Goal: Task Accomplishment & Management: Manage account settings

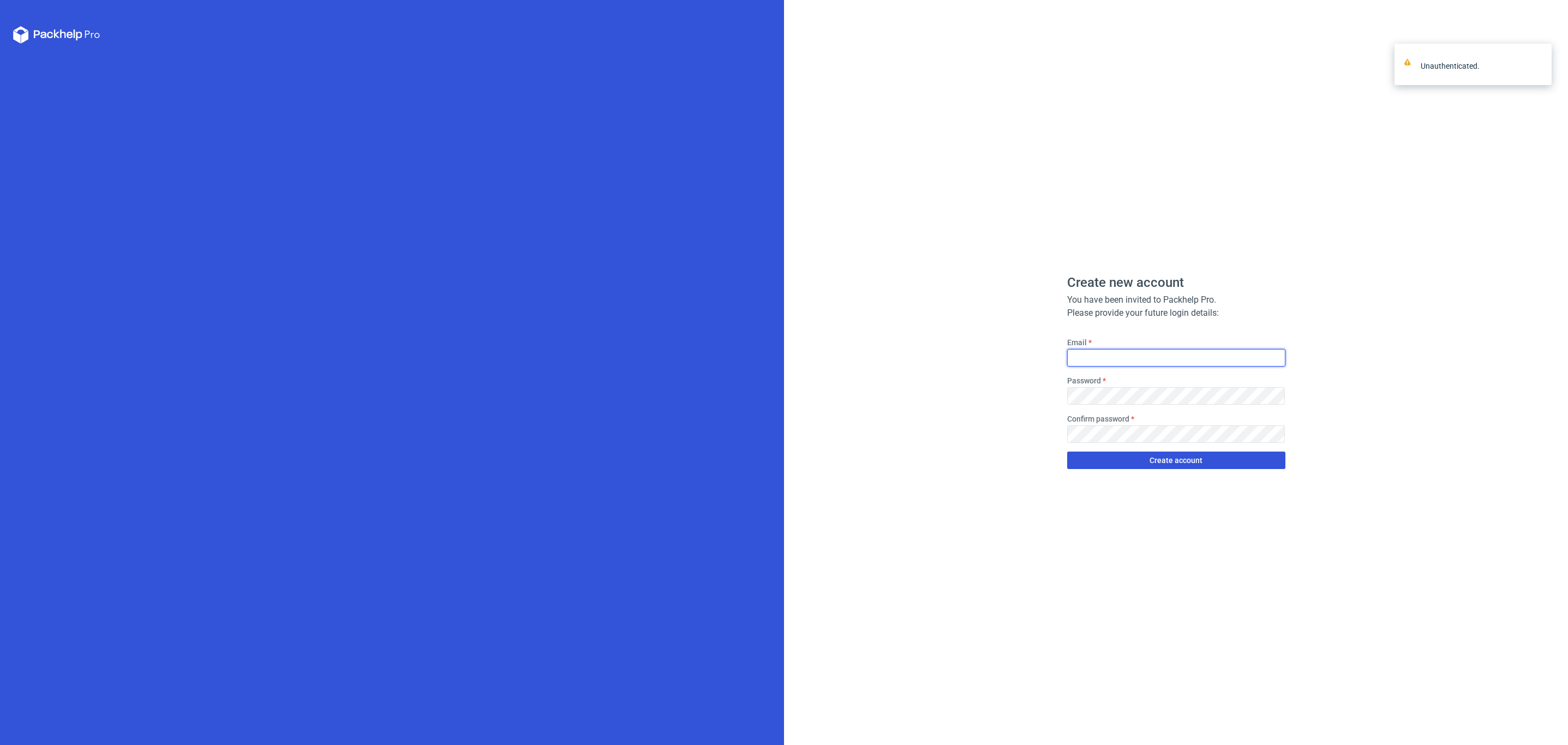
type input "[PERSON_NAME][EMAIL_ADDRESS][PERSON_NAME][DOMAIN_NAME][PERSON_NAME]"
click at [1183, 466] on button "Create account" at bounding box center [1176, 460] width 218 height 17
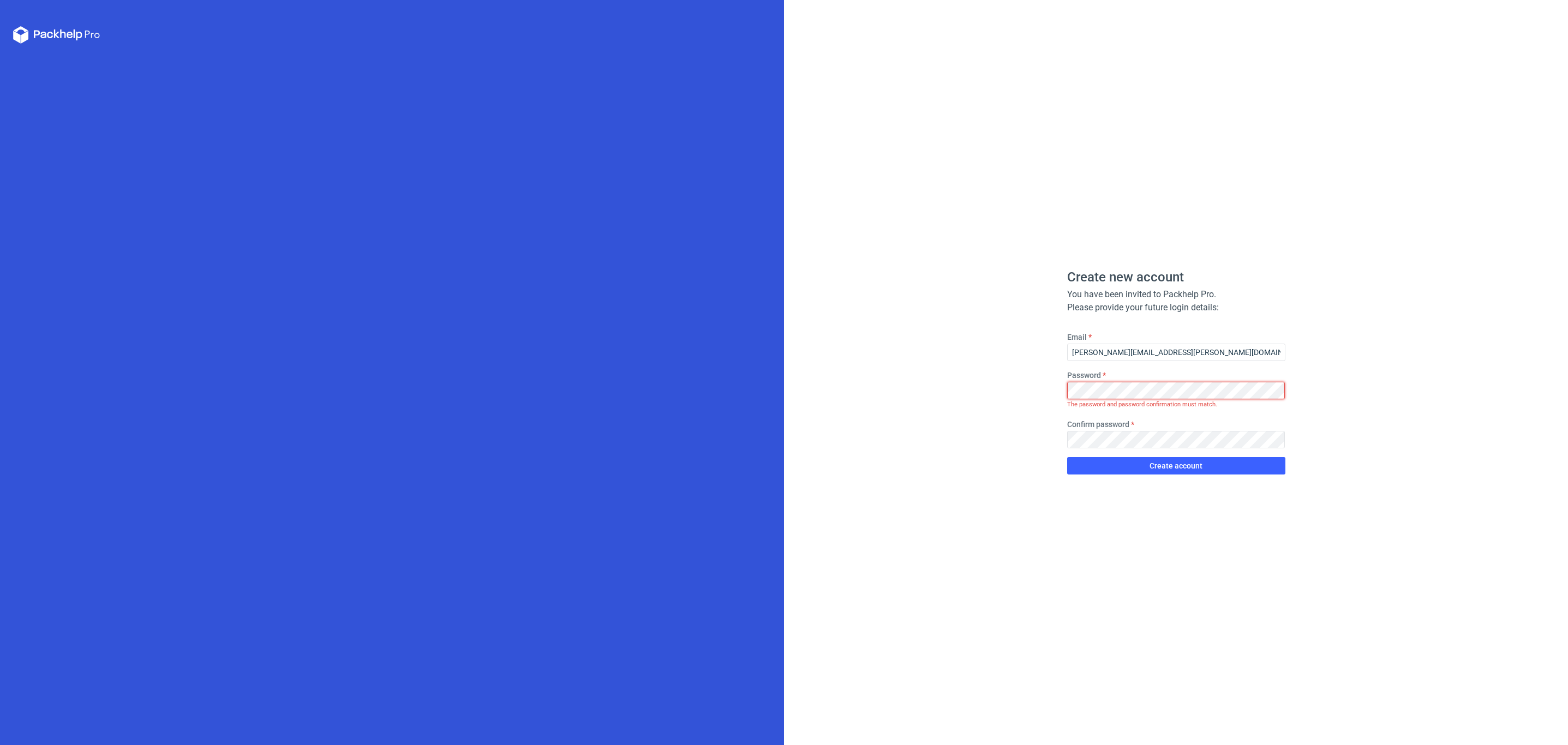
click at [1038, 392] on div "Create new account You have been invited to Packhelp Pro. Please provide your f…" at bounding box center [1177, 372] width 784 height 745
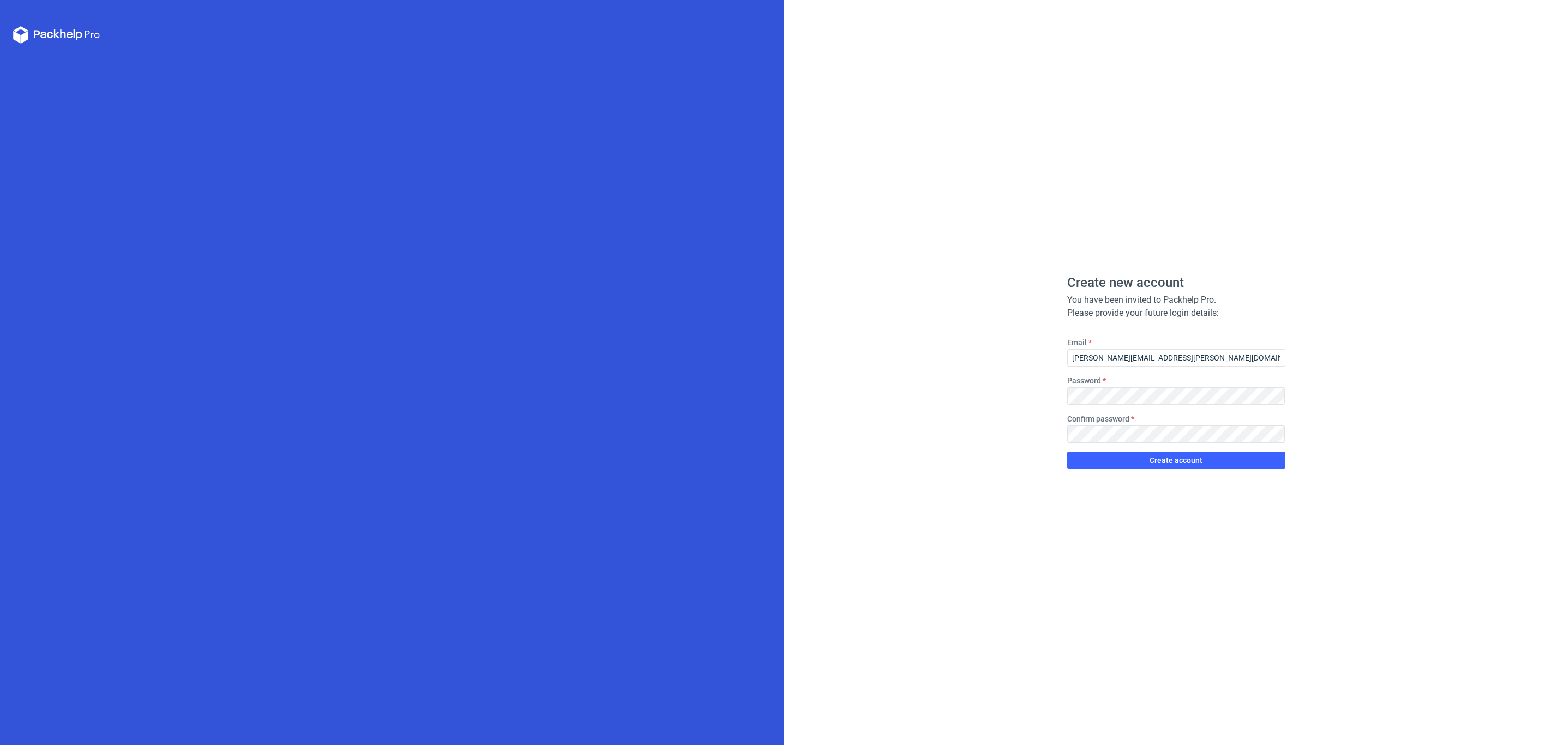
click at [1023, 416] on div "Create new account You have been invited to Packhelp Pro. Please provide your f…" at bounding box center [1177, 372] width 784 height 745
click at [1189, 459] on span "Create account" at bounding box center [1176, 460] width 53 height 7
click at [49, 31] on icon at bounding box center [43, 34] width 19 height 7
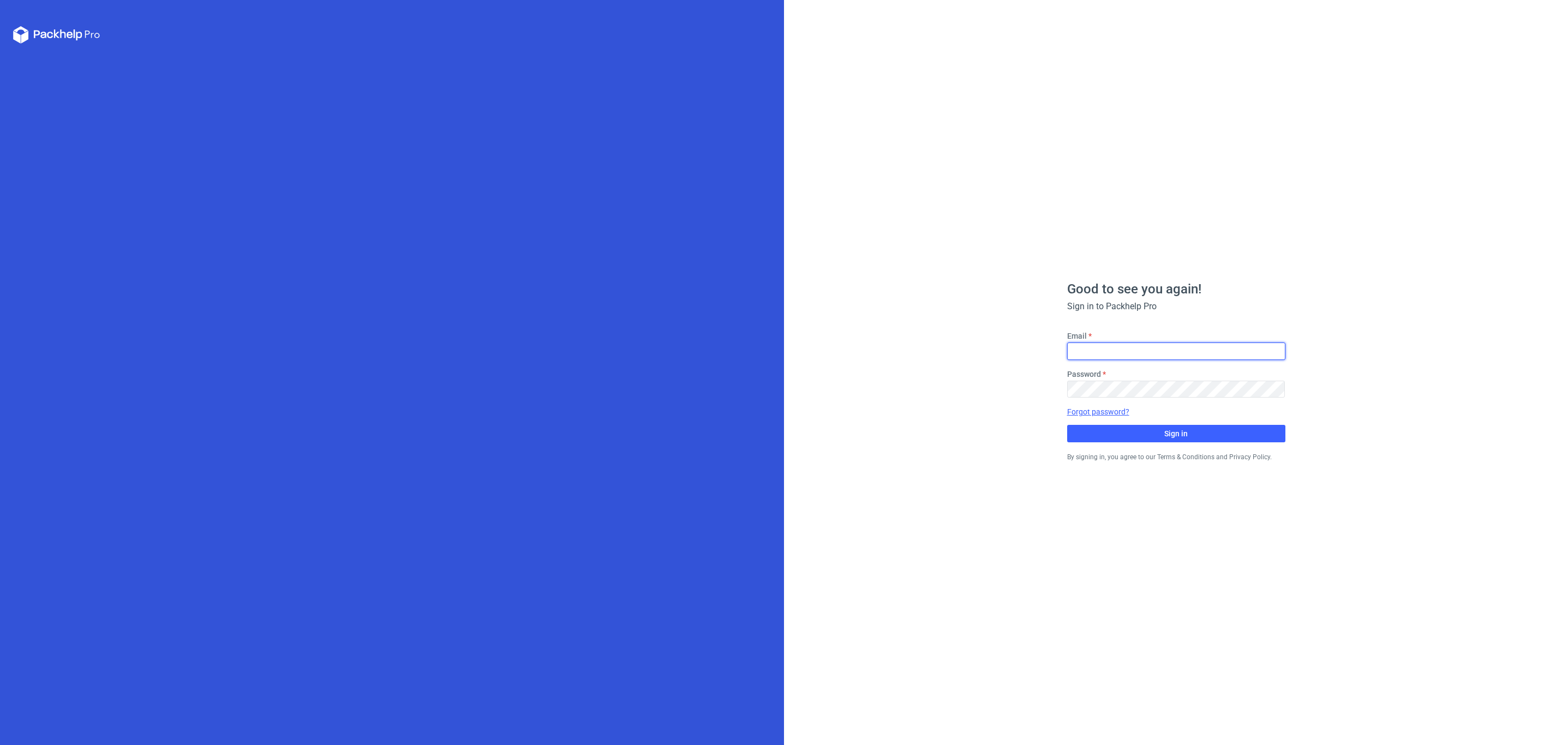
type input "[PERSON_NAME][EMAIL_ADDRESS][PERSON_NAME][DOMAIN_NAME][PERSON_NAME]"
click at [1183, 434] on span "Sign in" at bounding box center [1176, 434] width 23 height 7
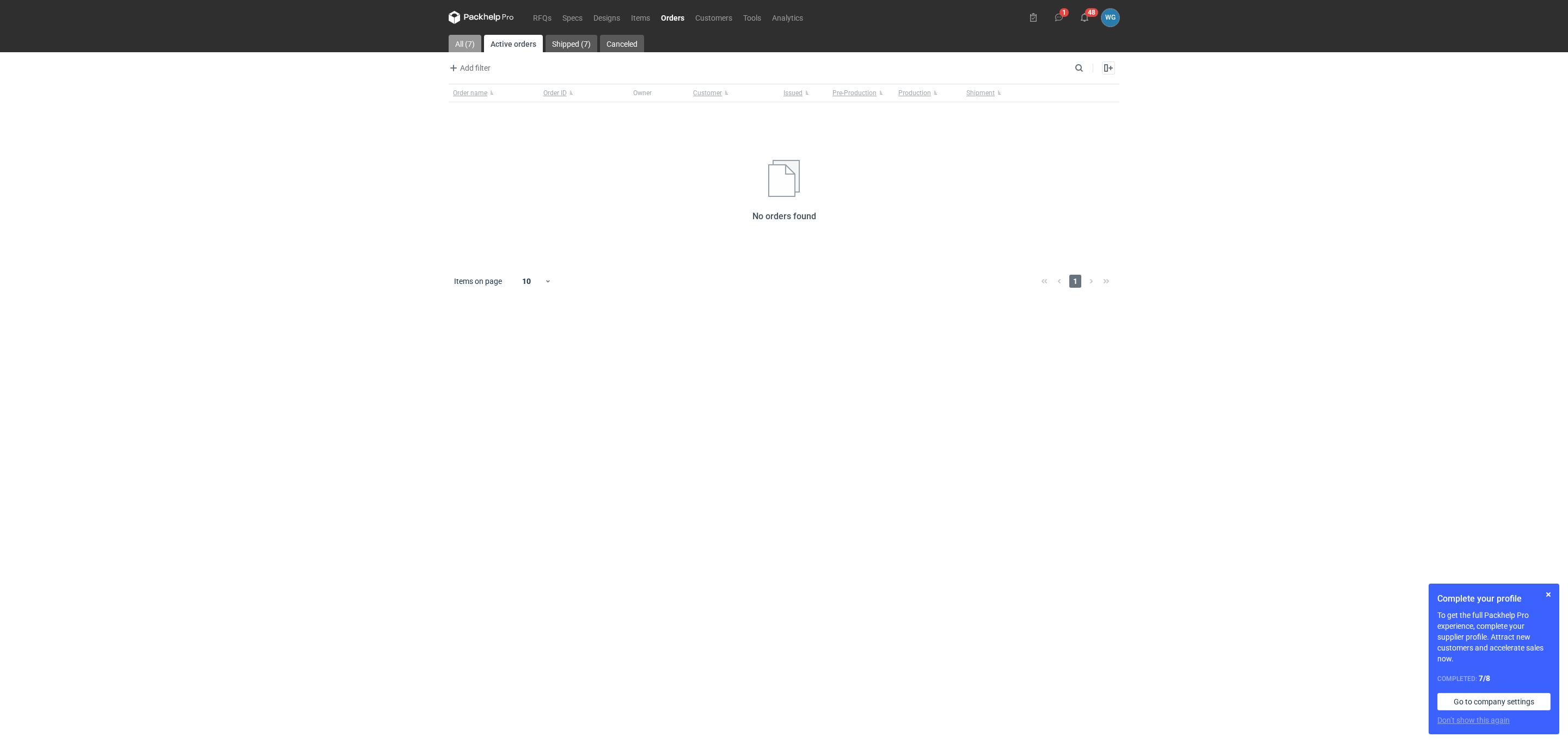
click at [463, 48] on link "All (7)" at bounding box center [465, 43] width 33 height 17
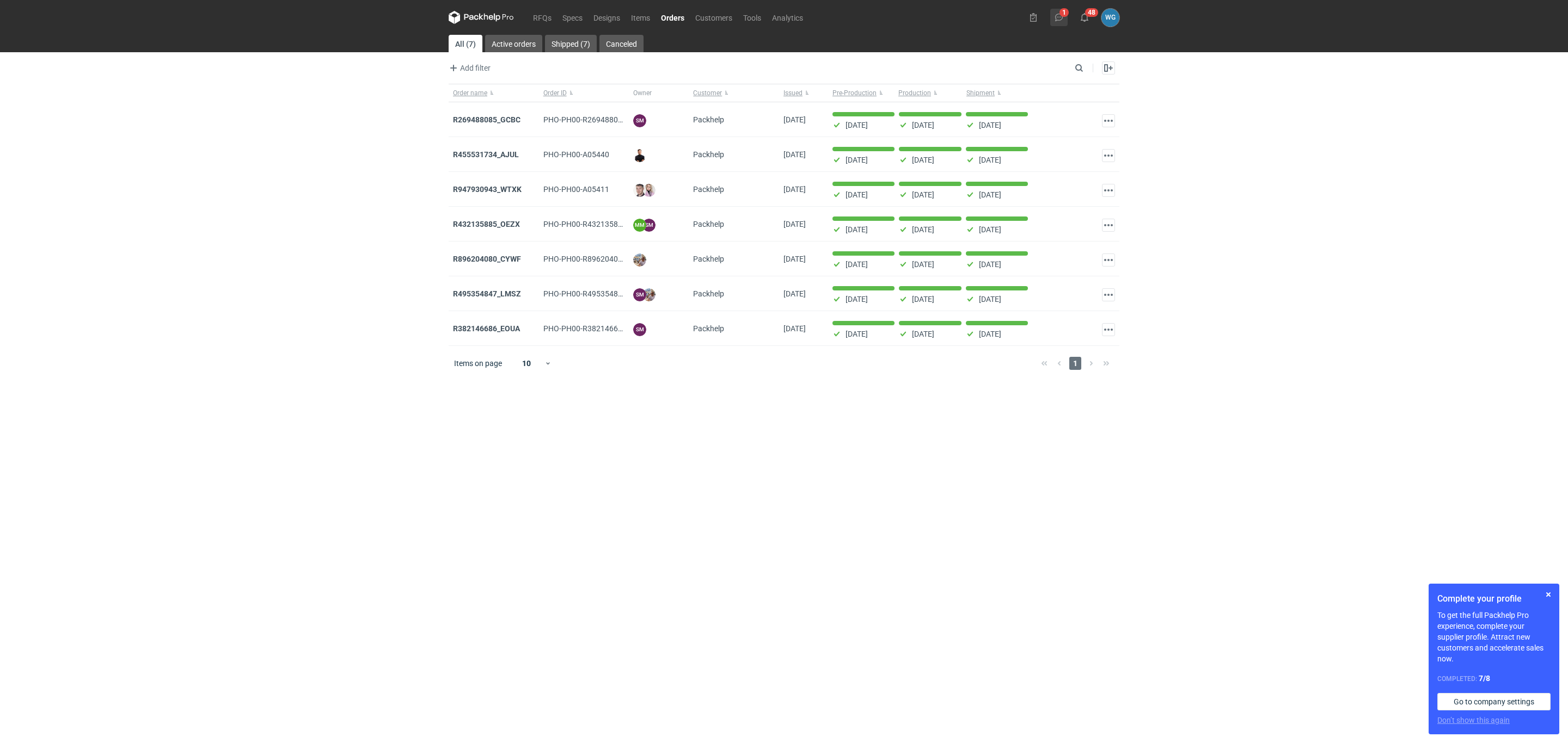
click at [1061, 12] on button "1" at bounding box center [1059, 17] width 17 height 17
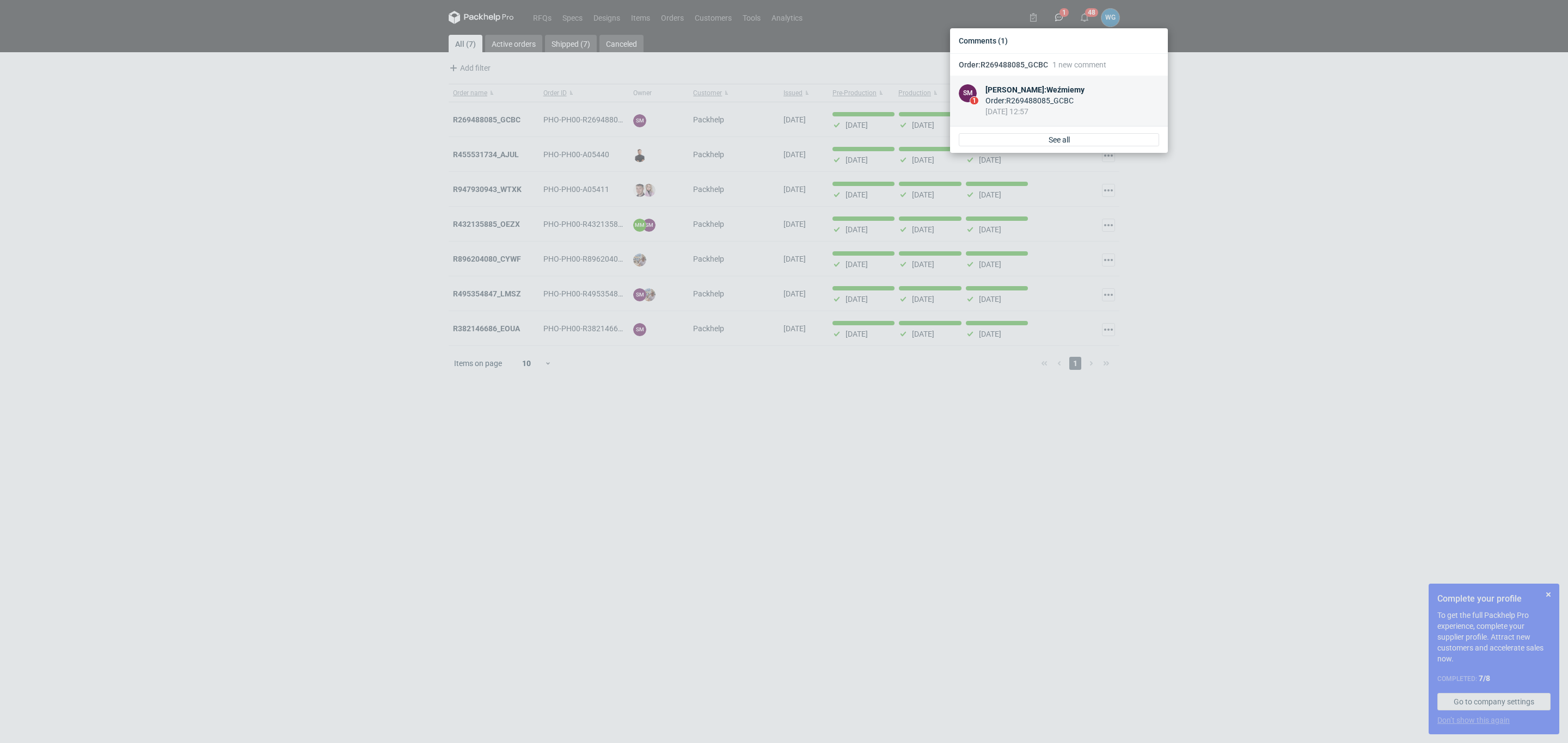
click at [1054, 98] on div "Order : R269488085_GCBC" at bounding box center [1035, 100] width 99 height 11
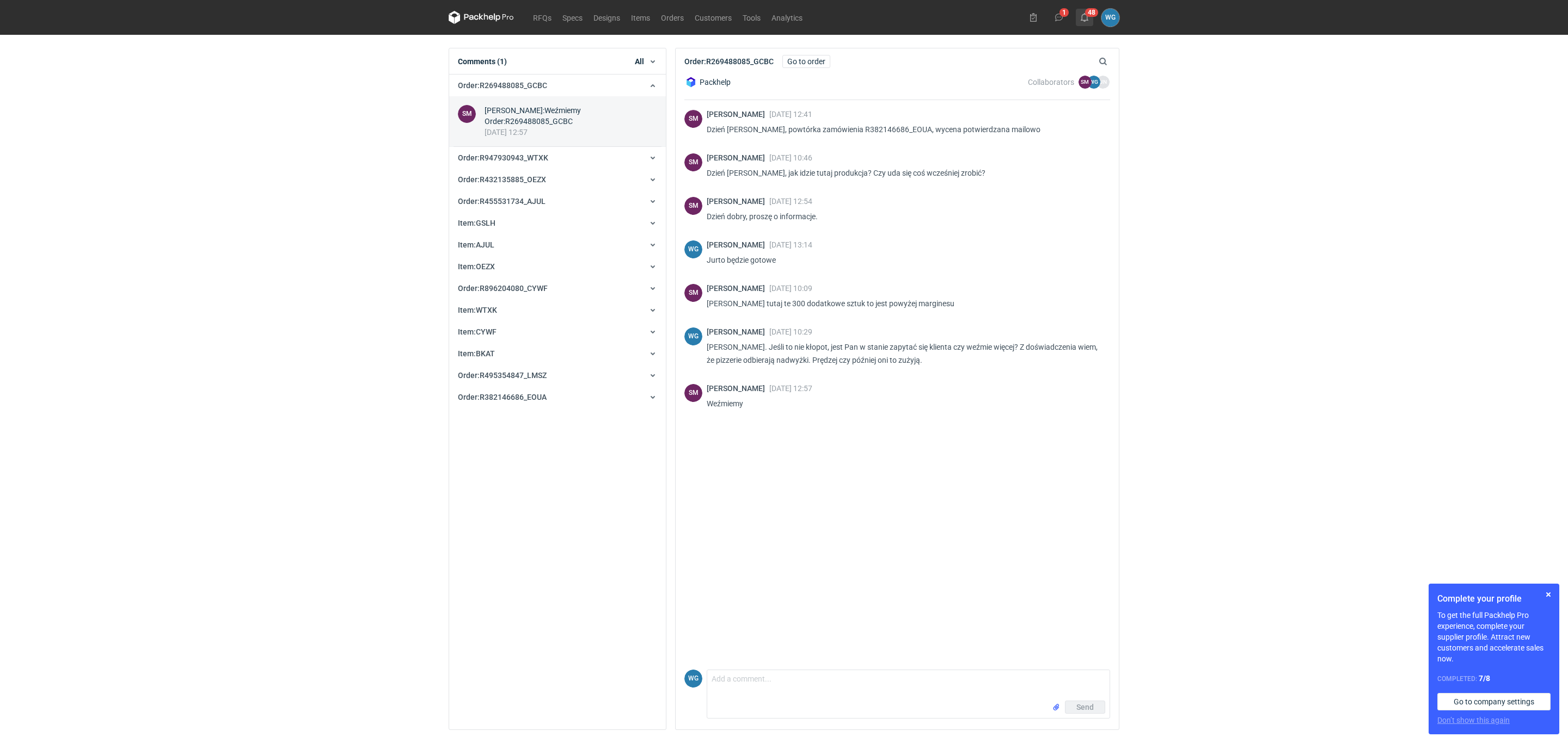
click at [1087, 11] on button "48" at bounding box center [1084, 17] width 17 height 17
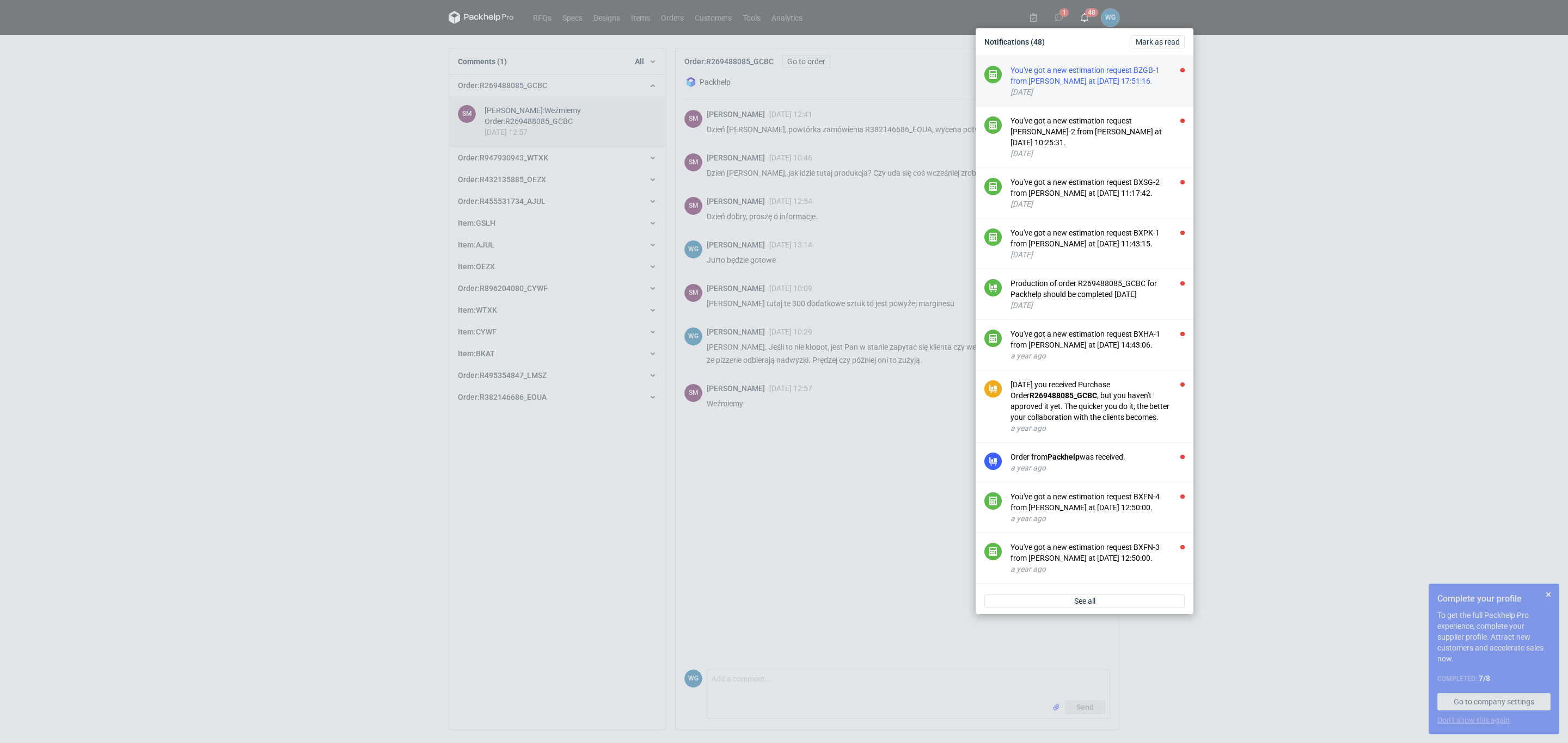
click at [1069, 77] on div "You've got a new estimation request BZGB-1 from [PERSON_NAME] at [DATE] 17:51:1…" at bounding box center [1097, 75] width 174 height 22
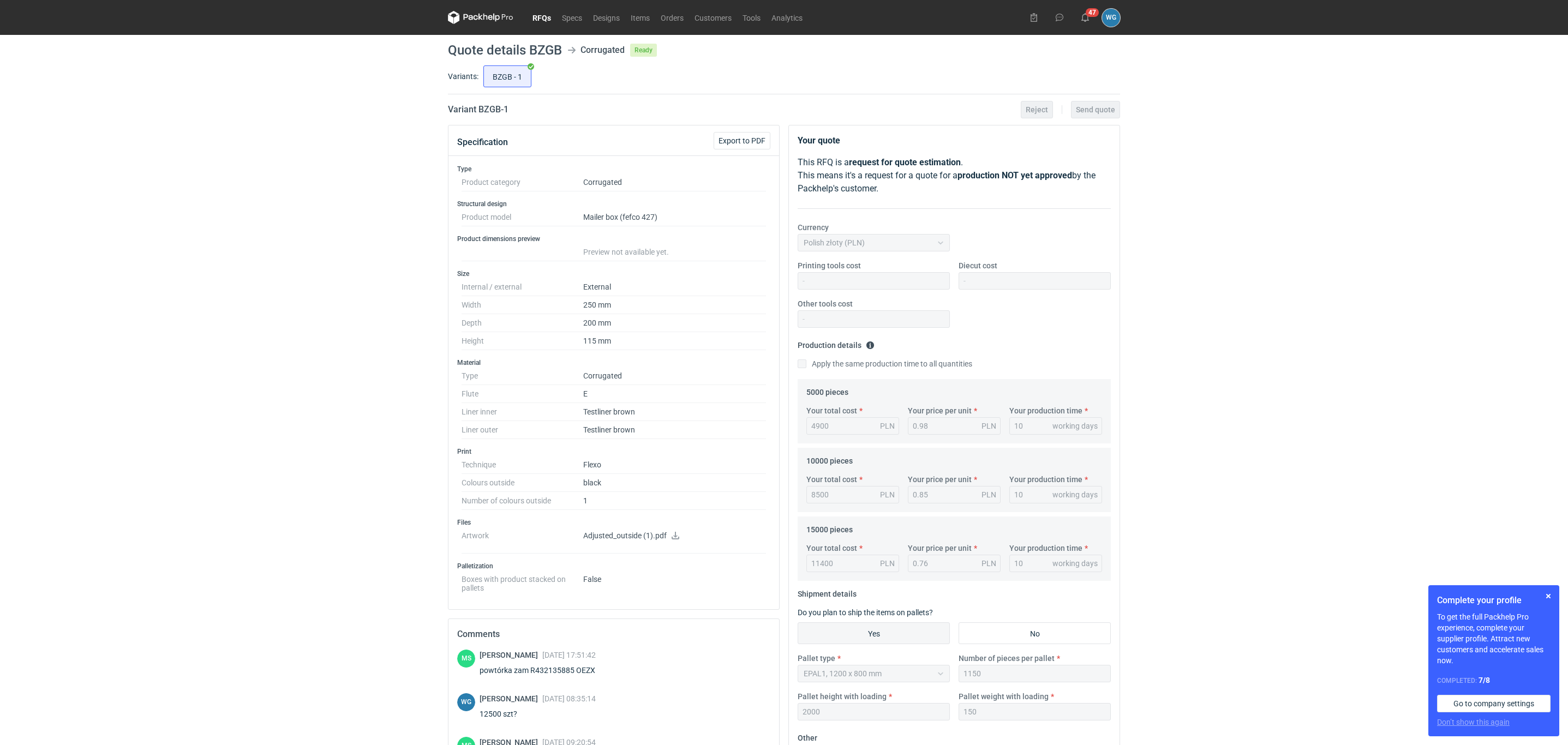
click at [1108, 15] on figcaption "WG" at bounding box center [1110, 17] width 18 height 18
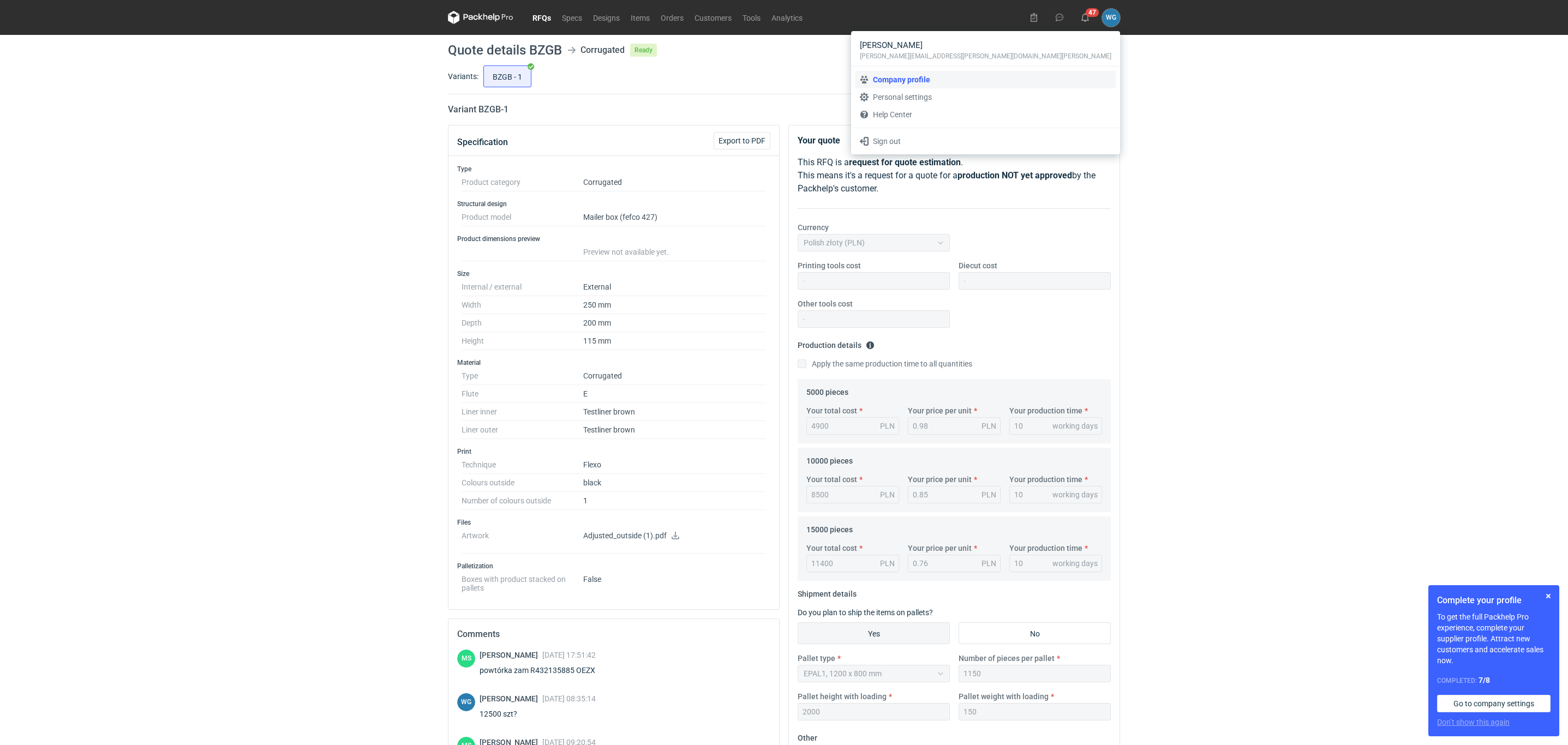
click at [1042, 82] on link "Company profile" at bounding box center [986, 79] width 260 height 17
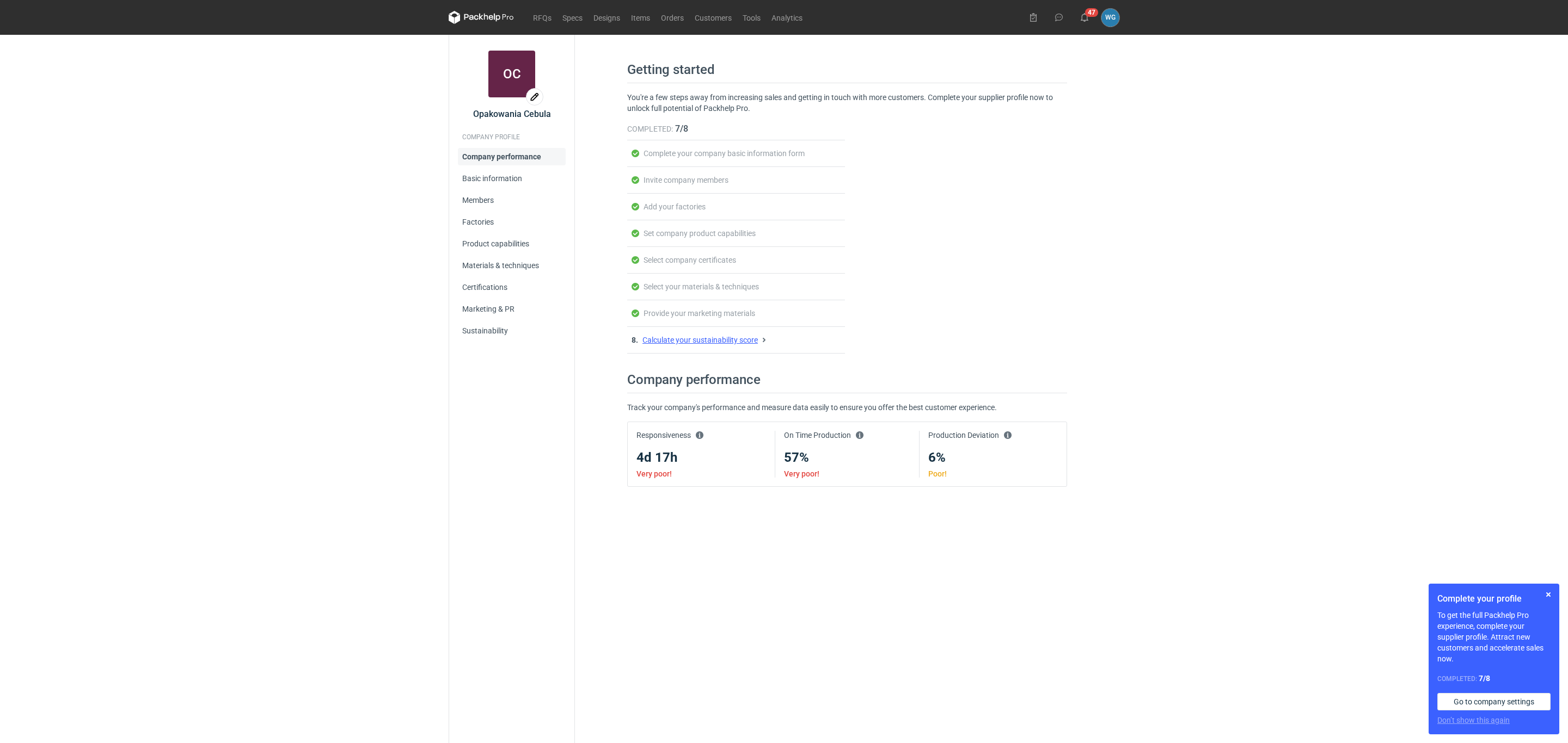
click at [723, 345] on link "Calculate your sustainability score" at bounding box center [699, 340] width 115 height 9
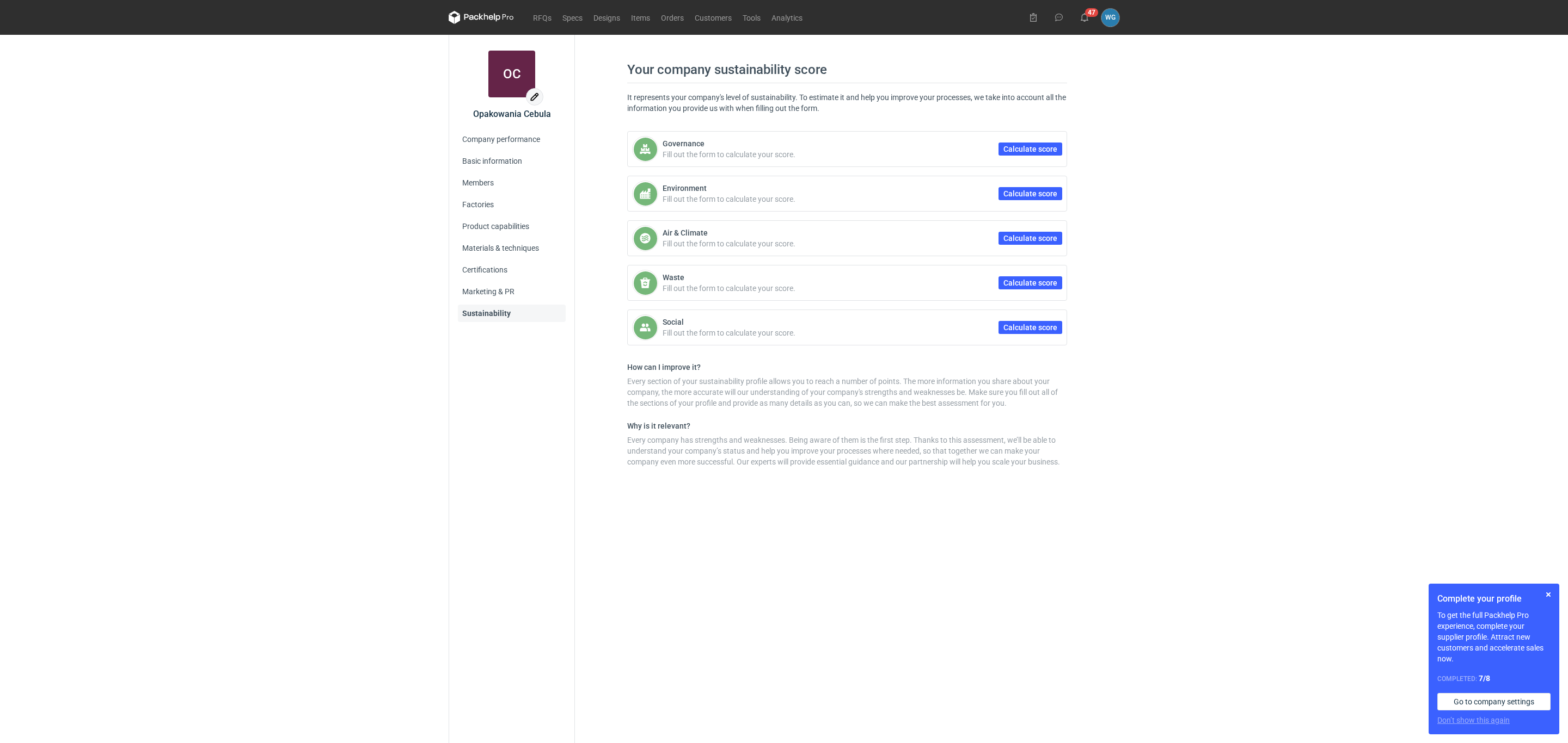
click at [538, 94] on input "file" at bounding box center [534, 96] width 17 height 17
click at [502, 140] on link "Company performance" at bounding box center [512, 139] width 108 height 17
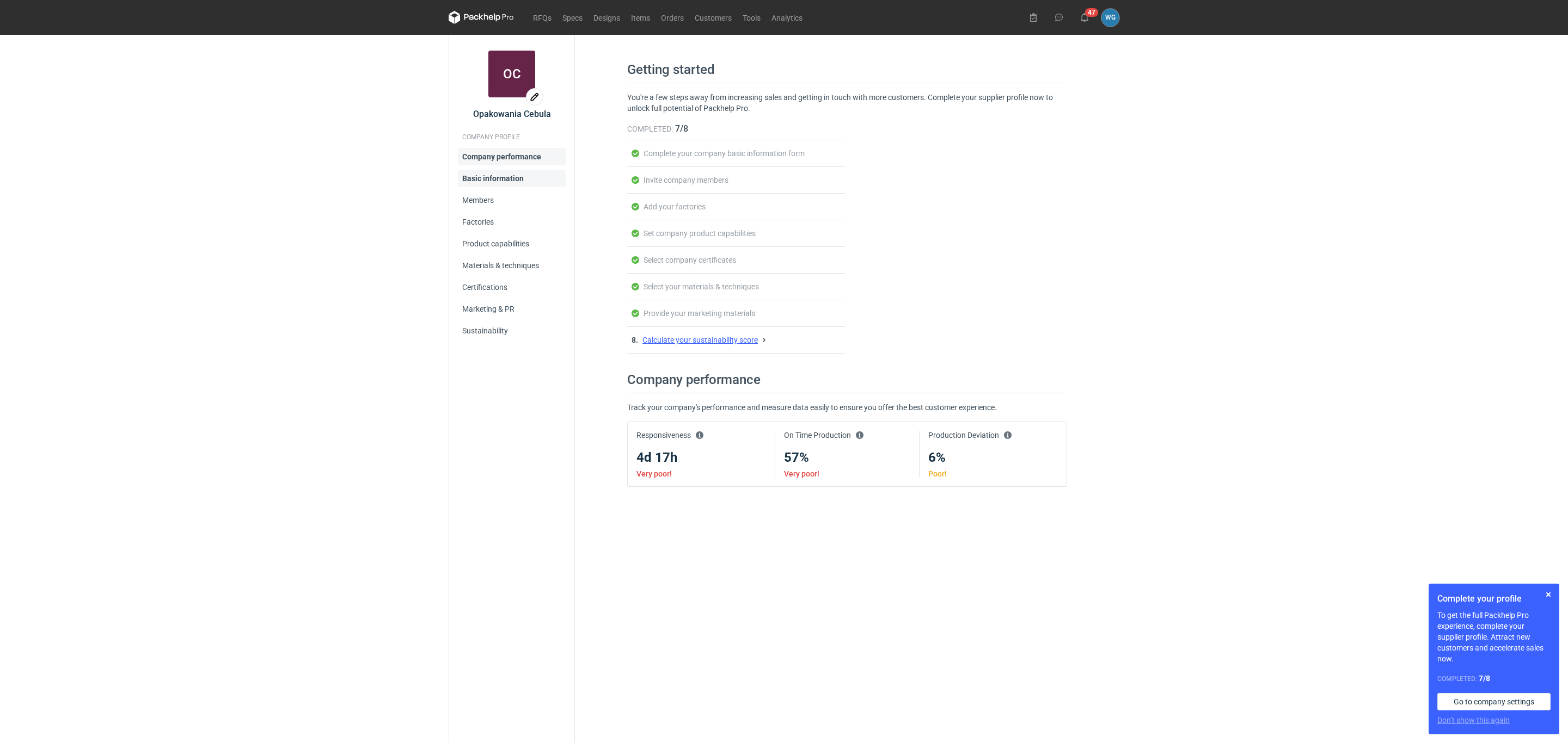
click at [510, 175] on link "Basic information" at bounding box center [512, 178] width 108 height 17
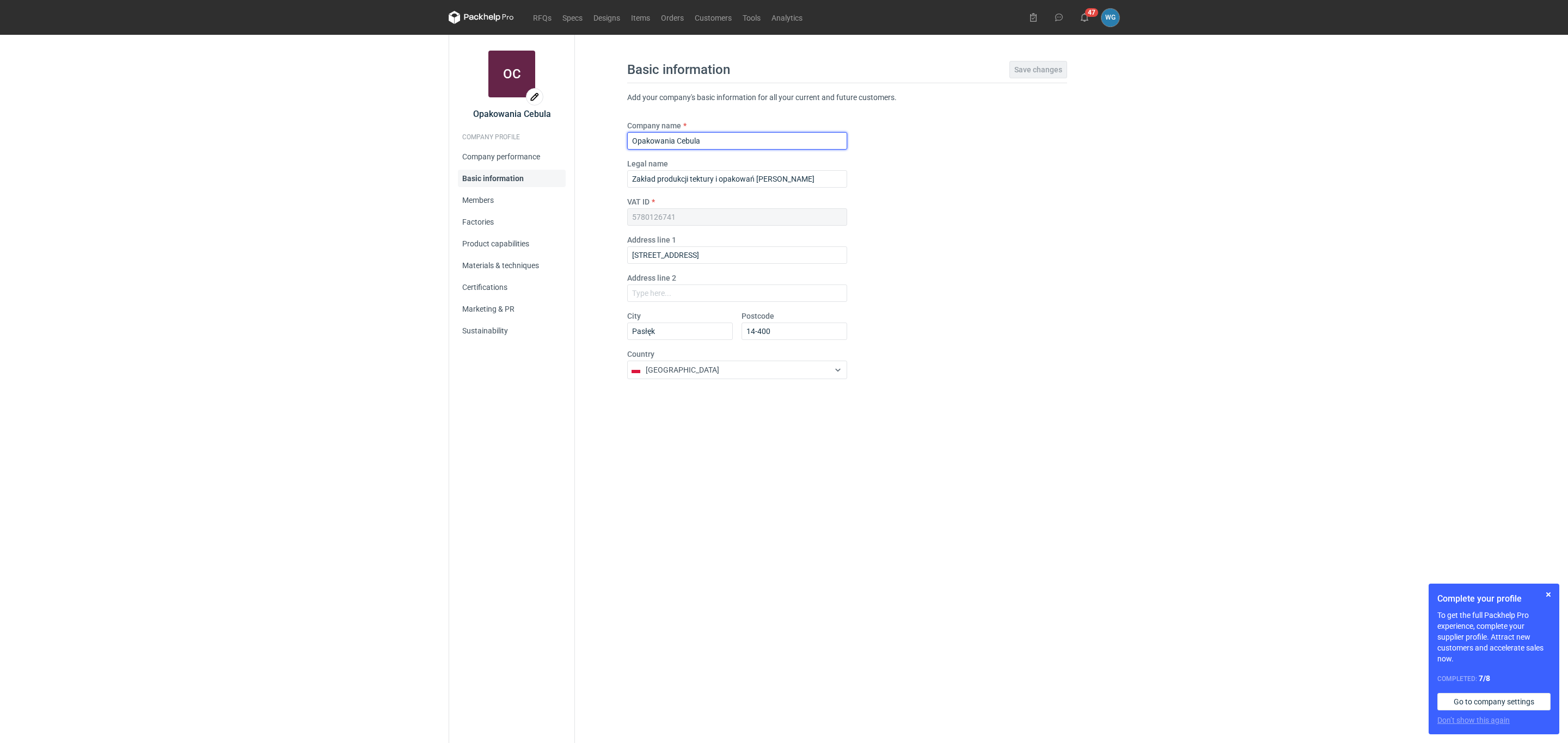
drag, startPoint x: 717, startPoint y: 140, endPoint x: 594, endPoint y: 141, distance: 123.0
click at [594, 141] on div "Basic information Save changes Add your company's basic information for all you…" at bounding box center [847, 224] width 518 height 362
click at [861, 329] on div "Company name AC PACK Legal name Zakład produkcji tektury i opakowań [PERSON_NAM…" at bounding box center [847, 254] width 440 height 267
click at [691, 139] on input "AC PACK" at bounding box center [737, 141] width 220 height 17
type input "AC PACK [PERSON_NAME]"
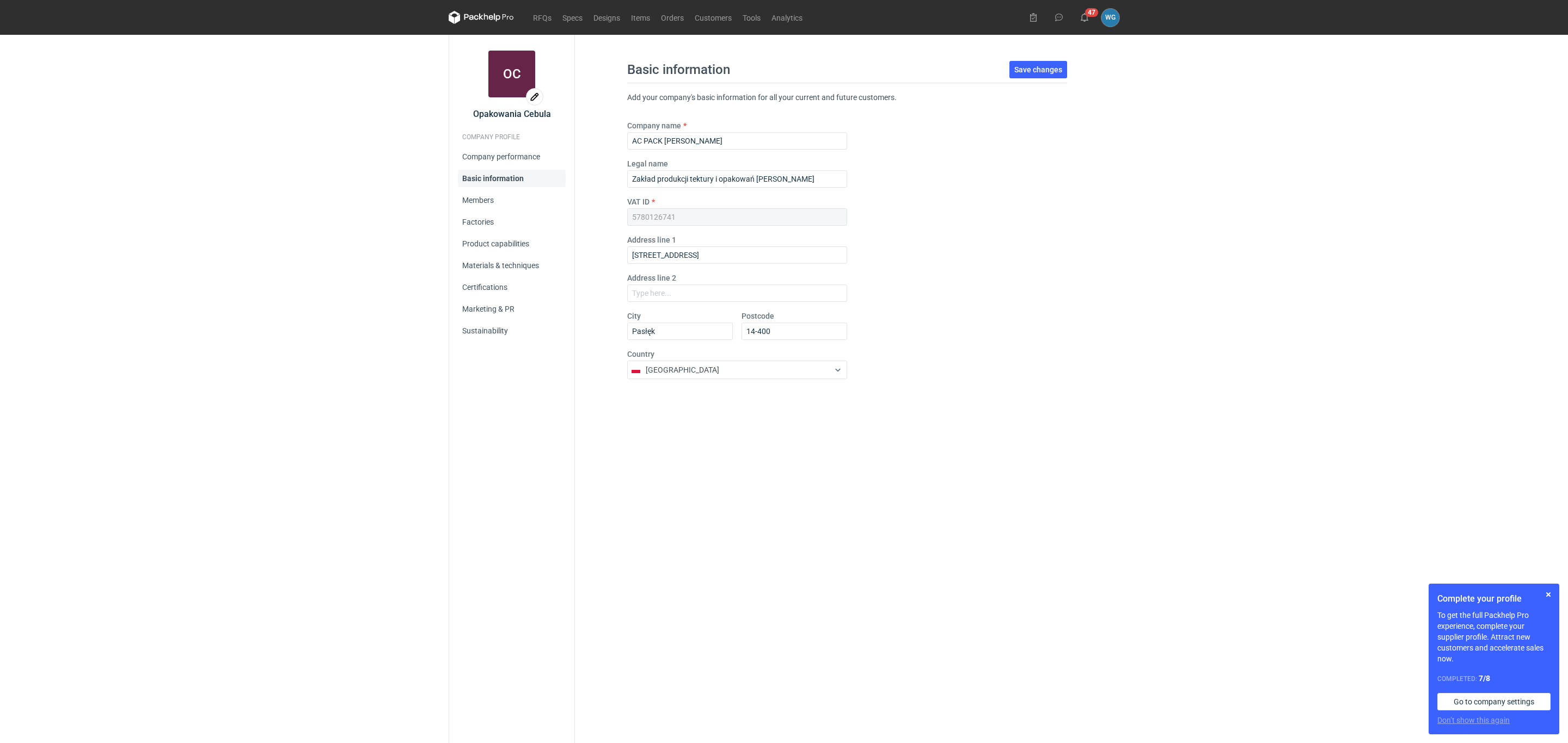
click at [687, 193] on div "Company name AC PACK [PERSON_NAME] Legal name Zakład produkcji tektury i opakow…" at bounding box center [737, 254] width 220 height 267
click at [672, 173] on input "Zakład produkcji tektury i opakowań [PERSON_NAME]" at bounding box center [737, 179] width 220 height 17
drag, startPoint x: 831, startPoint y: 180, endPoint x: 566, endPoint y: 162, distance: 265.6
click at [566, 162] on div "OC [GEOGRAPHIC_DATA] [PERSON_NAME] COMPANY PROFILE Company performance Basic in…" at bounding box center [784, 388] width 671 height 708
type input "AC PACK"
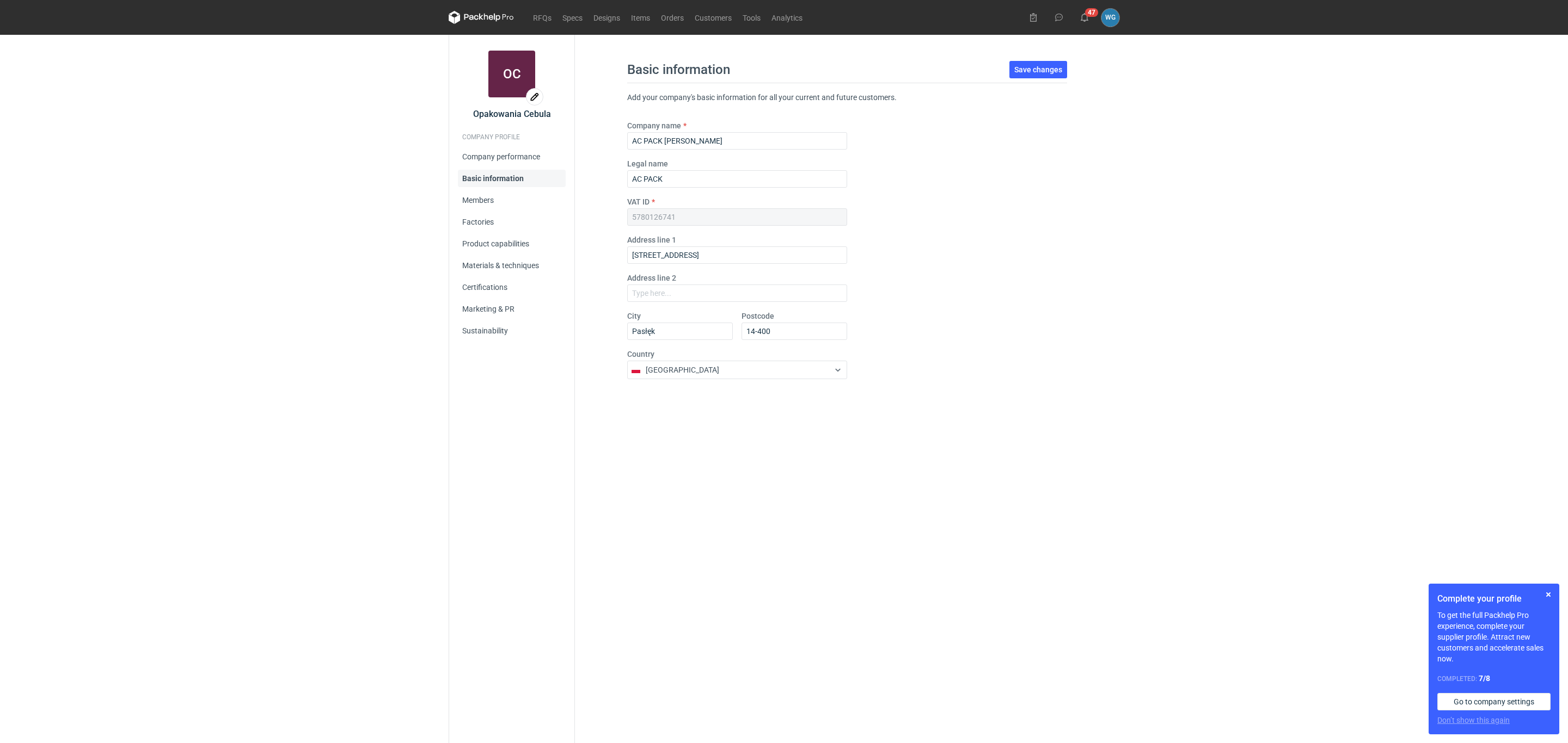
click at [1000, 224] on div "Company name AC PACK [PERSON_NAME] Legal name AC PACK VAT ID 5780126741 Address…" at bounding box center [847, 254] width 440 height 267
click at [1031, 74] on button "Save changes" at bounding box center [1038, 70] width 58 height 17
click at [487, 199] on link "Members" at bounding box center [512, 200] width 108 height 17
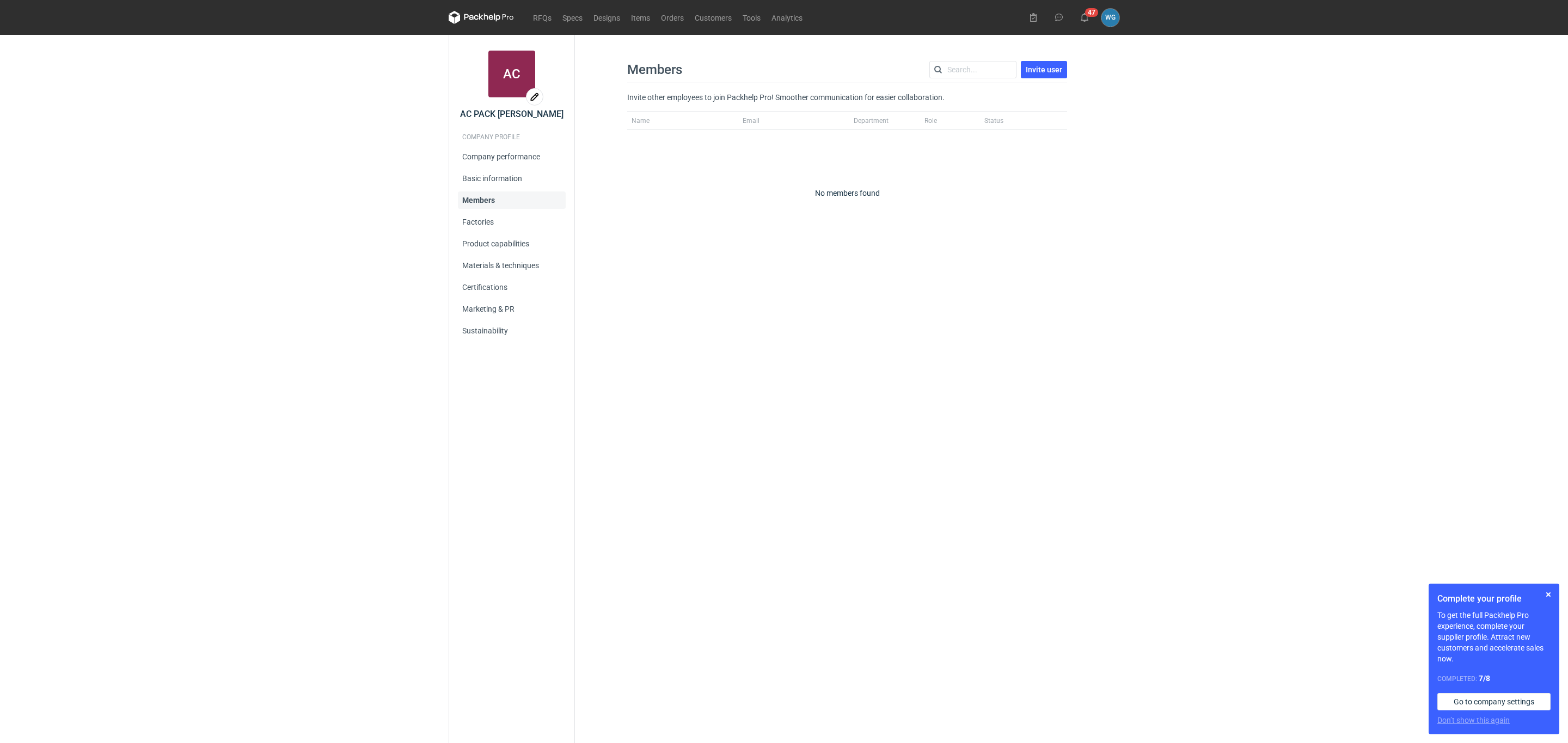
click at [642, 122] on div "Name Email Department Role Status No members found" at bounding box center [847, 176] width 440 height 128
click at [484, 221] on link "Factories" at bounding box center [512, 222] width 108 height 17
click at [651, 154] on div "ZPTiO" at bounding box center [667, 154] width 80 height 27
click at [638, 154] on div "ZPTiO" at bounding box center [667, 154] width 80 height 27
click at [877, 155] on figcaption "WG" at bounding box center [879, 154] width 13 height 13
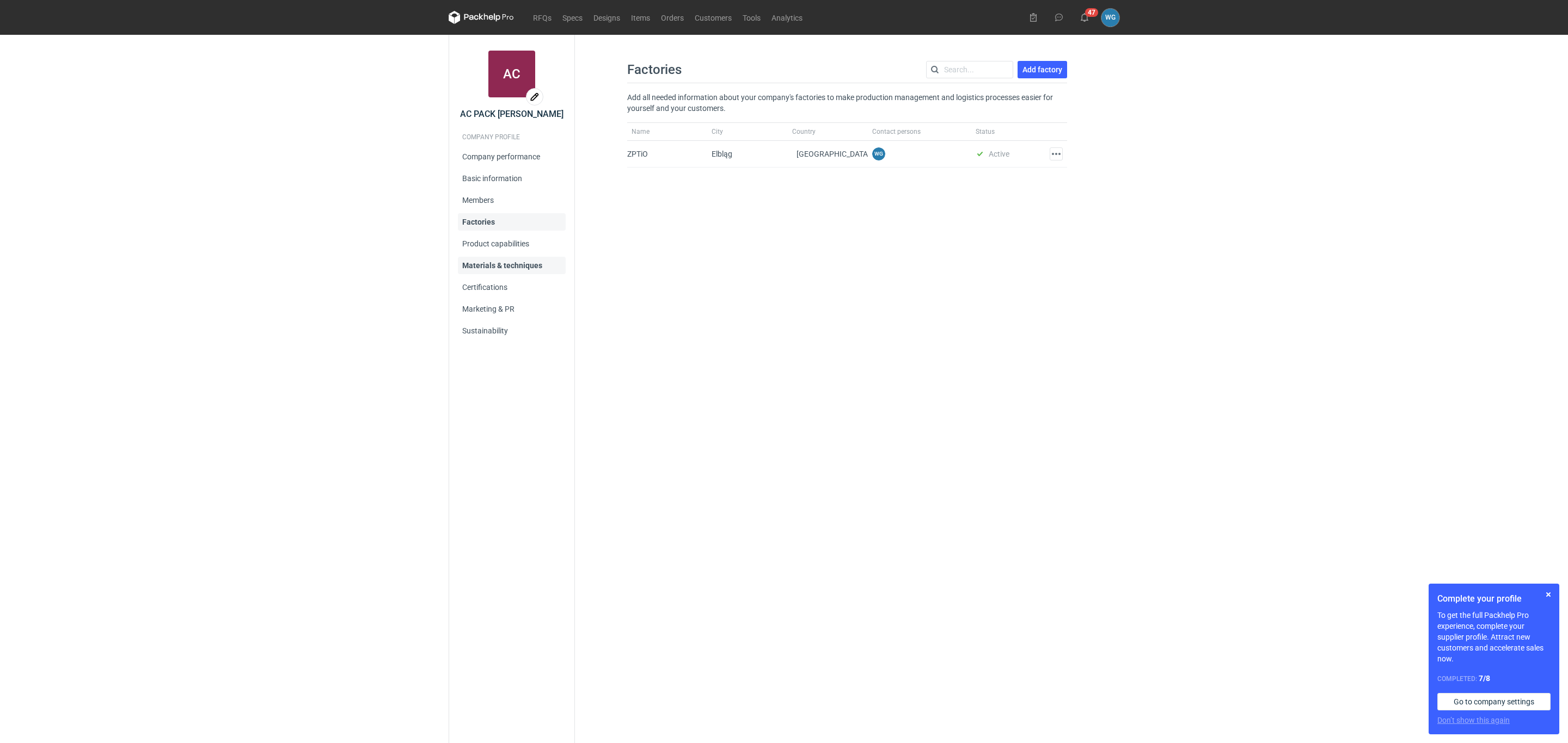
click at [518, 267] on link "Materials & techniques" at bounding box center [512, 265] width 108 height 17
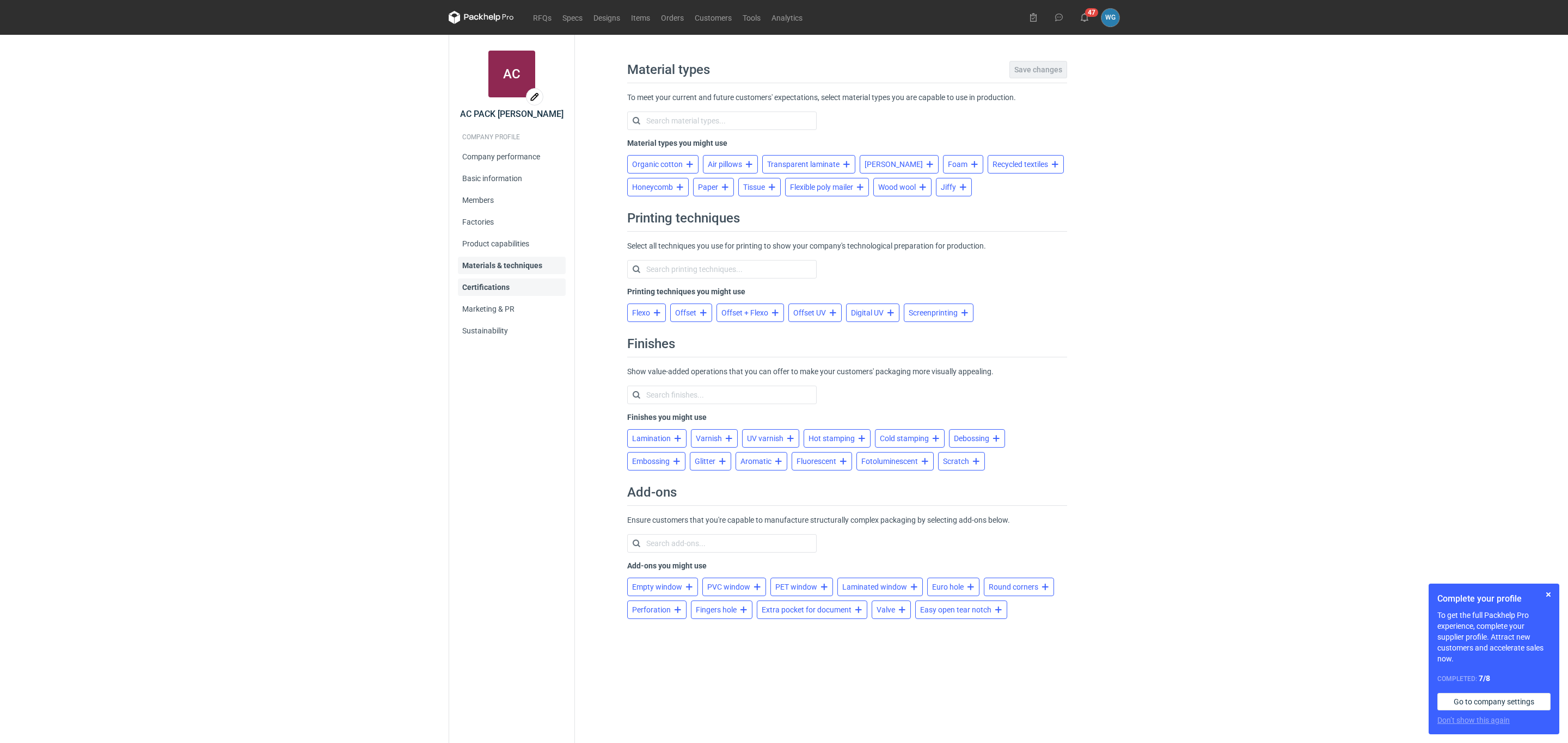
click at [507, 289] on link "Certifications" at bounding box center [512, 287] width 108 height 17
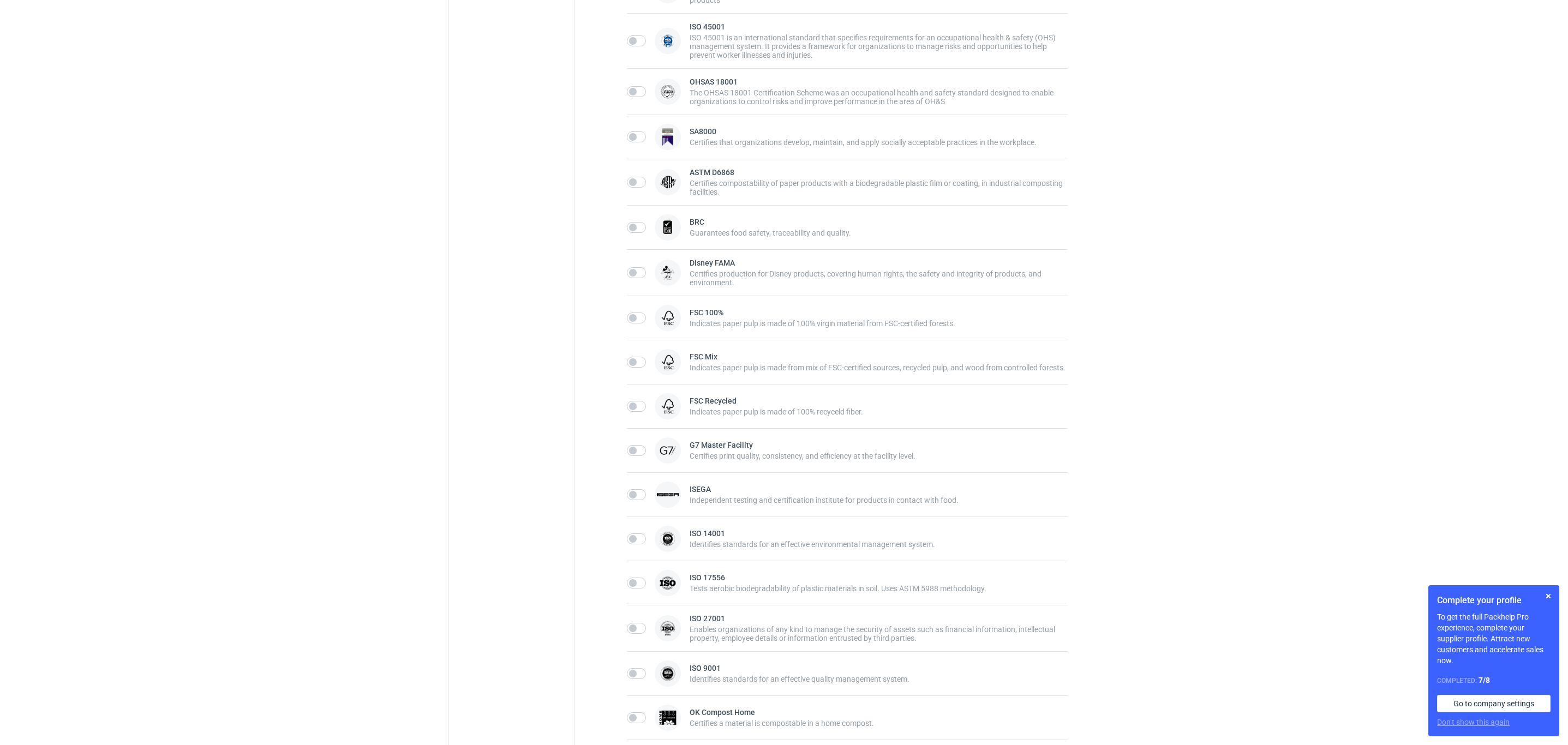
scroll to position [655, 0]
click at [642, 229] on input "checkbox" at bounding box center [636, 225] width 19 height 11
checkbox input "true"
click at [637, 374] on div "FSC Mix Indicates paper pulp is made from mix of FSC-certified sources, recycle…" at bounding box center [847, 360] width 441 height 44
click at [634, 365] on input "checkbox" at bounding box center [636, 361] width 19 height 11
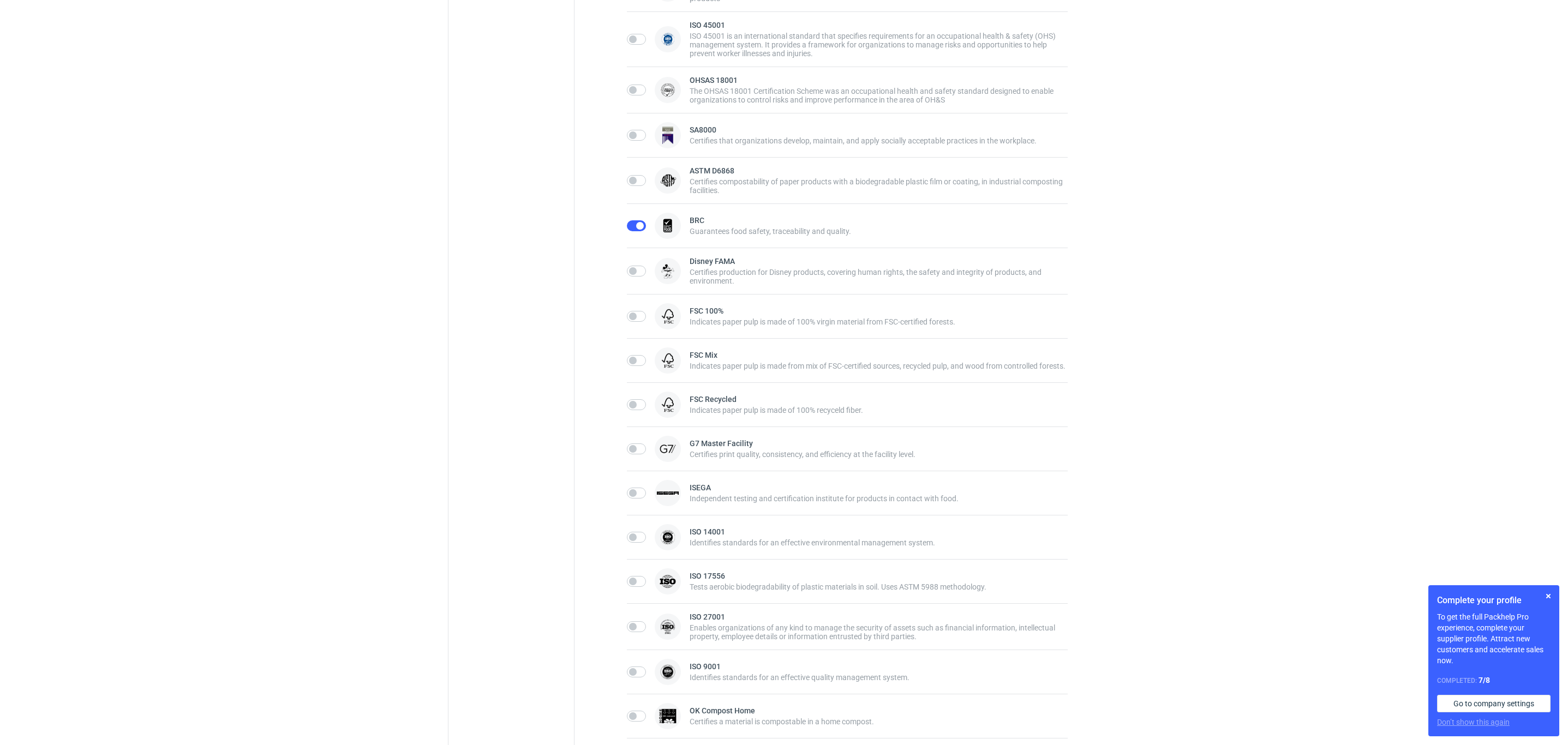
checkbox input "true"
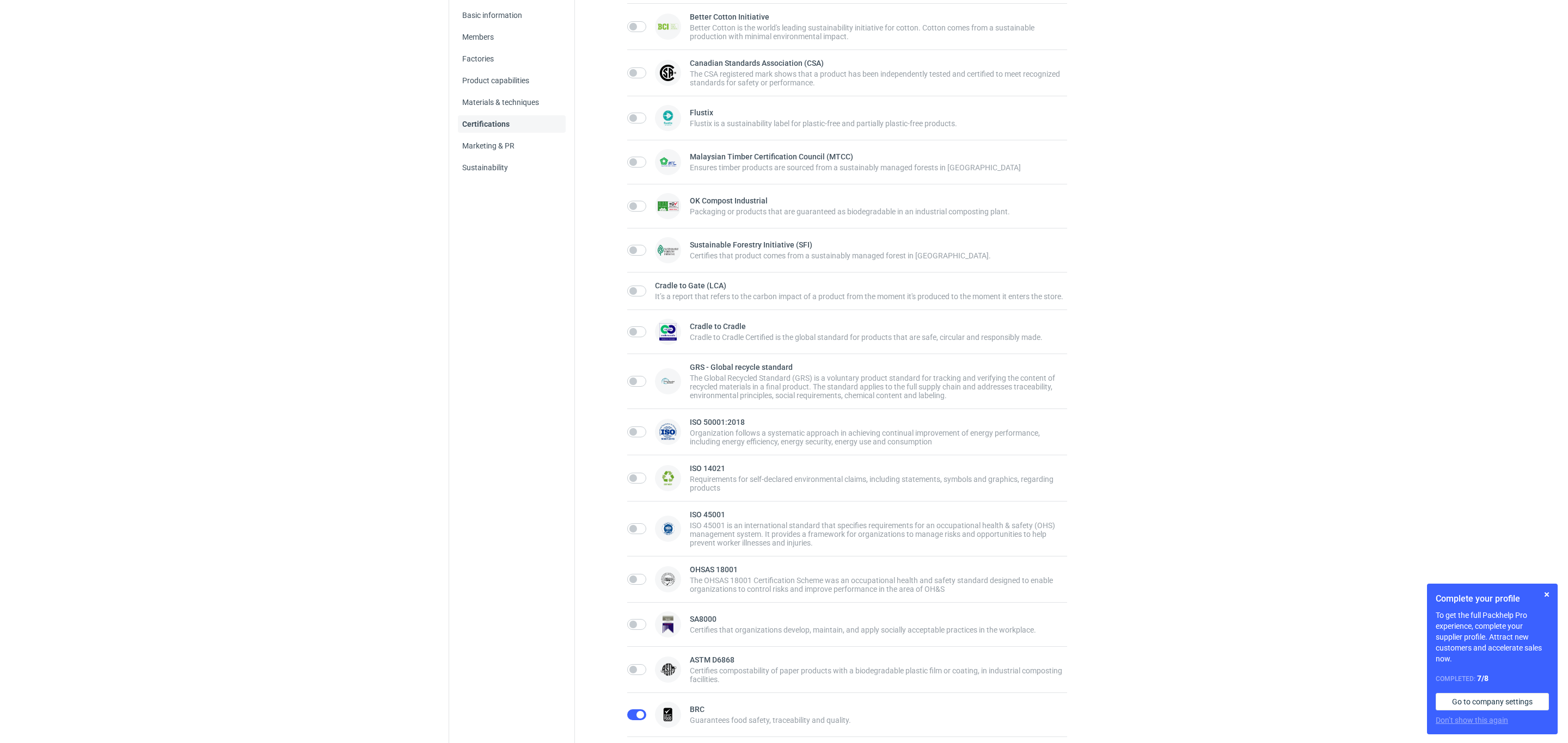
scroll to position [0, 0]
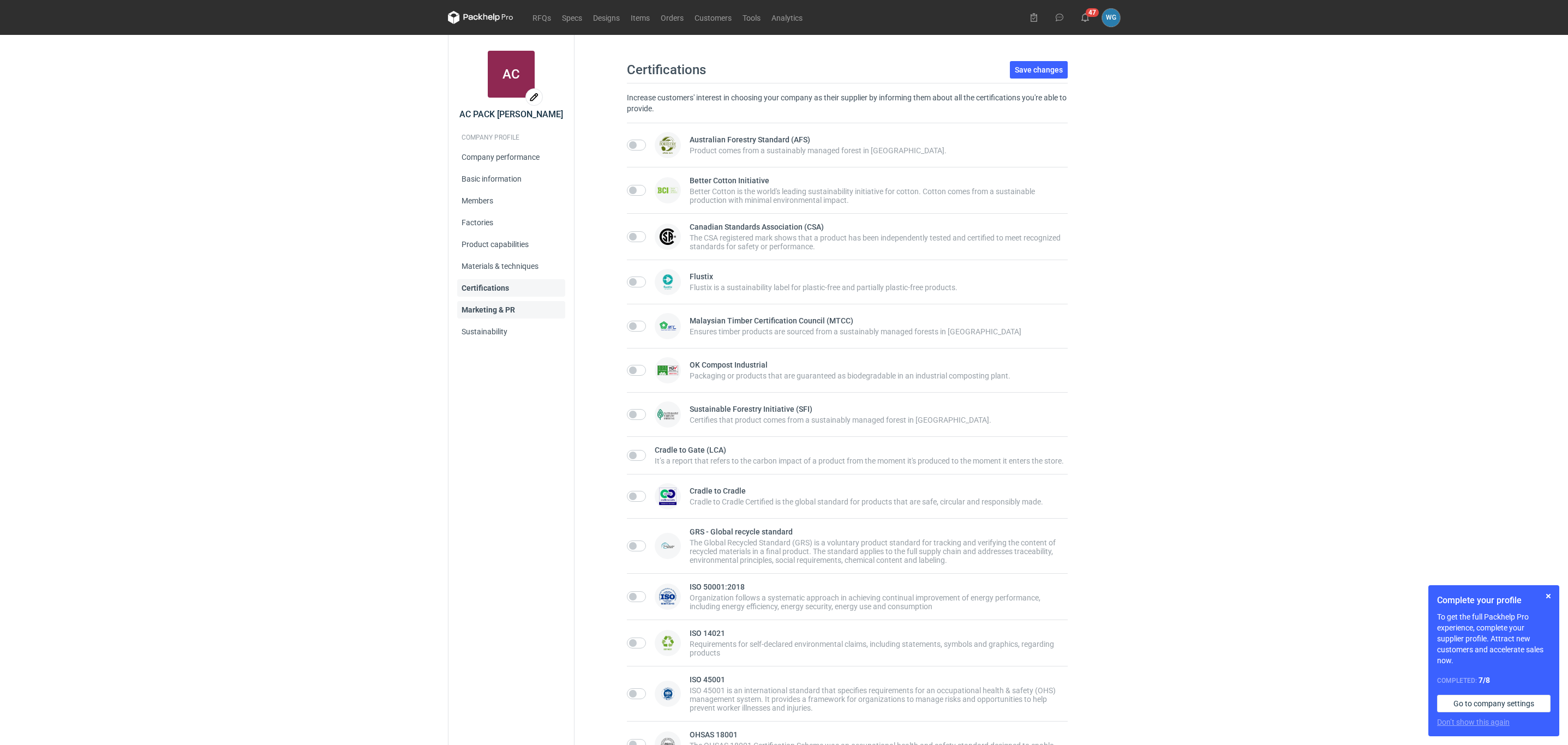
click at [508, 307] on link "Marketing & PR" at bounding box center [512, 310] width 108 height 17
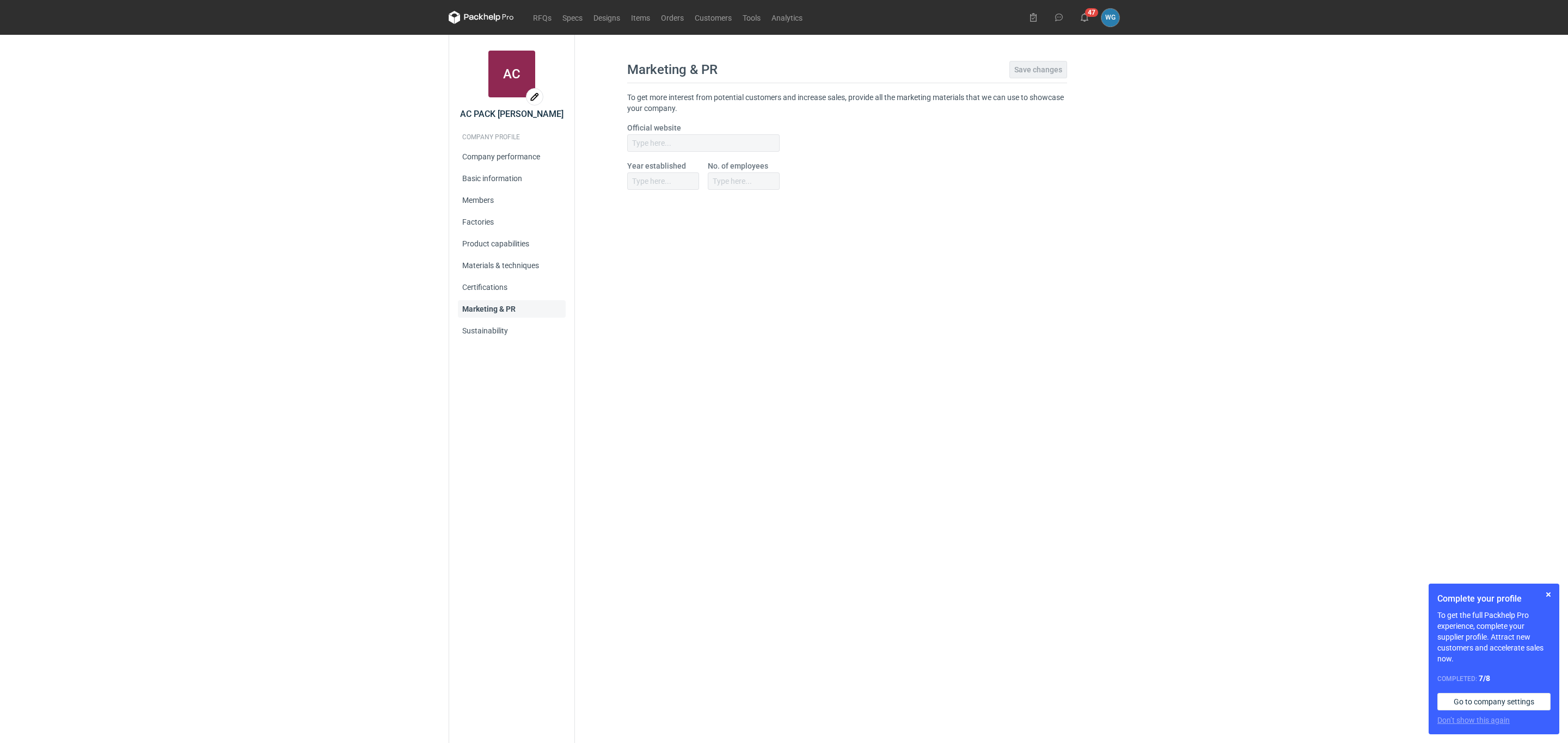
click at [673, 140] on div at bounding box center [703, 143] width 152 height 17
click at [675, 140] on div at bounding box center [703, 143] width 152 height 17
click at [687, 139] on div at bounding box center [703, 143] width 152 height 17
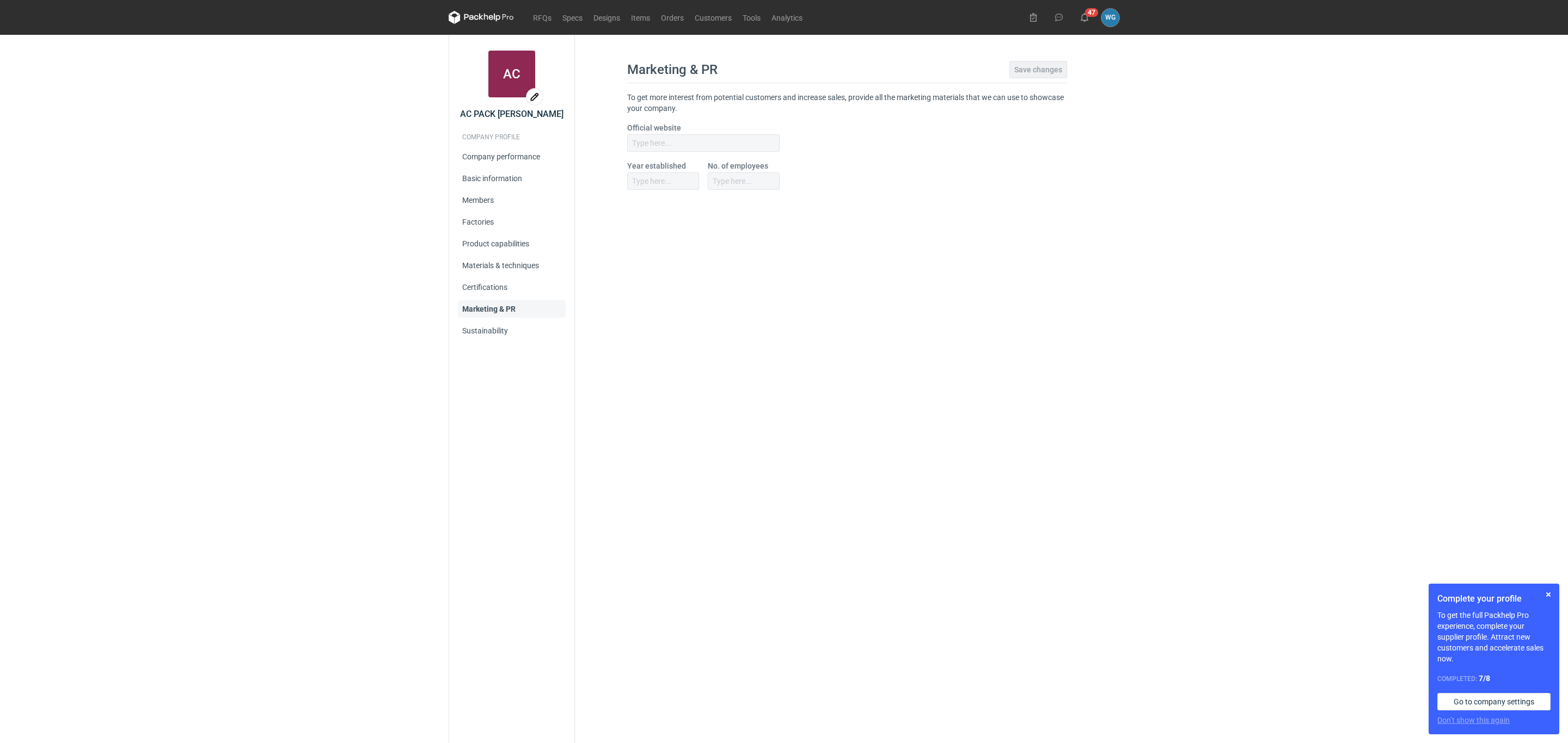
click at [687, 139] on div at bounding box center [703, 143] width 152 height 17
click at [662, 139] on div at bounding box center [703, 143] width 152 height 17
click at [660, 175] on div at bounding box center [663, 181] width 72 height 17
click at [487, 332] on link "Sustainability" at bounding box center [512, 331] width 108 height 17
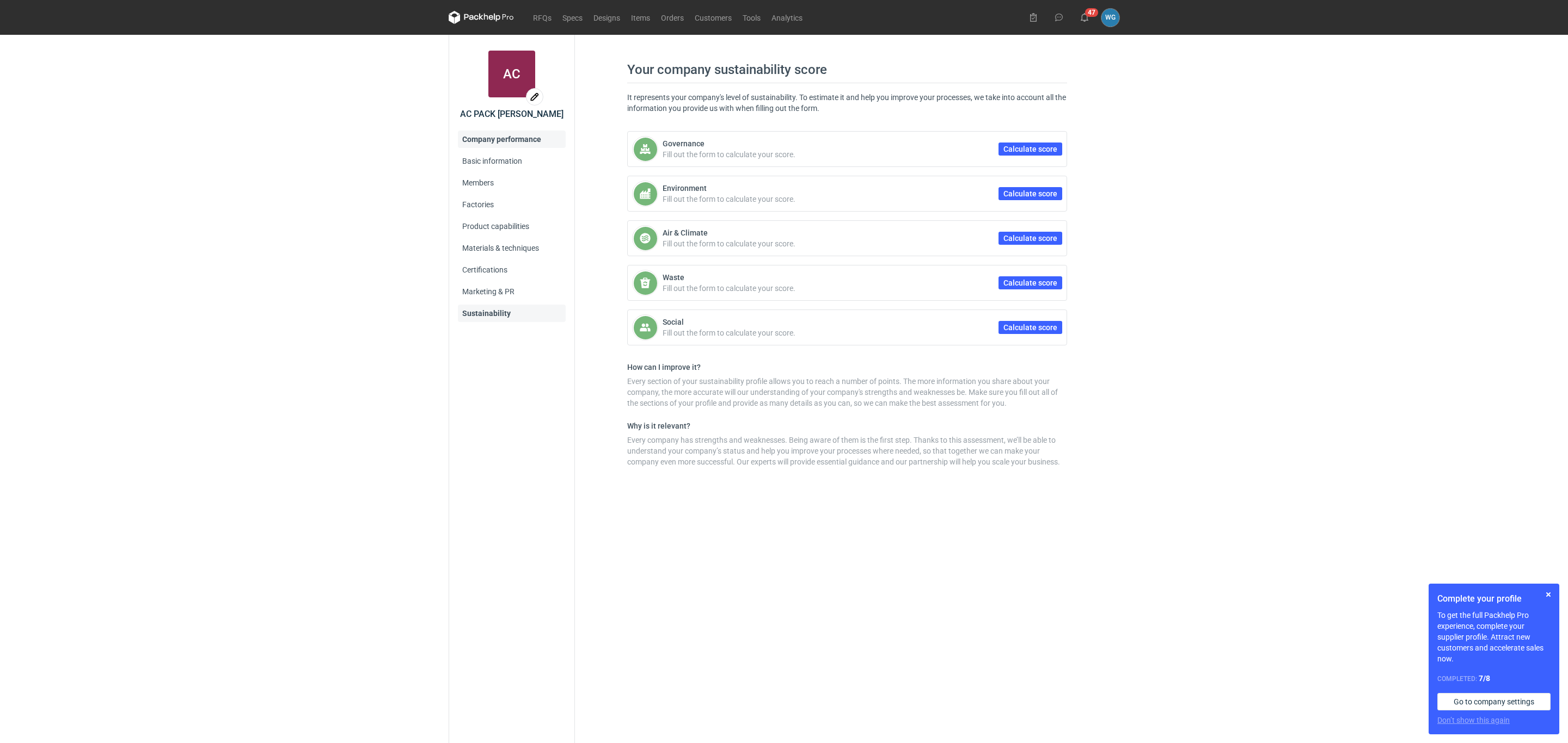
click at [512, 139] on link "Company performance" at bounding box center [512, 139] width 108 height 17
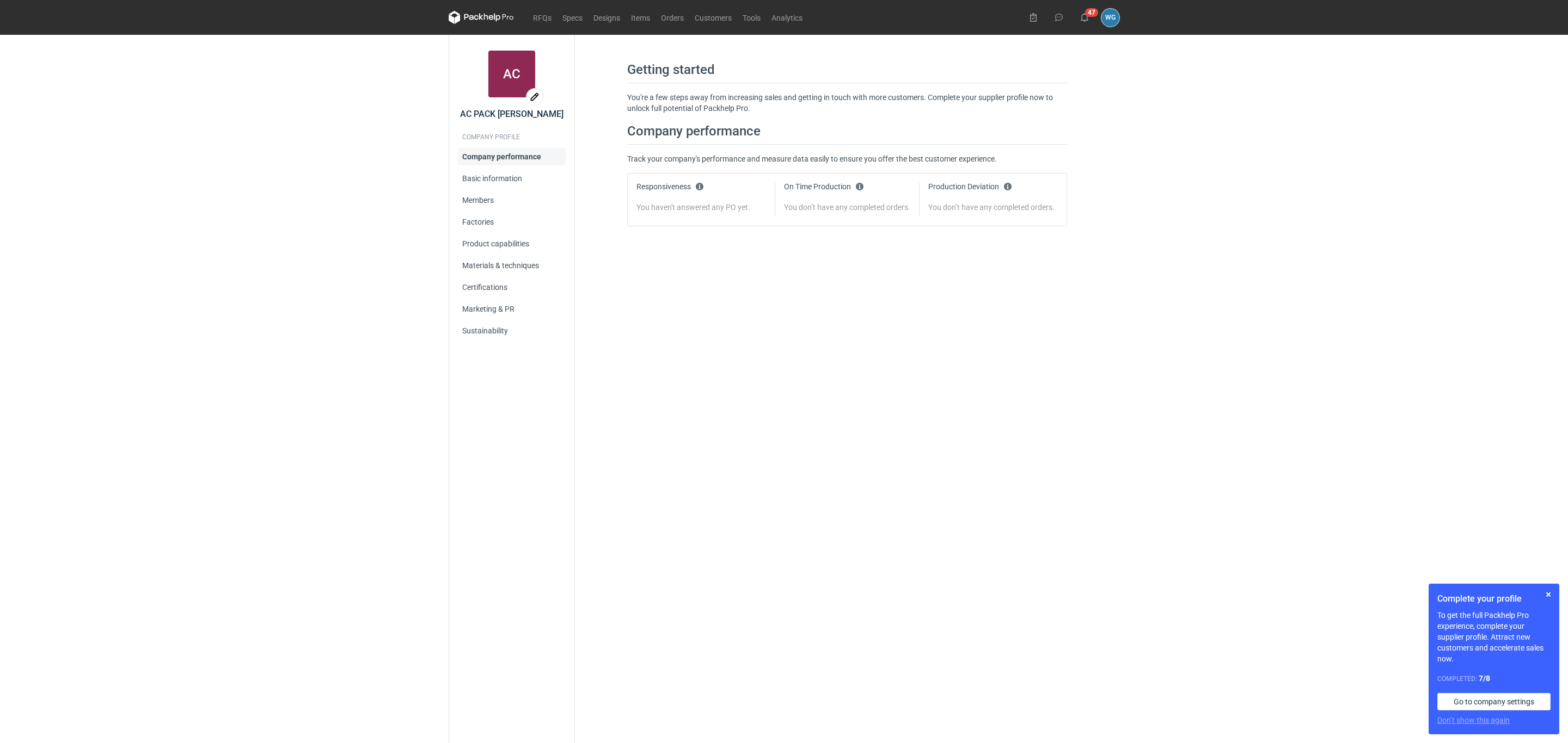
click at [1107, 13] on figcaption "WG" at bounding box center [1110, 17] width 18 height 18
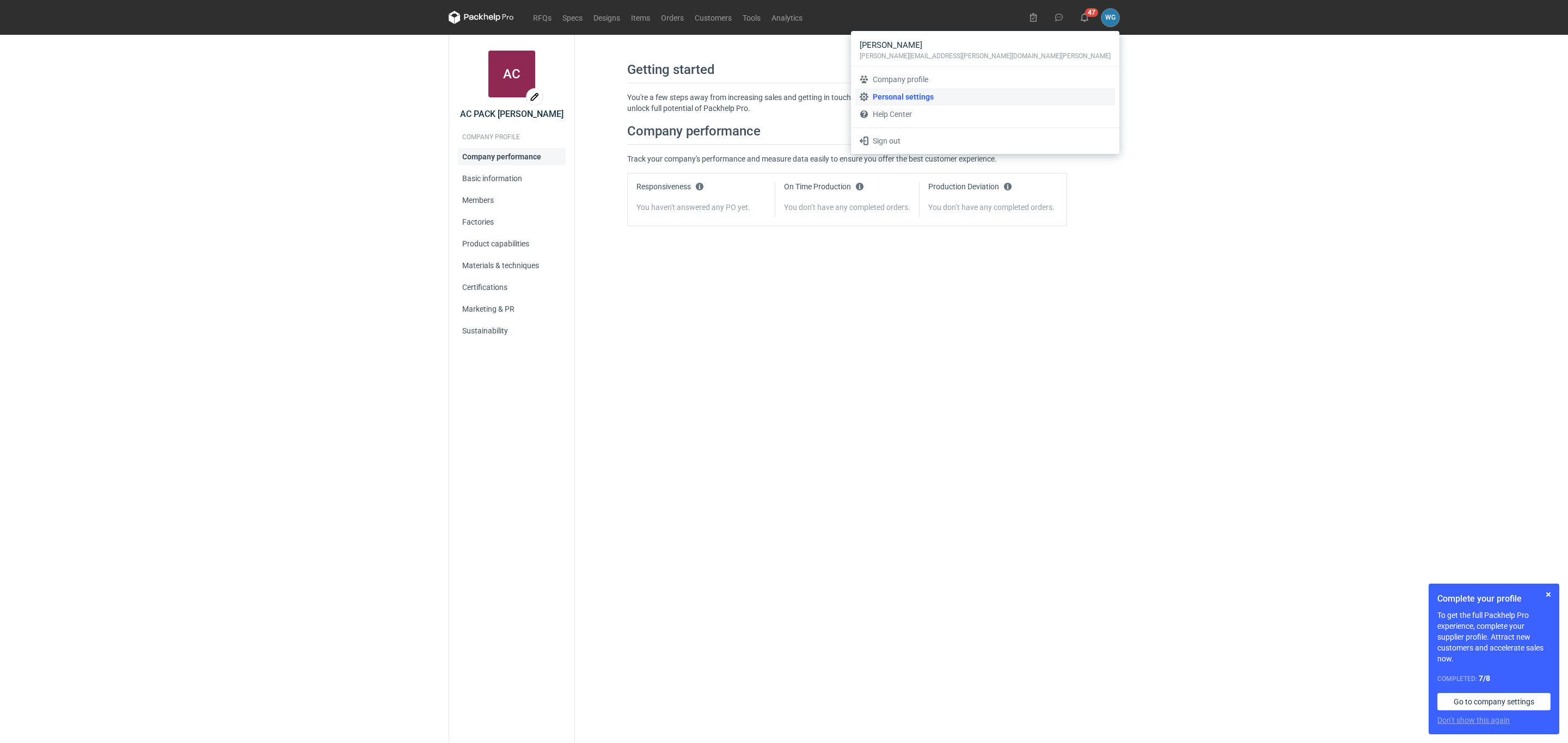
click at [1033, 100] on link "Personal settings" at bounding box center [985, 97] width 260 height 17
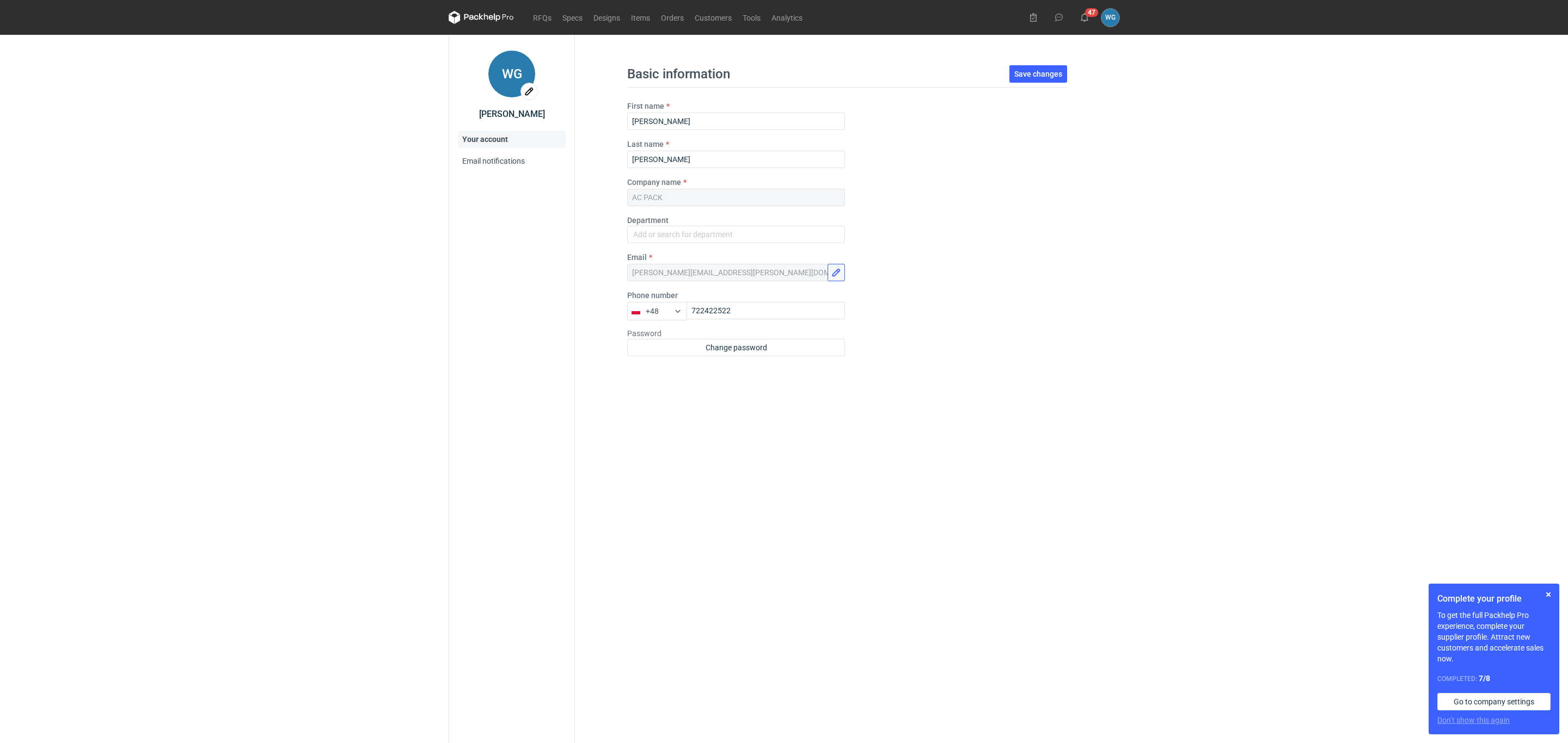
click at [839, 273] on button "button" at bounding box center [836, 273] width 17 height 17
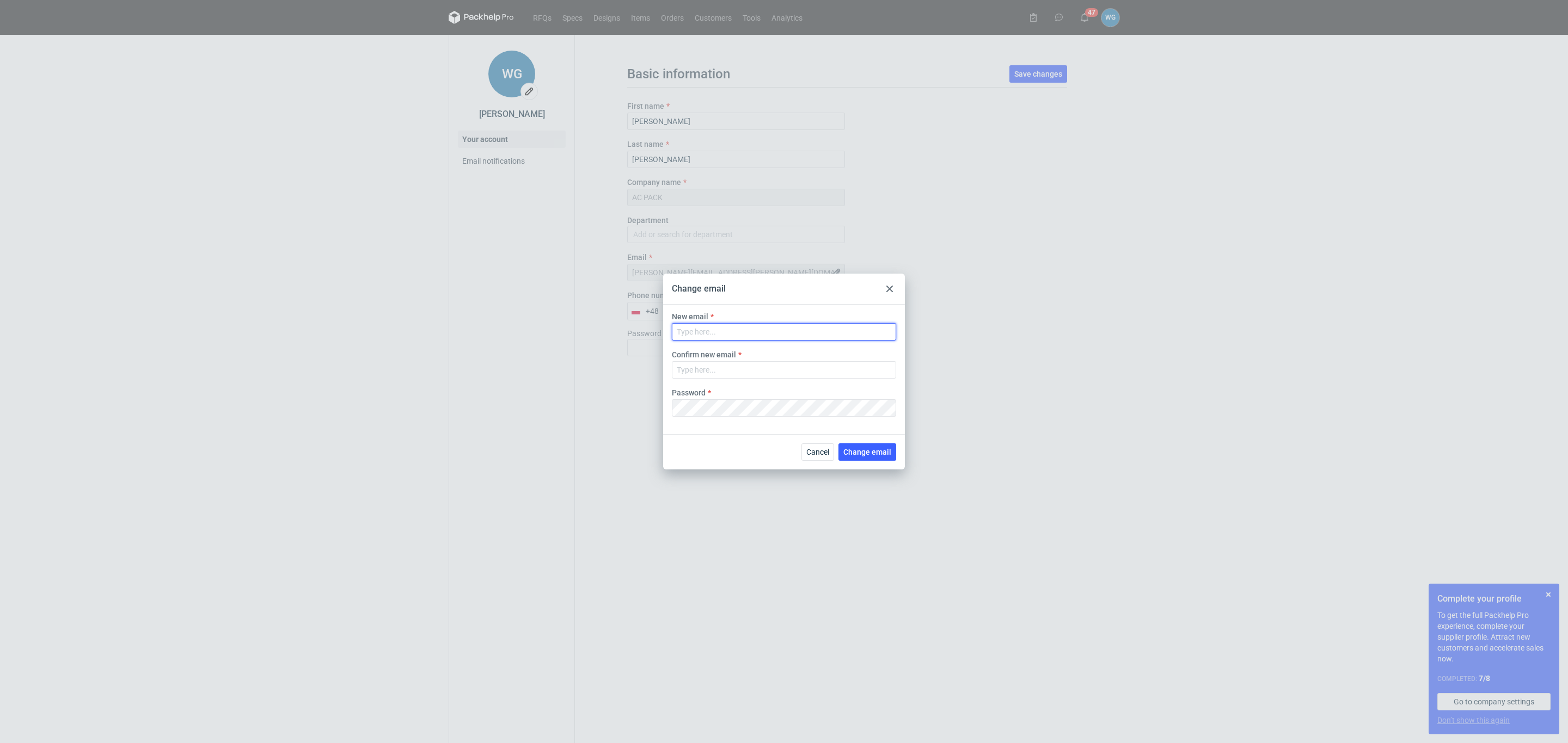
click at [741, 335] on input "Email" at bounding box center [783, 332] width 224 height 17
type input "[PERSON_NAME][EMAIL_ADDRESS][PERSON_NAME][DOMAIN_NAME]"
click at [752, 371] on input "Confirm new email" at bounding box center [783, 370] width 224 height 17
drag, startPoint x: 763, startPoint y: 332, endPoint x: 666, endPoint y: 337, distance: 97.1
click at [666, 337] on div "New email [PERSON_NAME][EMAIL_ADDRESS][PERSON_NAME][DOMAIN_NAME] Confirm new em…" at bounding box center [783, 374] width 242 height 138
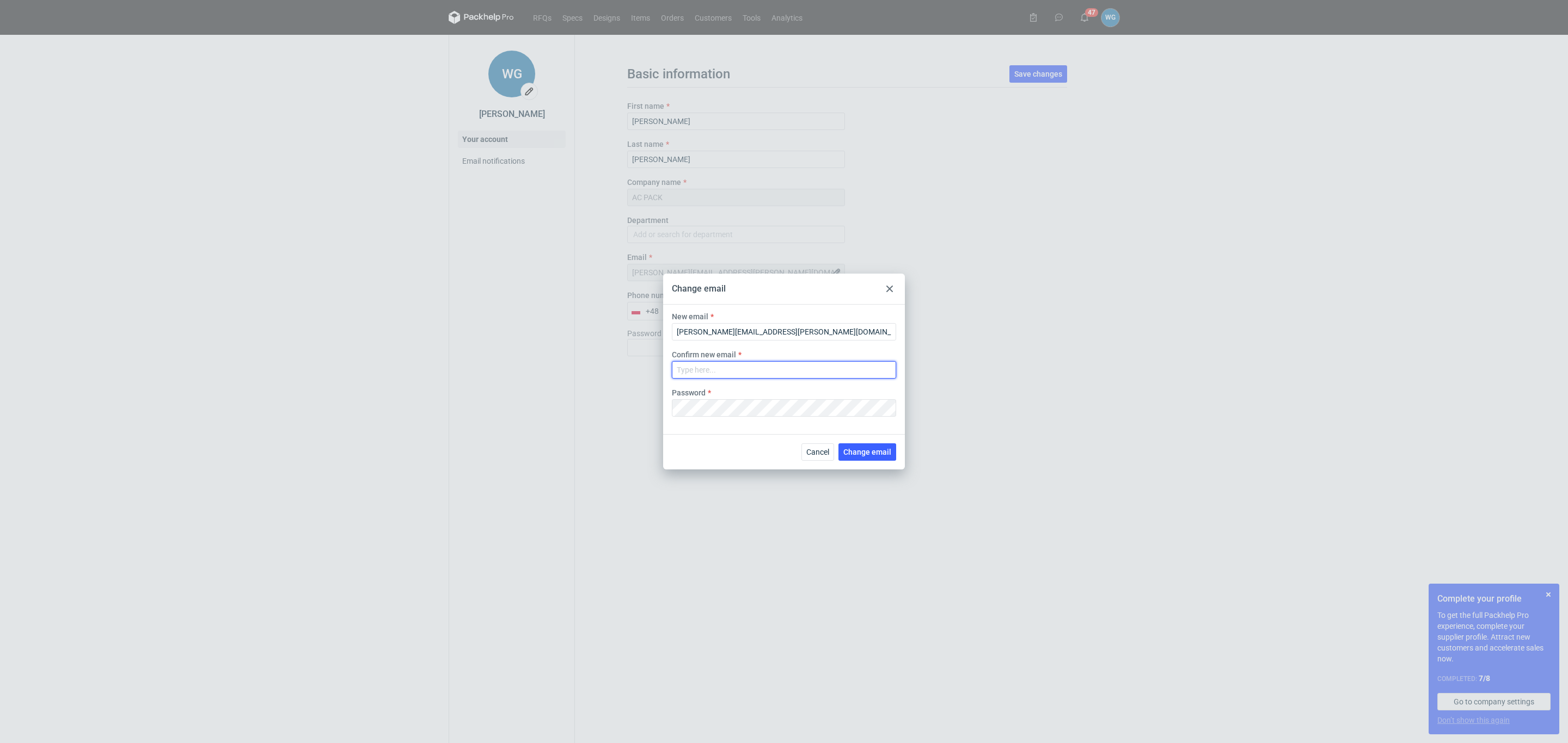
click at [701, 372] on input "Confirm new email" at bounding box center [783, 370] width 224 height 17
paste input "[PERSON_NAME][EMAIL_ADDRESS][PERSON_NAME][DOMAIN_NAME]"
type input "[PERSON_NAME][EMAIL_ADDRESS][PERSON_NAME][DOMAIN_NAME]"
click at [732, 420] on div "New email [PERSON_NAME][EMAIL_ADDRESS][PERSON_NAME][DOMAIN_NAME] Confirm new em…" at bounding box center [783, 374] width 242 height 138
click at [731, 526] on div "Change email New email [PERSON_NAME][EMAIL_ADDRESS][PERSON_NAME][DOMAIN_NAME] C…" at bounding box center [784, 371] width 1568 height 743
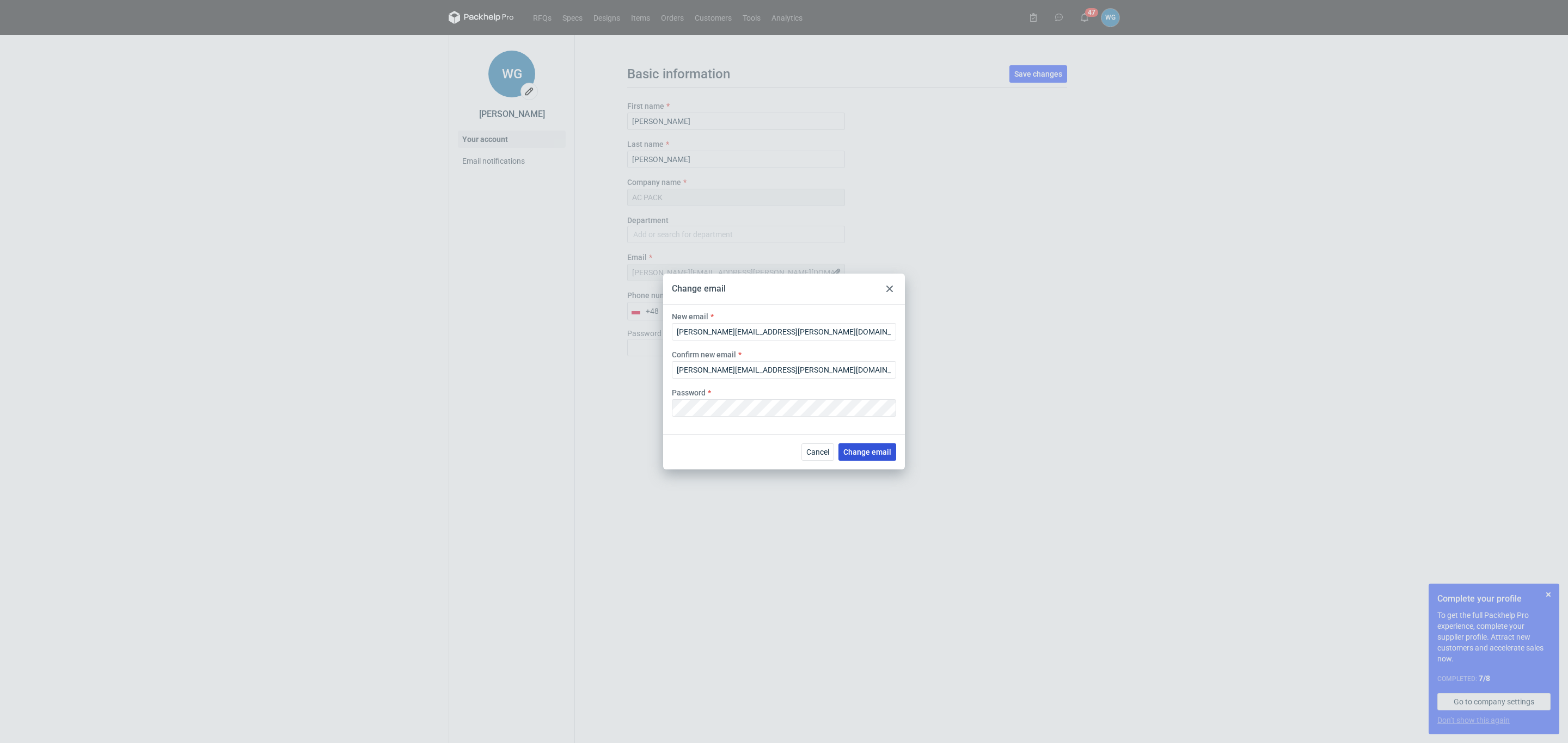
click at [861, 447] on button "Change email" at bounding box center [867, 452] width 58 height 17
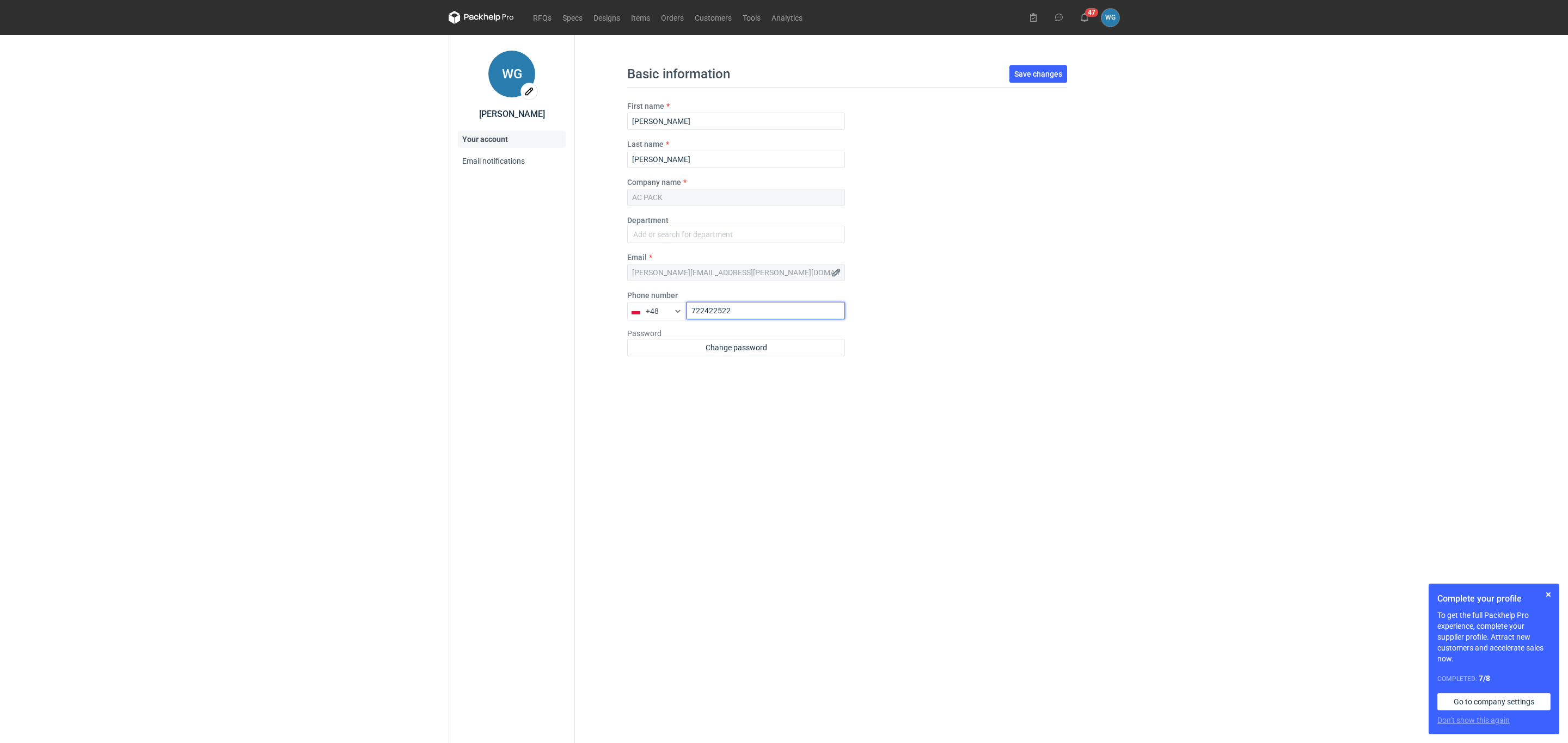
click at [705, 313] on input "722422522" at bounding box center [766, 311] width 158 height 17
type input "727422522"
click at [768, 387] on div "Basic information Save changes First name [PERSON_NAME] Last name [PERSON_NAME]…" at bounding box center [847, 388] width 544 height 708
click at [837, 276] on button "button" at bounding box center [836, 273] width 17 height 17
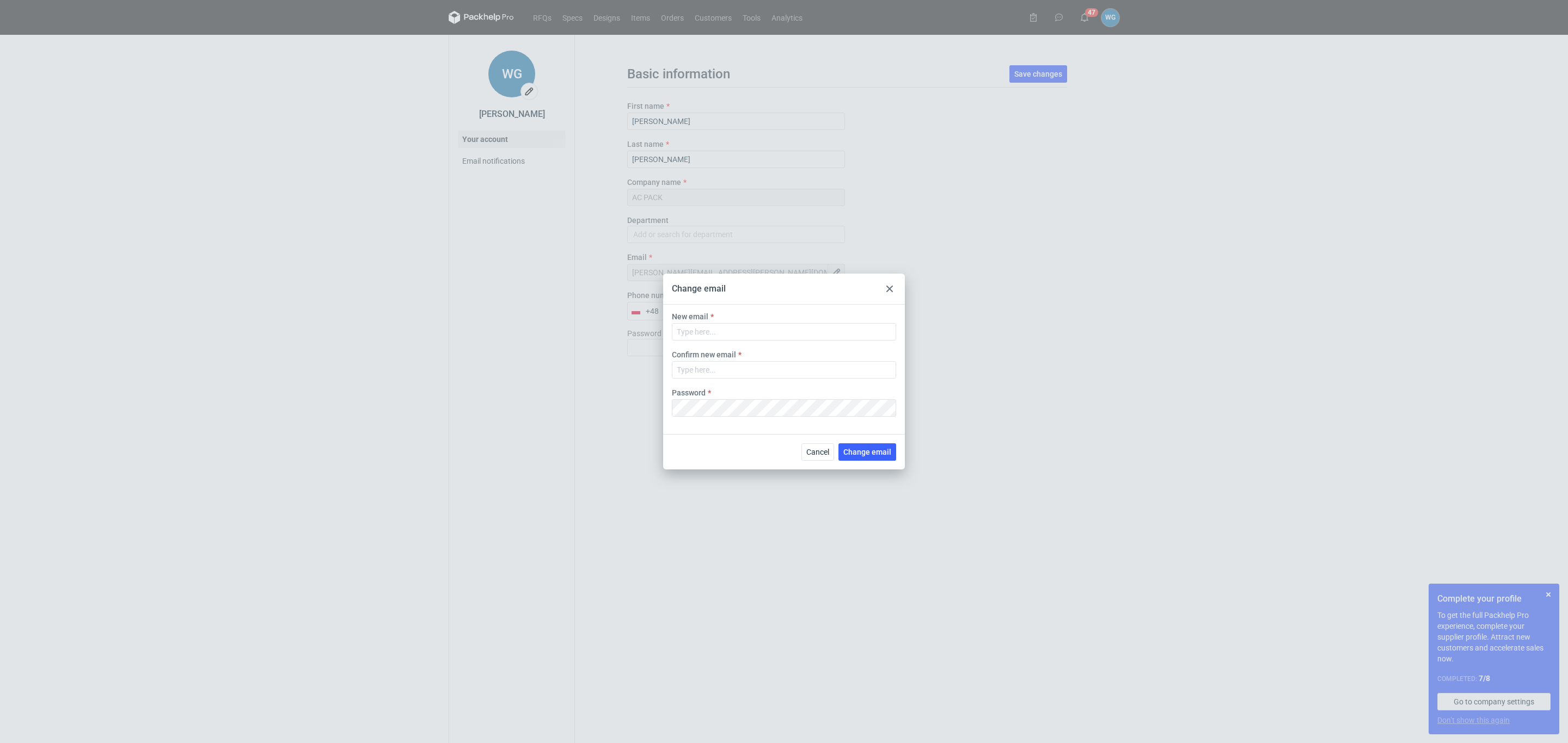
click at [837, 276] on div "Change email" at bounding box center [783, 289] width 242 height 31
click at [1019, 110] on div "Change email New email Confirm new email Password Cancel Change email" at bounding box center [784, 371] width 1568 height 743
drag, startPoint x: 1069, startPoint y: 46, endPoint x: 1046, endPoint y: 67, distance: 31.1
click at [1067, 49] on div "Change email New email Confirm new email Password Cancel Change email" at bounding box center [784, 371] width 1568 height 743
click at [1044, 69] on div "Change email New email Confirm new email Password Cancel Change email" at bounding box center [784, 371] width 1568 height 743
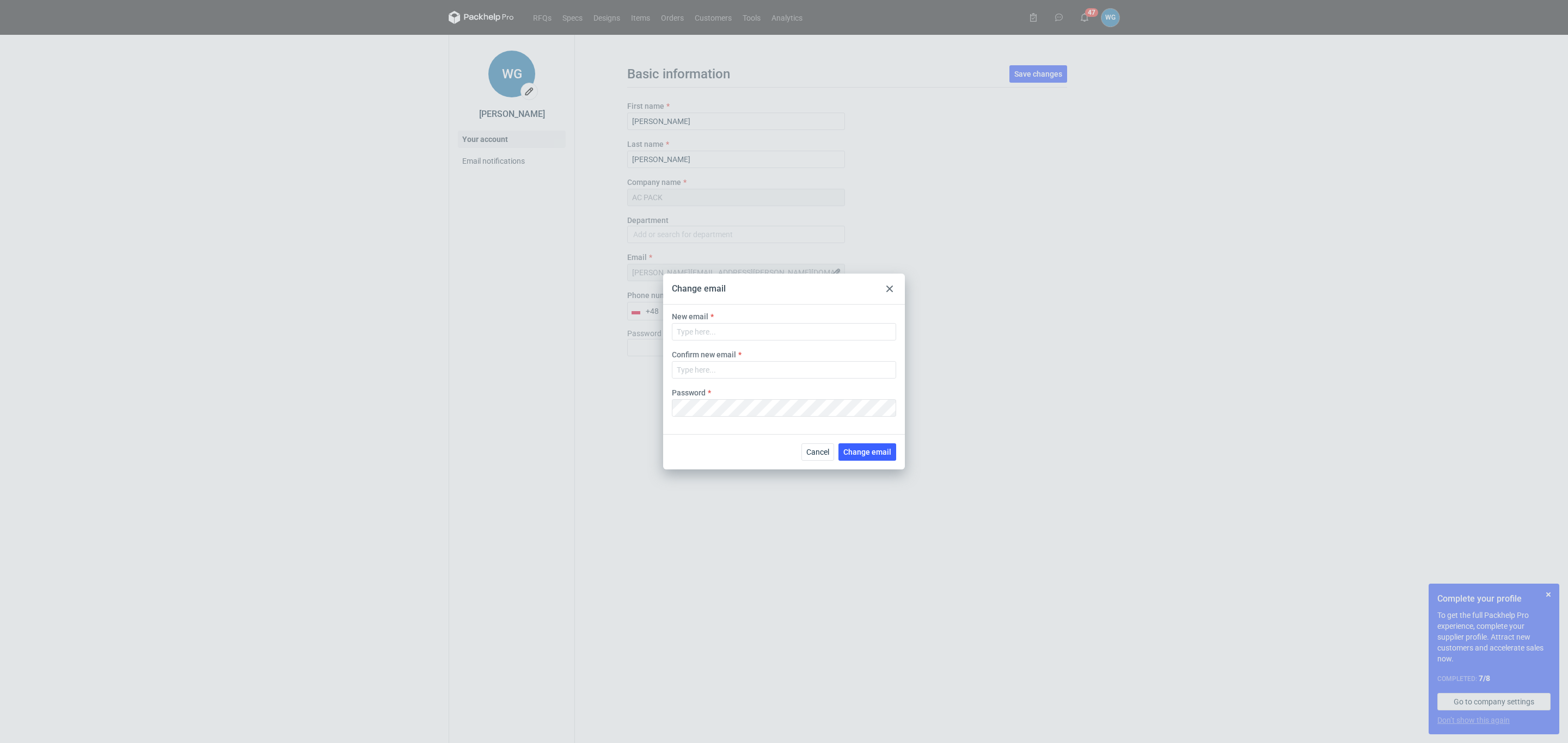
click at [1039, 242] on div "Change email New email Confirm new email Password Cancel Change email" at bounding box center [784, 371] width 1568 height 743
click at [715, 335] on input "Email" at bounding box center [783, 332] width 224 height 17
type input "[PERSON_NAME][EMAIL_ADDRESS][PERSON_NAME][DOMAIN_NAME]"
click at [763, 361] on input "Confirm new email" at bounding box center [783, 370] width 224 height 17
type input "[PERSON_NAME][EMAIL_ADDRESS][PERSON_NAME][DOMAIN_NAME]"
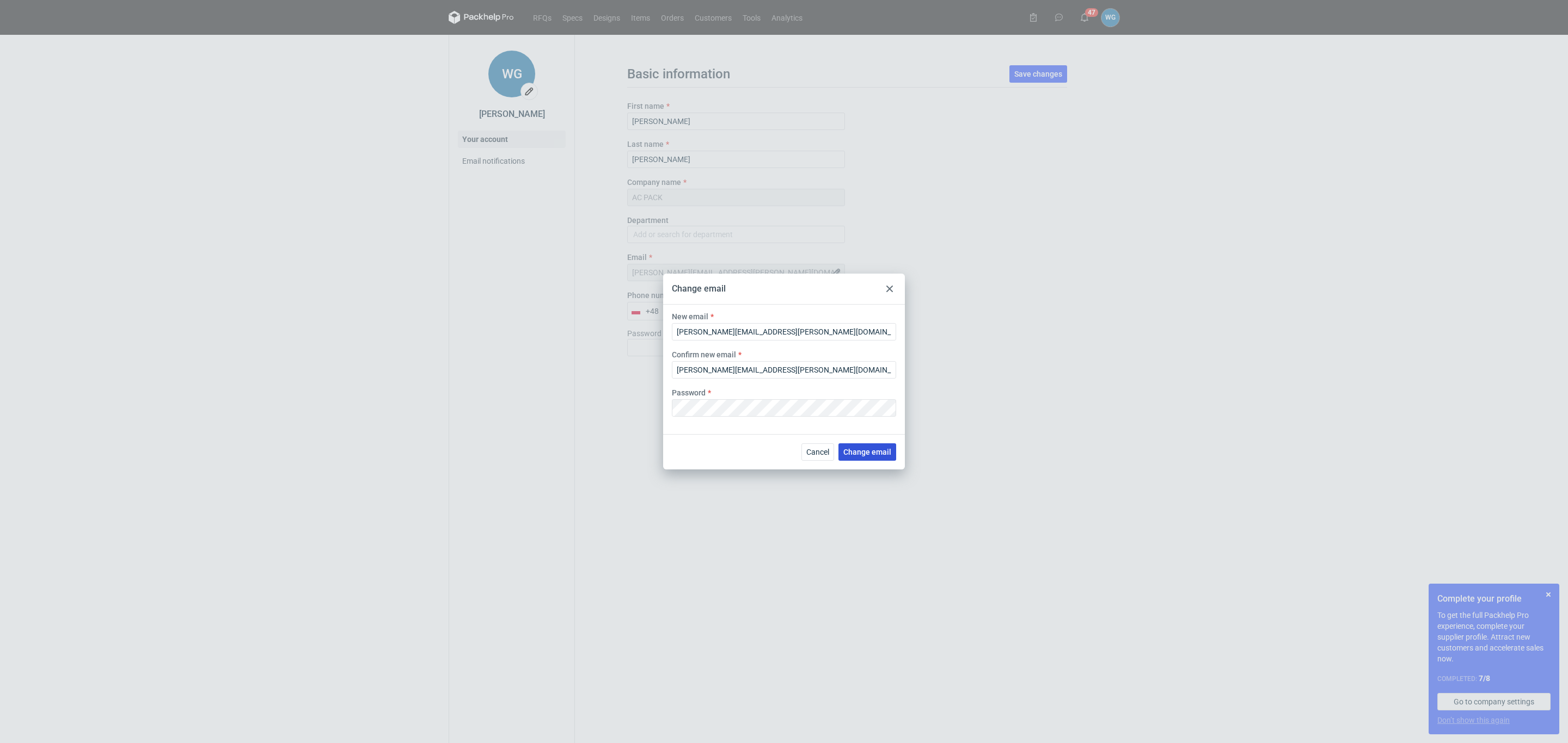
click at [858, 450] on span "Change email" at bounding box center [867, 452] width 48 height 7
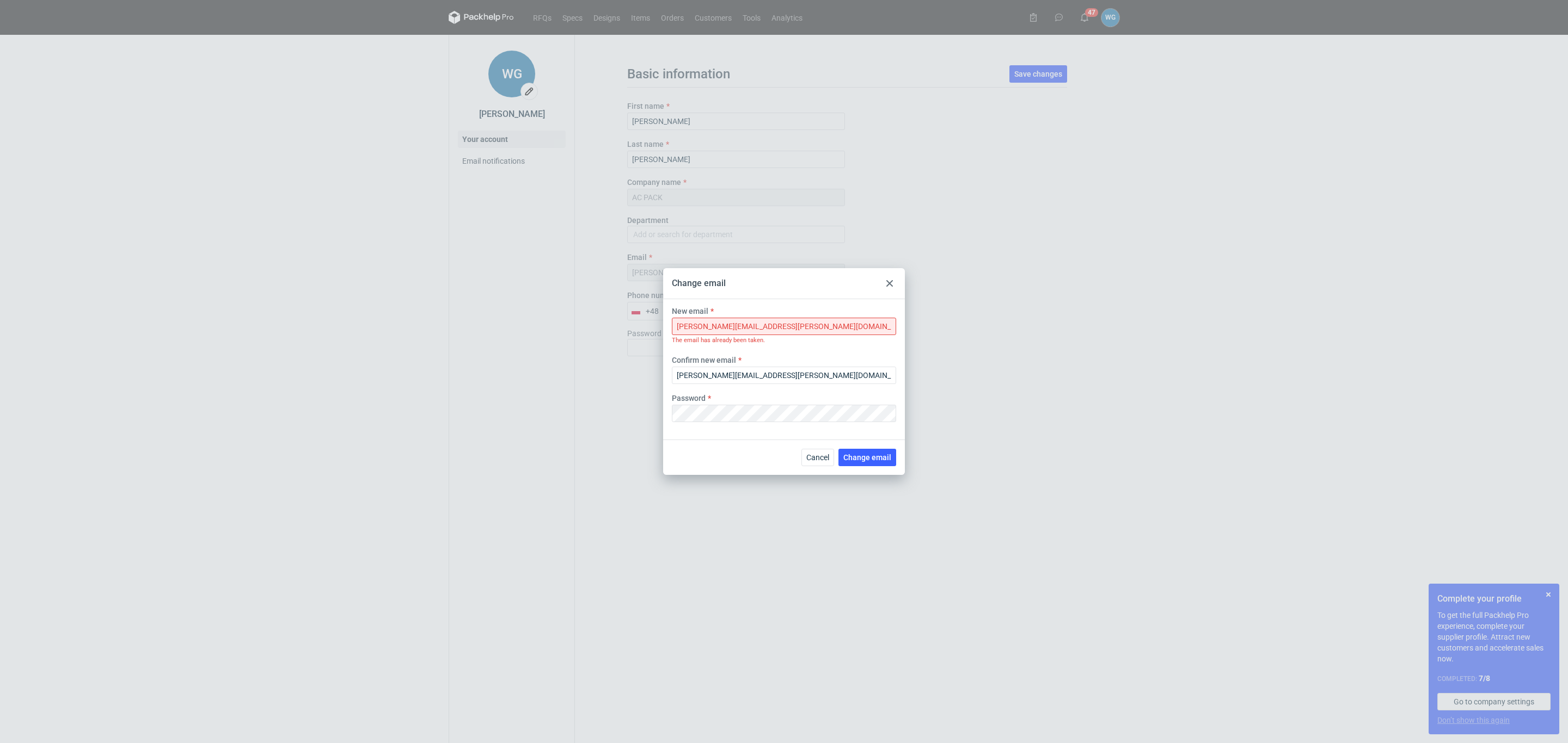
click at [1093, 126] on div "Change email New email [PERSON_NAME][EMAIL_ADDRESS][PERSON_NAME][DOMAIN_NAME] T…" at bounding box center [784, 371] width 1568 height 743
click at [809, 459] on span "Cancel" at bounding box center [818, 457] width 23 height 7
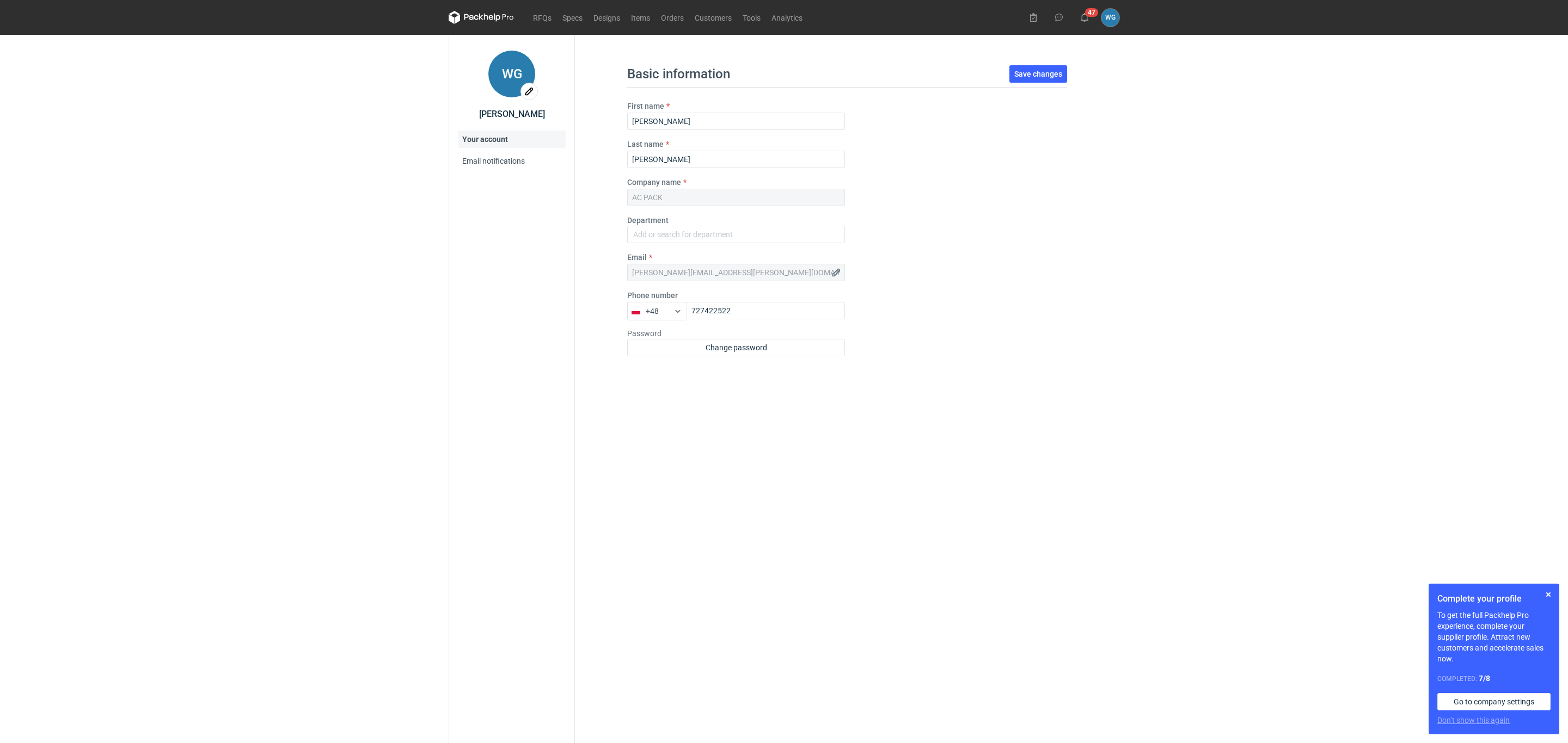
click at [1039, 150] on div "Basic information Save changes First name [PERSON_NAME] Last name [PERSON_NAME]…" at bounding box center [847, 204] width 440 height 321
click at [510, 79] on figcaption "WG" at bounding box center [512, 74] width 47 height 47
click at [498, 141] on link "Your account" at bounding box center [512, 139] width 108 height 17
click at [497, 159] on link "Email notifications" at bounding box center [512, 161] width 108 height 17
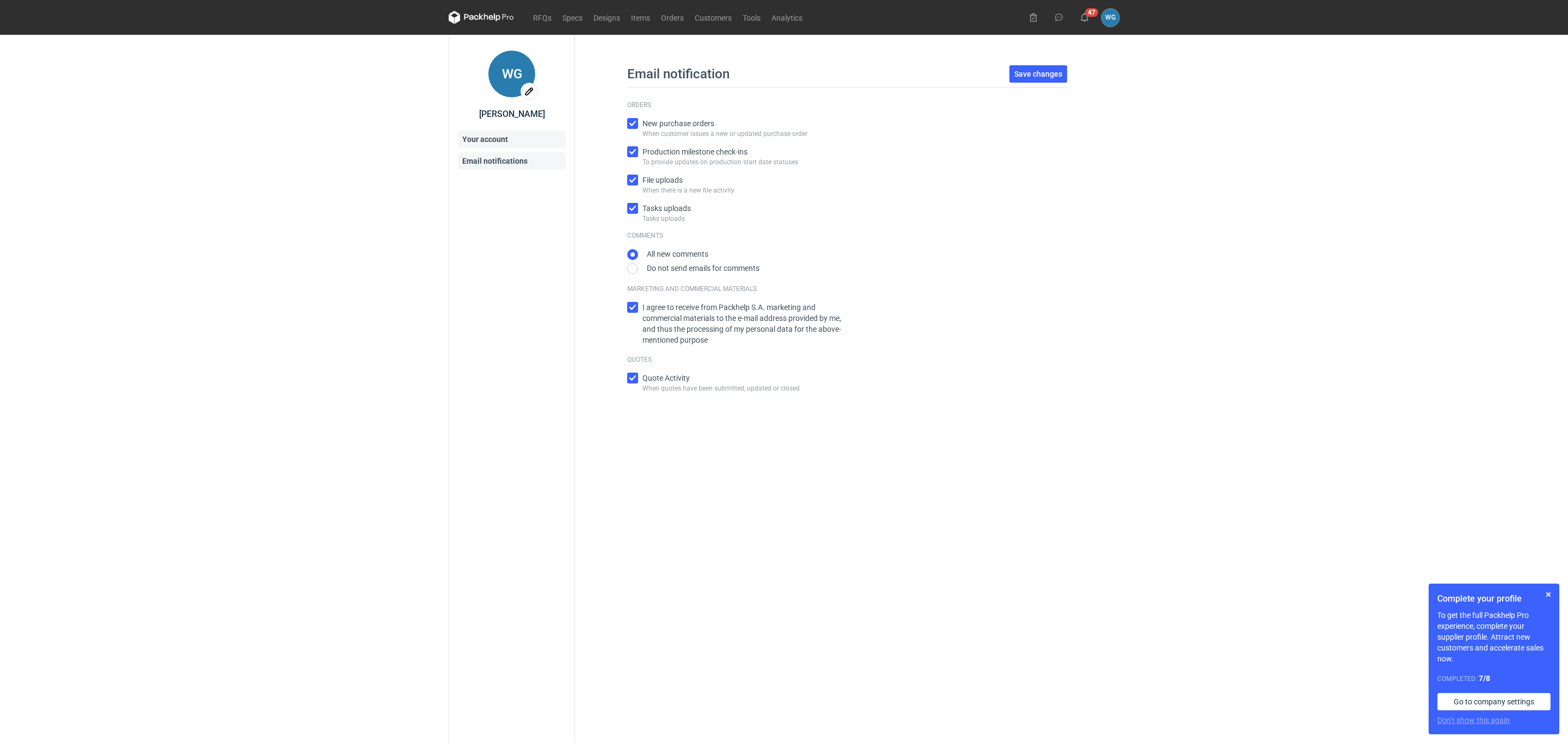
click at [489, 139] on link "Your account" at bounding box center [512, 139] width 108 height 17
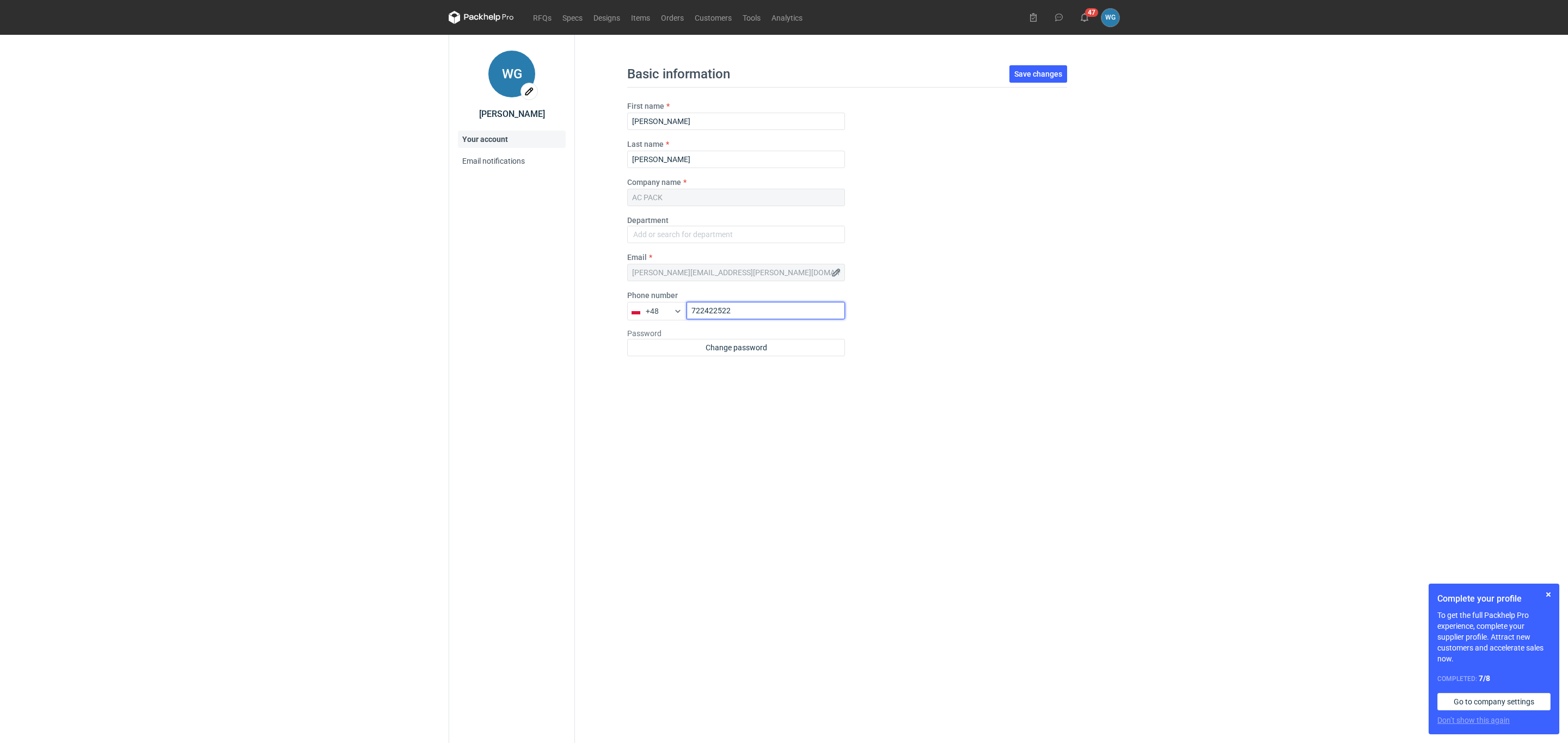
click at [732, 314] on input "722422522" at bounding box center [766, 311] width 158 height 17
click at [701, 311] on input "722422522" at bounding box center [766, 311] width 158 height 17
type input "727422522"
click at [749, 510] on div "Basic information Save changes First name Wojciech Last name Grunert Company na…" at bounding box center [847, 388] width 544 height 708
click at [1036, 67] on button "Save changes" at bounding box center [1038, 74] width 58 height 17
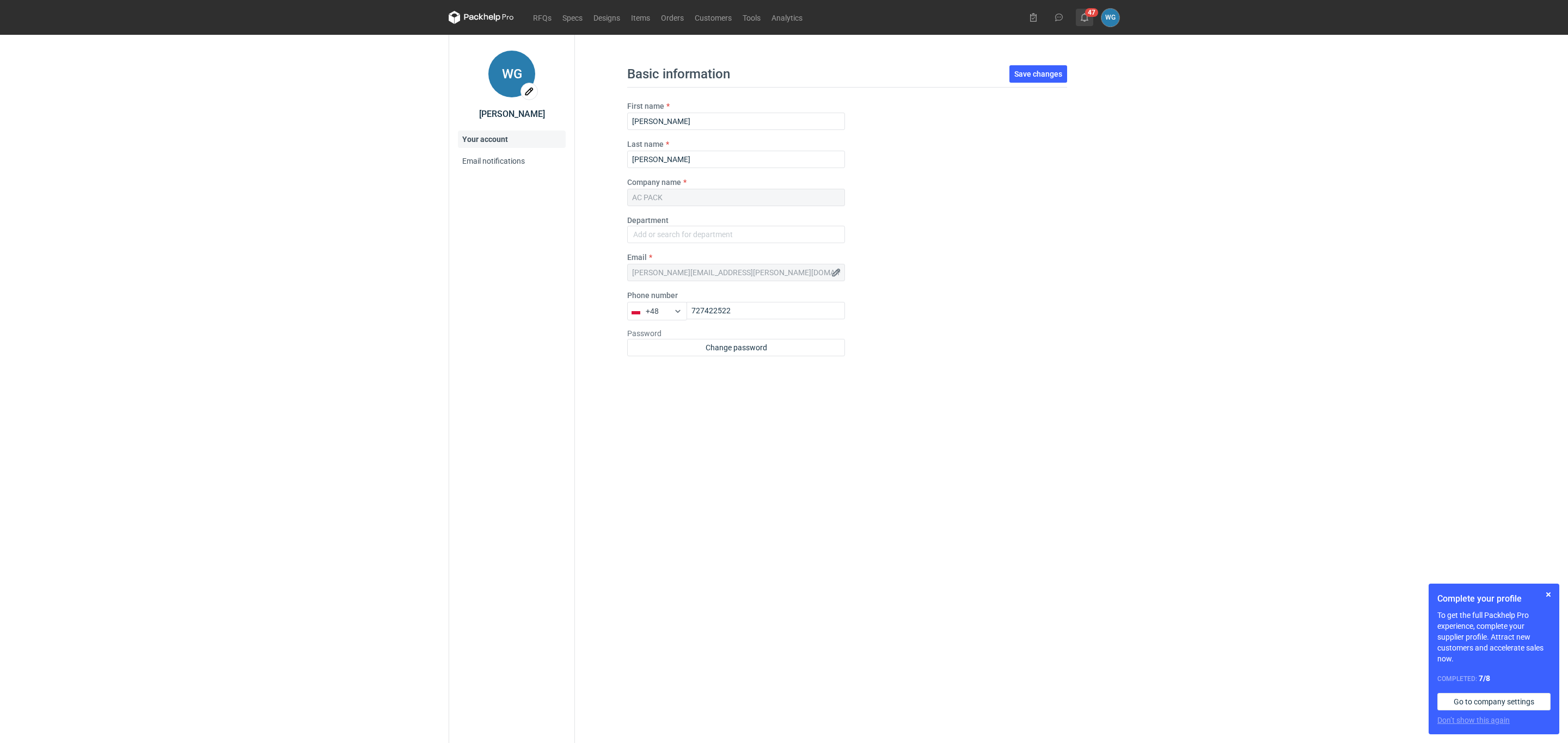
click at [1088, 17] on icon at bounding box center [1084, 17] width 9 height 9
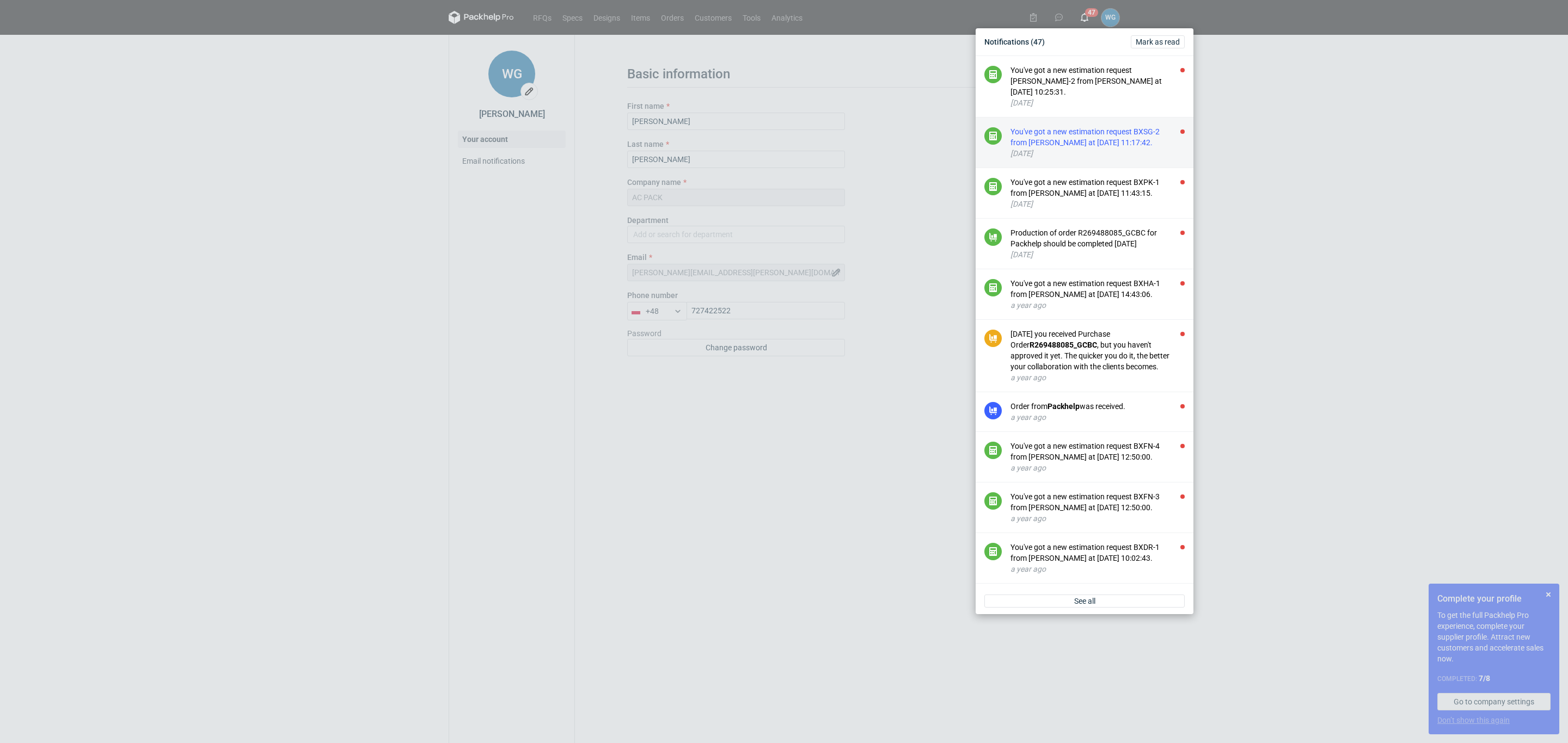
click at [1099, 141] on div "You've got a new estimation request BXSG-2 from [PERSON_NAME] at [DATE] 11:17:4…" at bounding box center [1097, 137] width 174 height 22
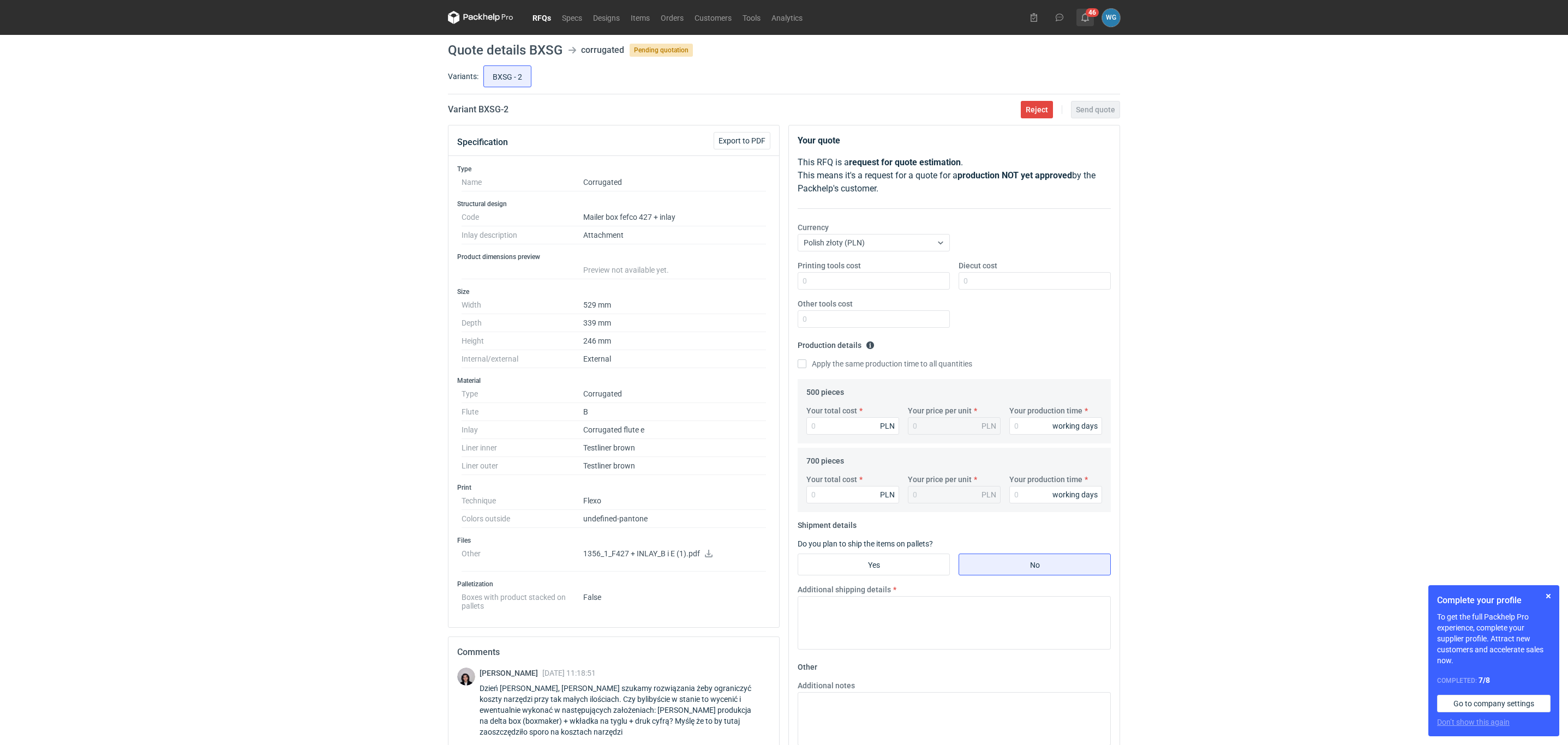
click at [1087, 22] on button "46" at bounding box center [1085, 17] width 17 height 17
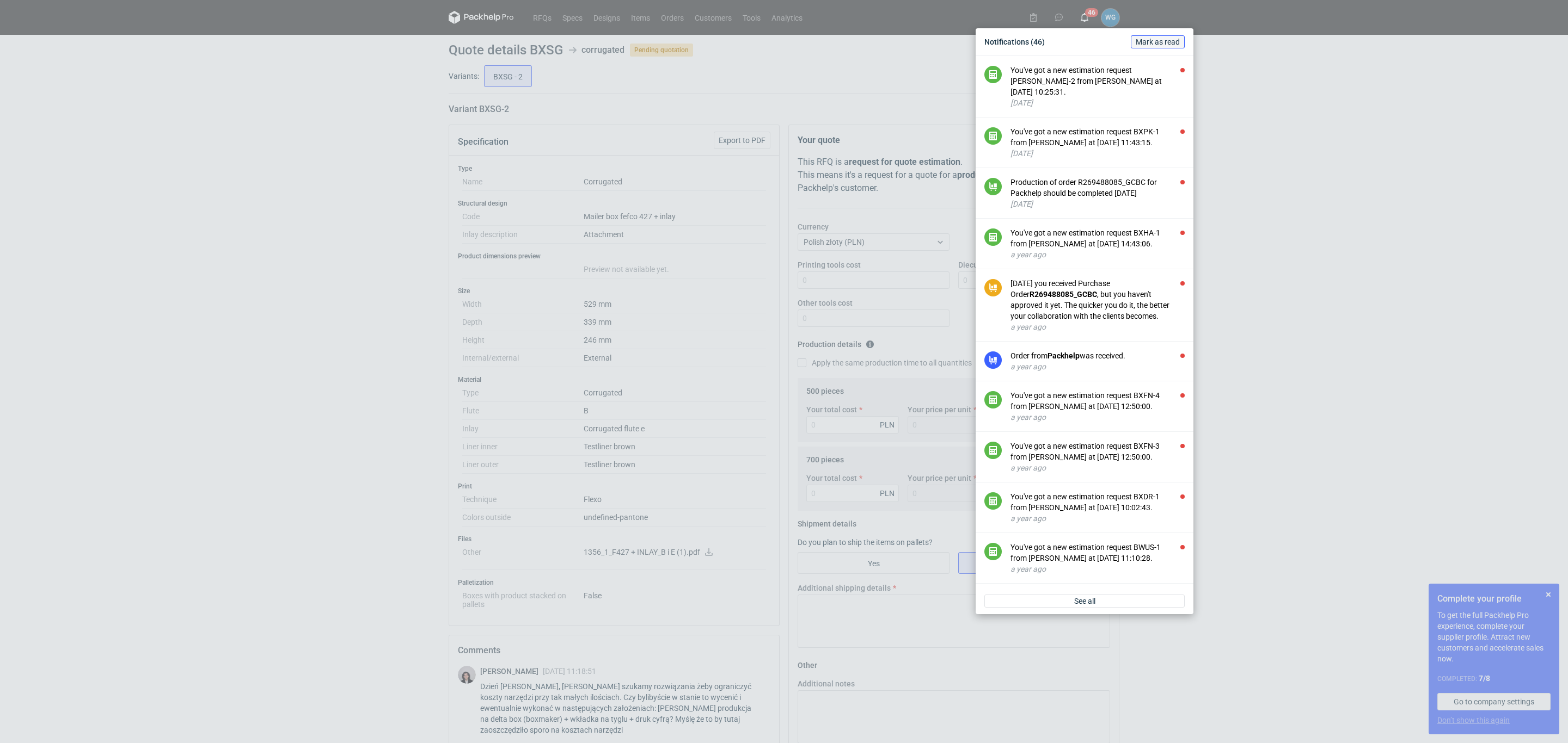
click at [1153, 41] on span "Mark as read" at bounding box center [1157, 41] width 44 height 7
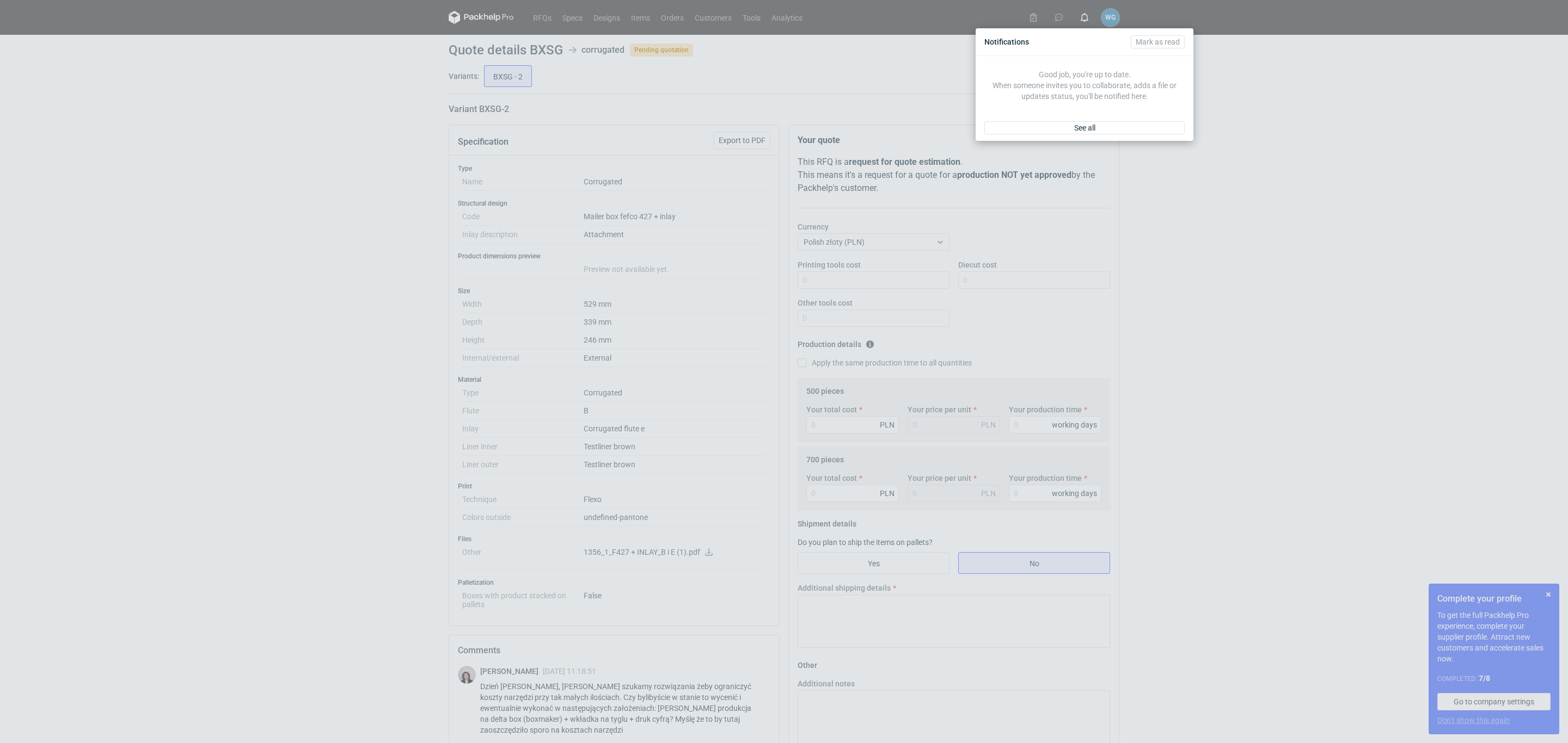
click at [1238, 118] on div "Notifications Mark as read Good job, you're up to date. When someone invites yo…" at bounding box center [784, 371] width 1568 height 743
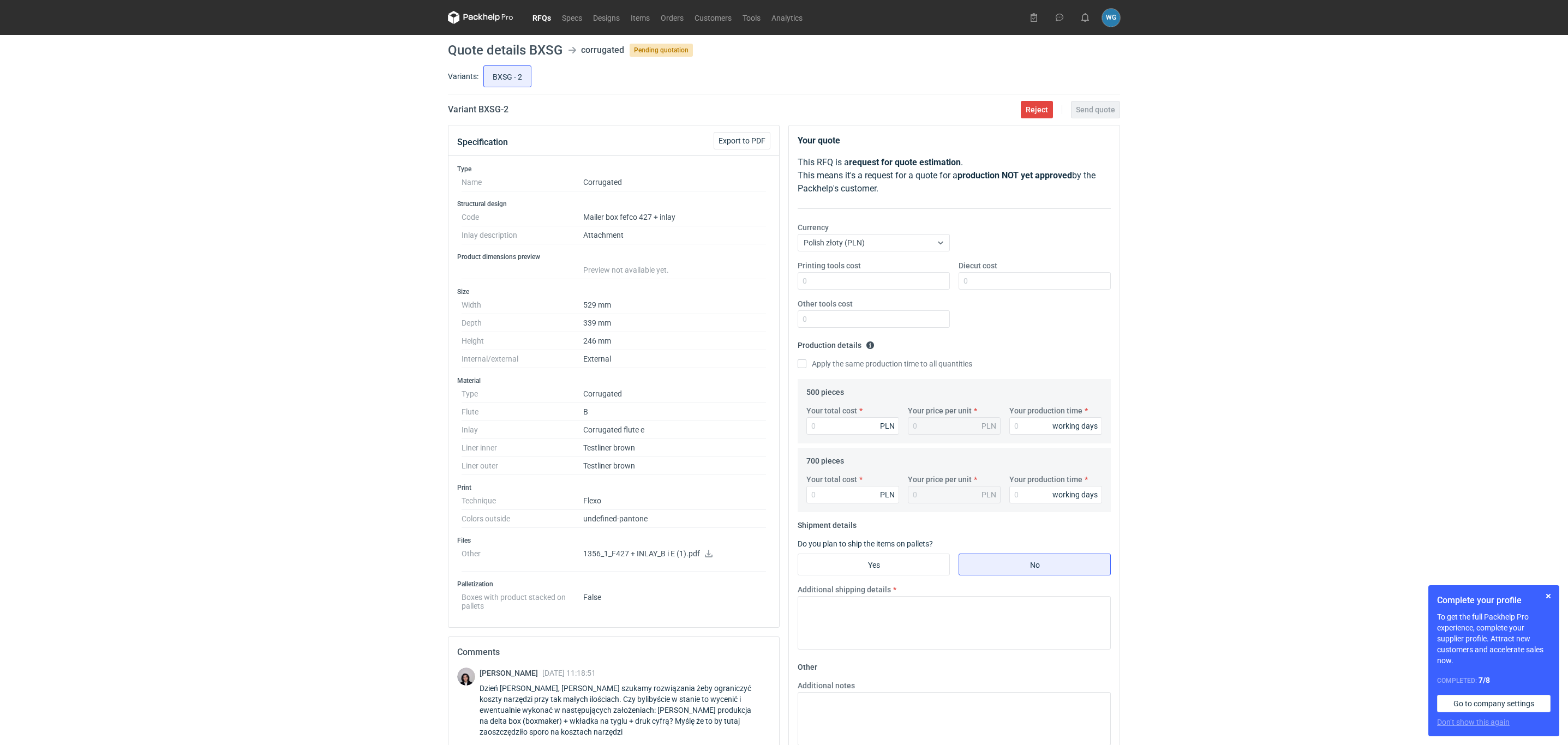
click at [474, 15] on icon at bounding box center [481, 17] width 65 height 13
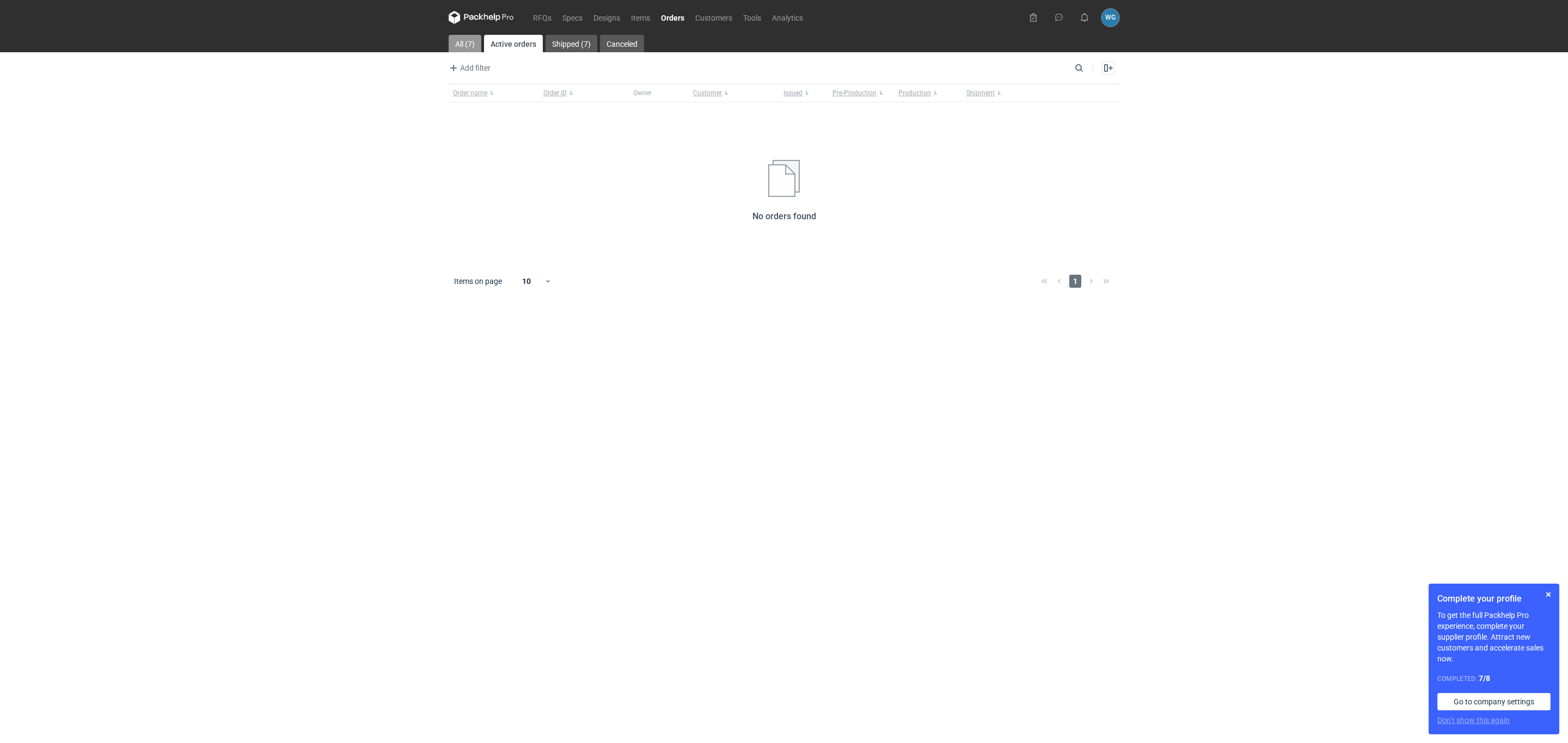
click at [467, 47] on link "All (7)" at bounding box center [465, 43] width 33 height 17
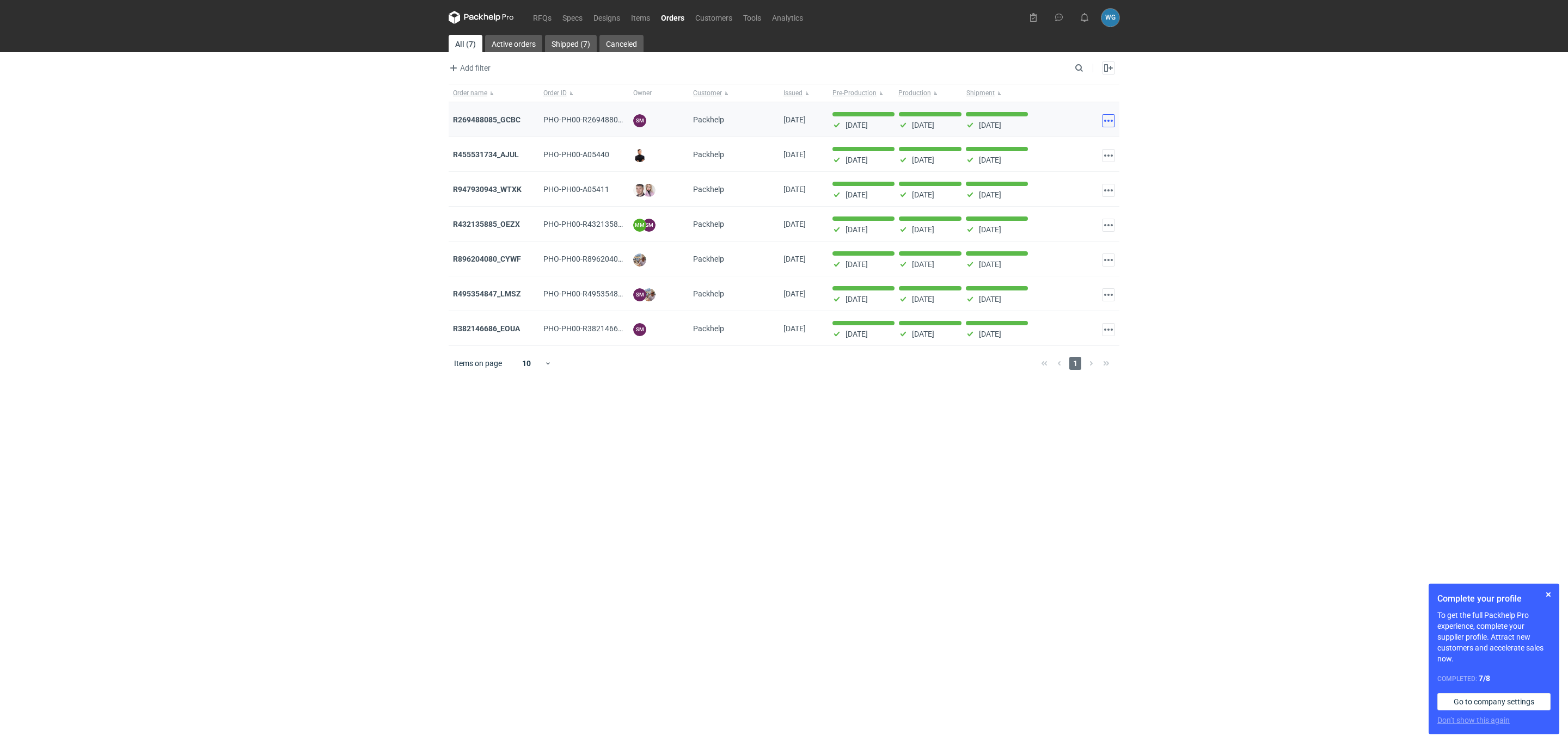
click at [1111, 119] on button "button" at bounding box center [1109, 121] width 13 height 13
click at [1165, 124] on div "RFQs Specs Designs Items Orders Customers Tools Analytics WG Wojciech Grunert w…" at bounding box center [784, 371] width 1568 height 743
click at [493, 18] on icon at bounding box center [481, 17] width 65 height 13
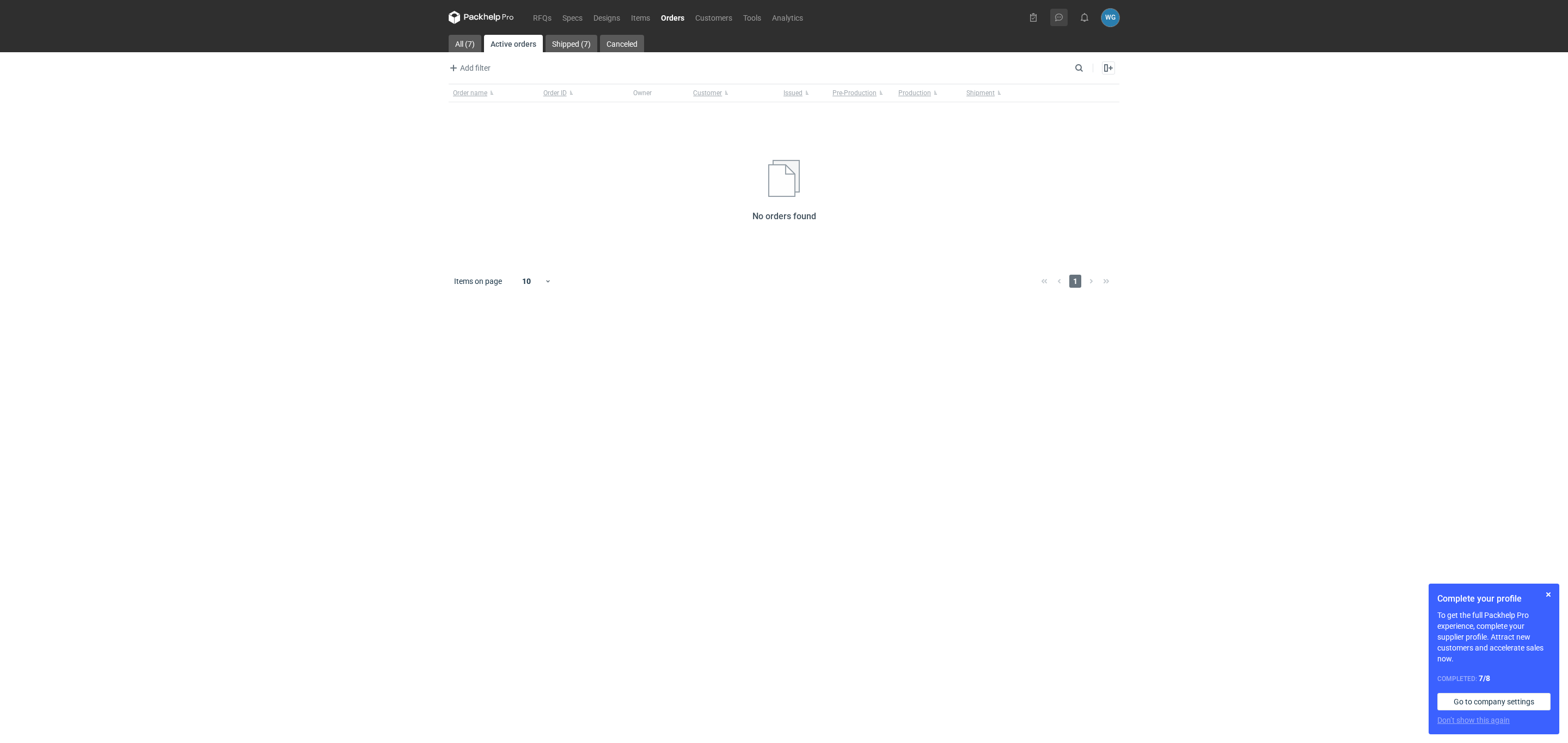
click at [1055, 17] on icon at bounding box center [1059, 17] width 9 height 9
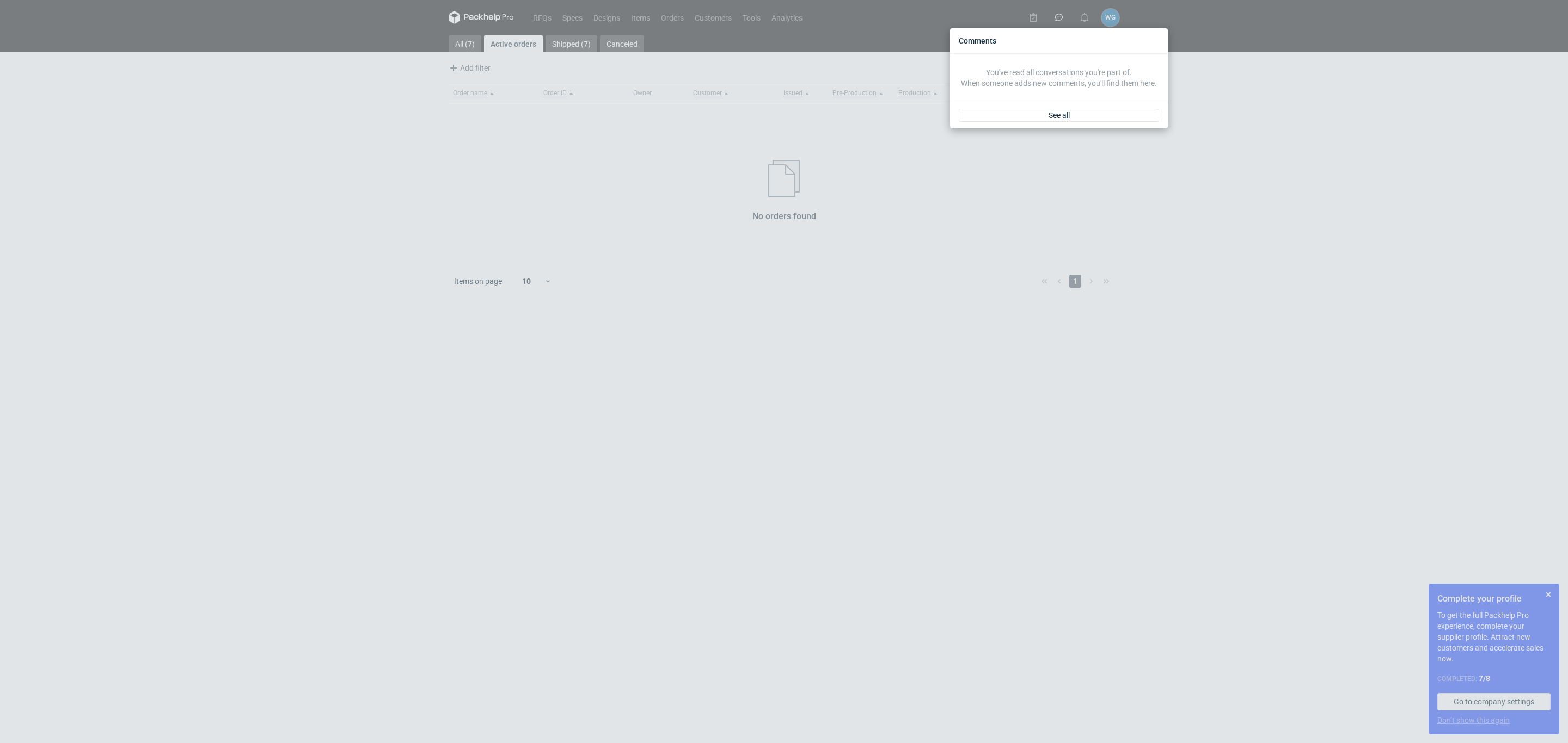
click at [1227, 196] on div "Comments You've read all conversations you're part of. When someone adds new co…" at bounding box center [784, 371] width 1568 height 743
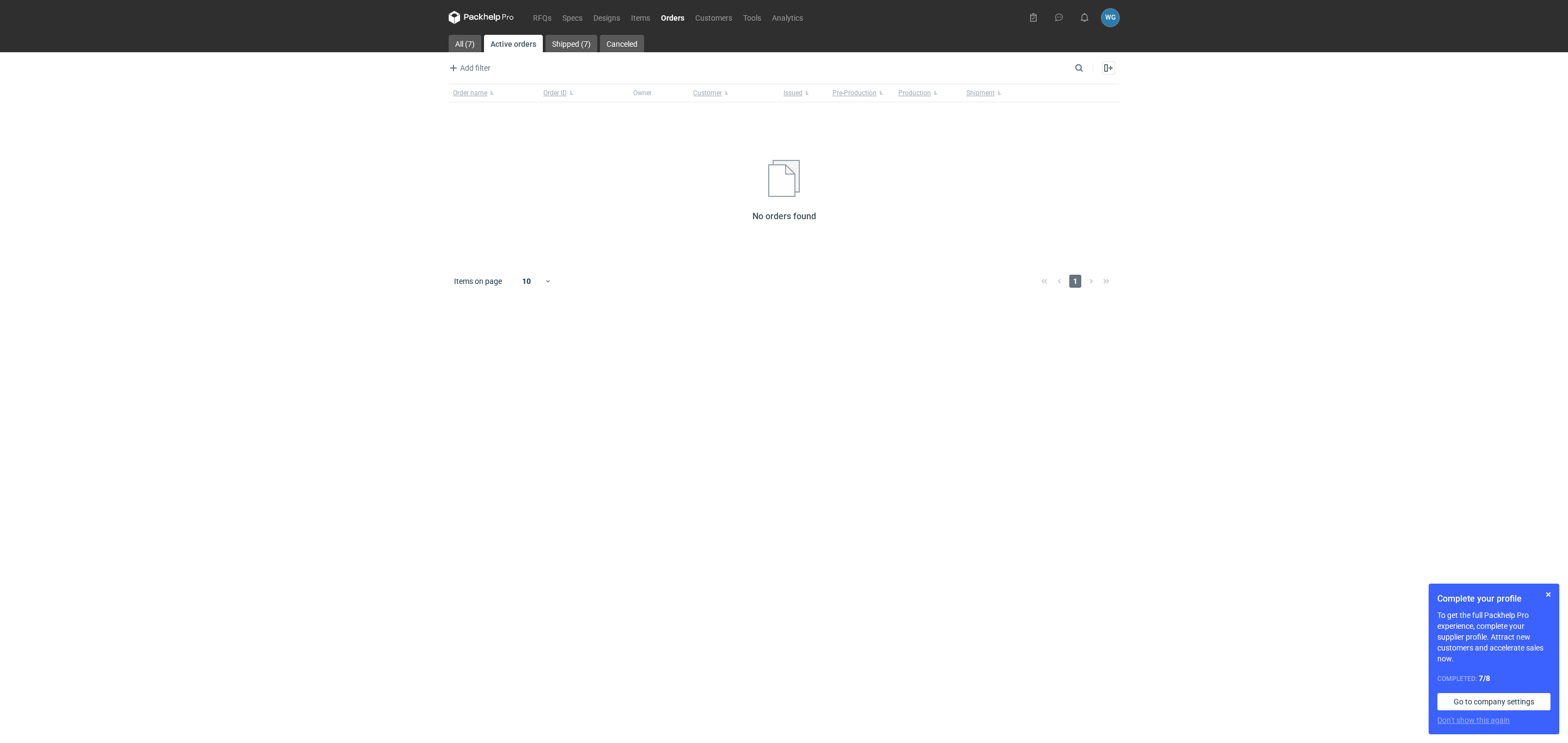
click at [481, 15] on icon at bounding box center [481, 17] width 65 height 13
click at [1111, 23] on figcaption "WG" at bounding box center [1110, 17] width 18 height 18
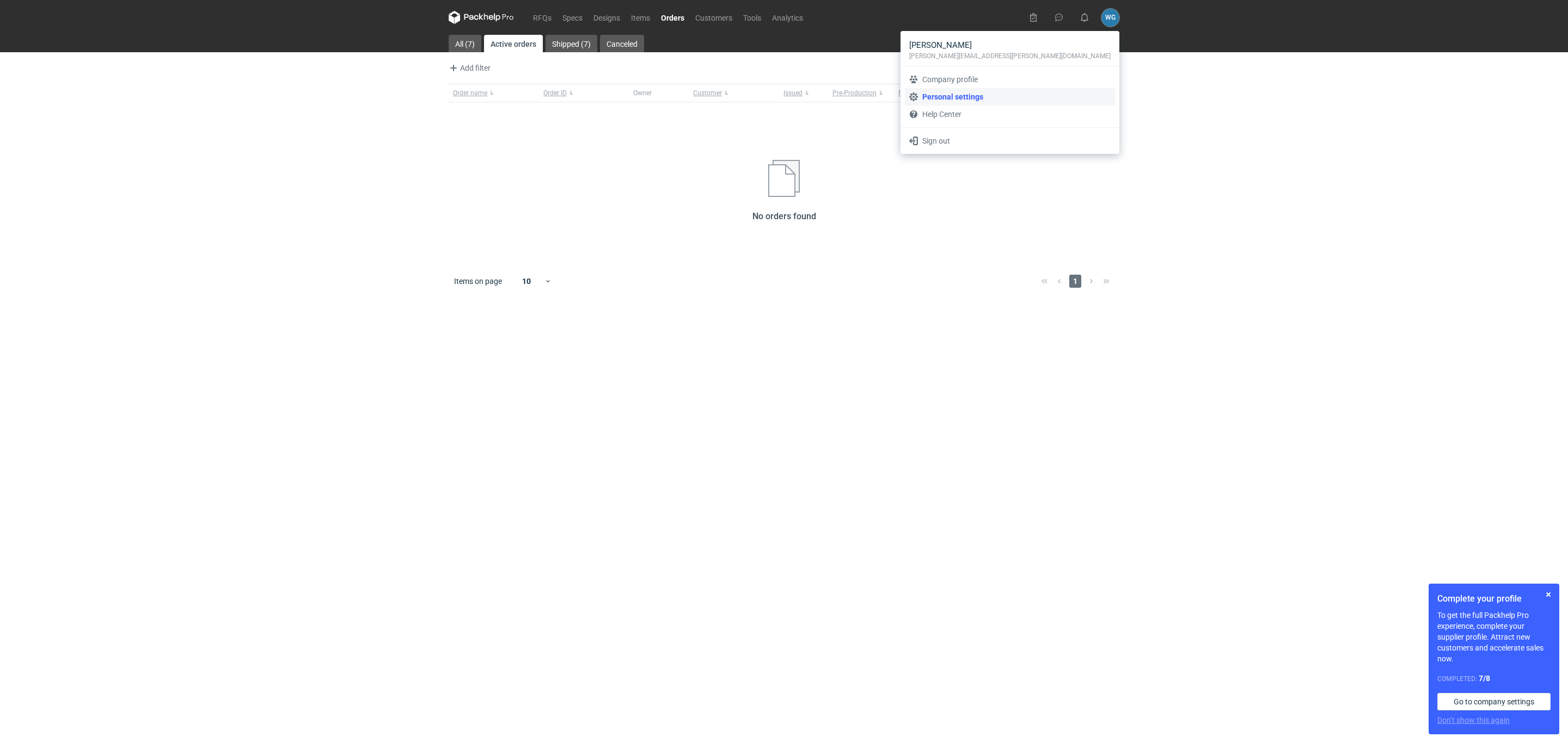
click at [1038, 96] on link "Personal settings" at bounding box center [1010, 97] width 210 height 17
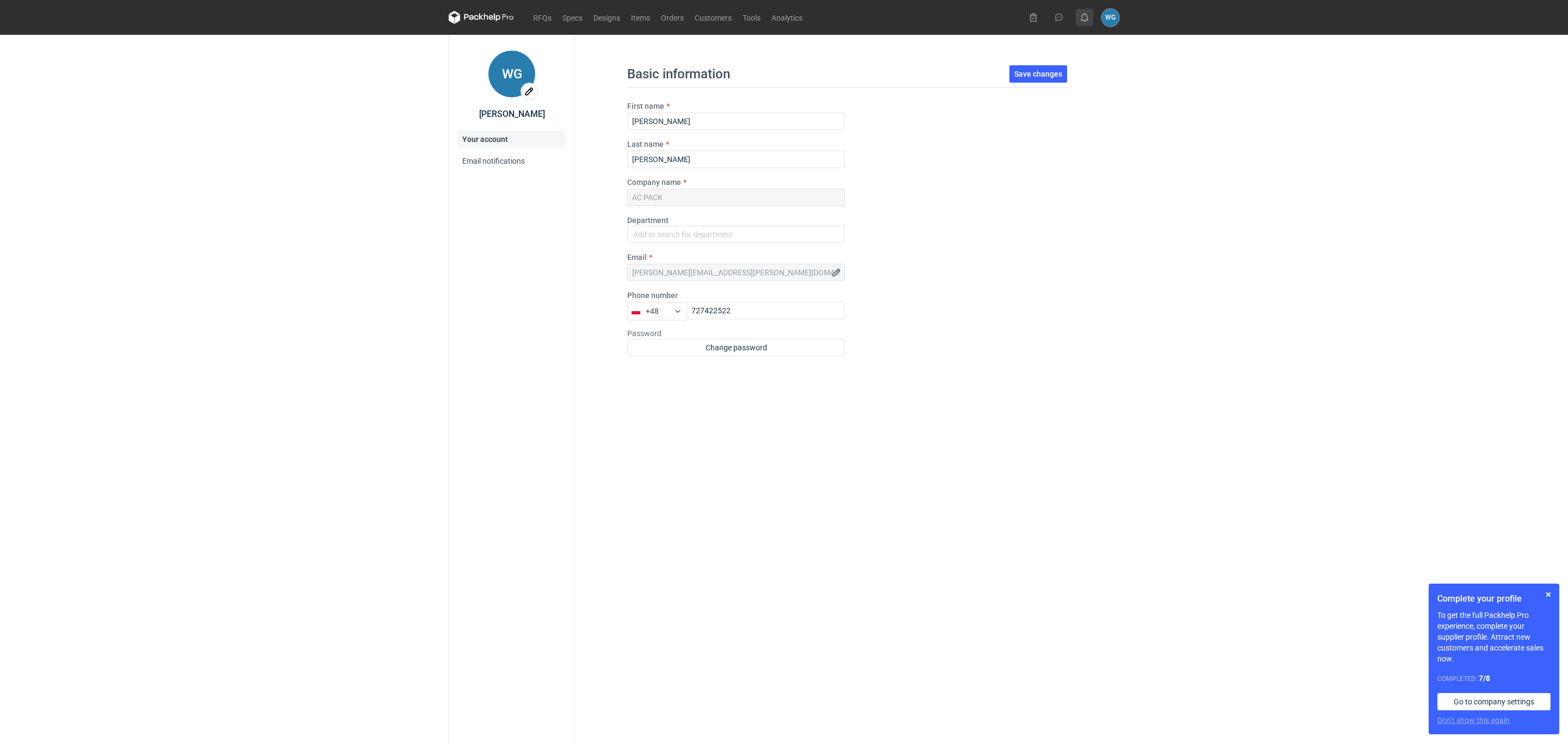
click at [1081, 19] on icon at bounding box center [1084, 17] width 9 height 9
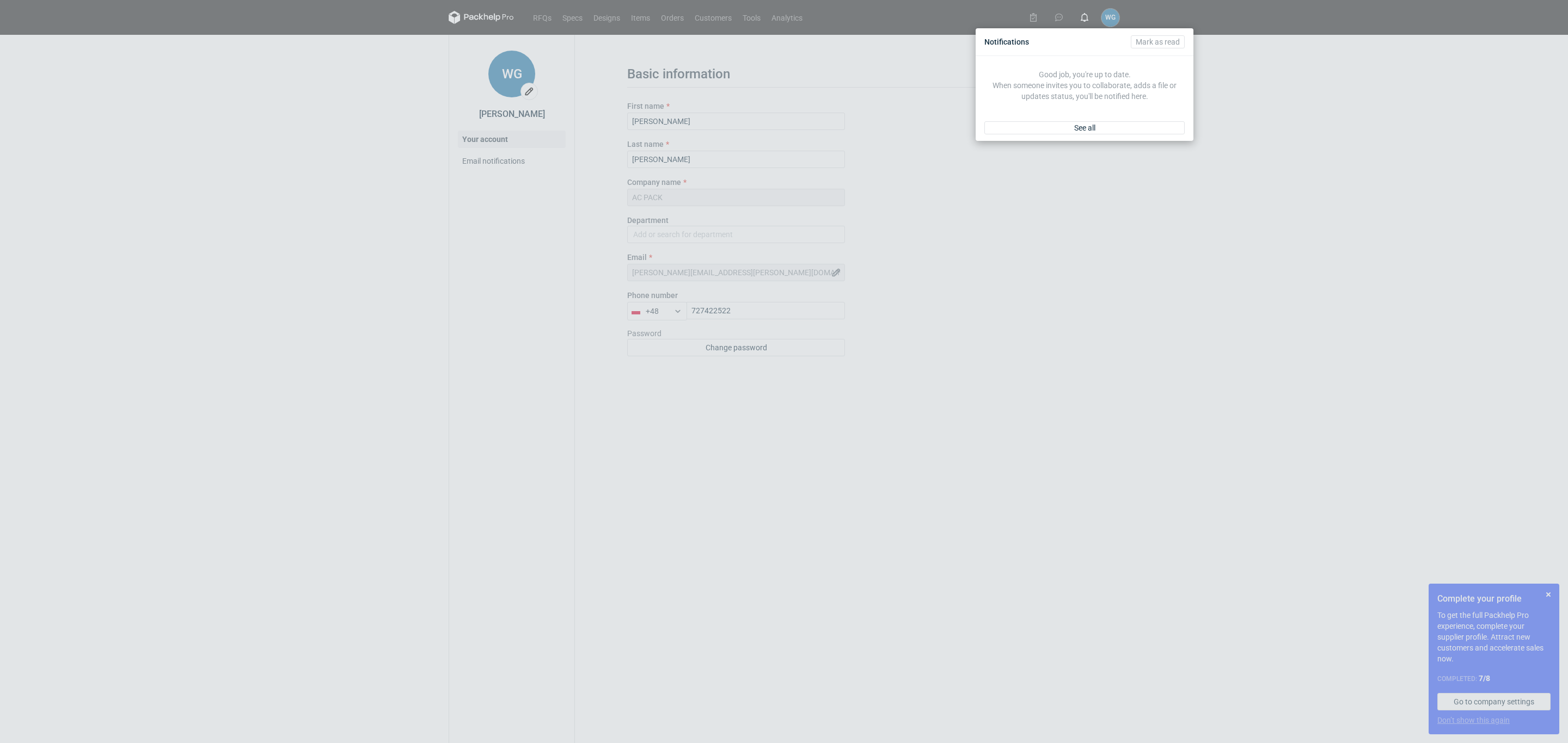
click at [1234, 53] on div "Notifications Mark as read Good job, you're up to date. When someone invites yo…" at bounding box center [784, 371] width 1568 height 743
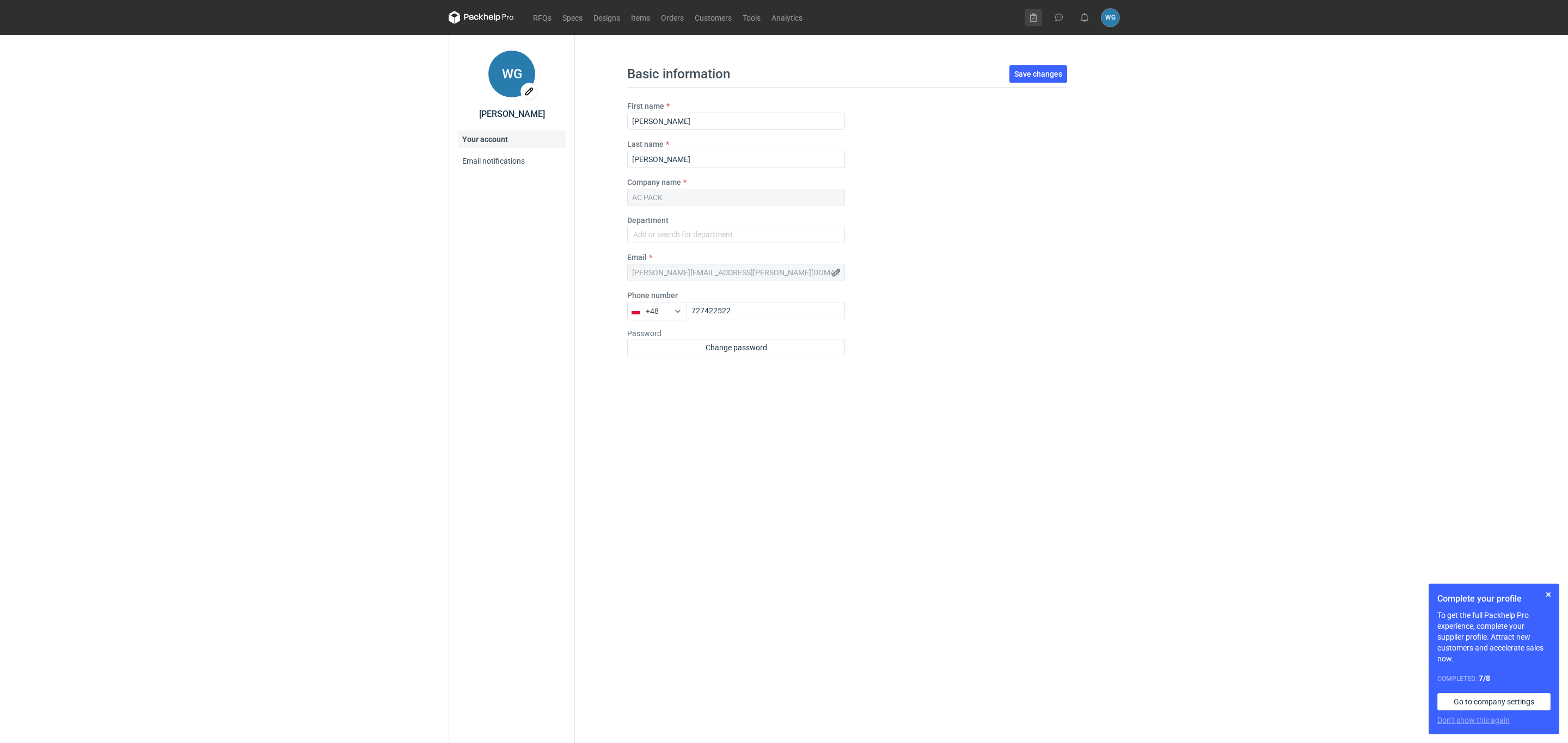
click at [1030, 19] on icon at bounding box center [1033, 17] width 9 height 9
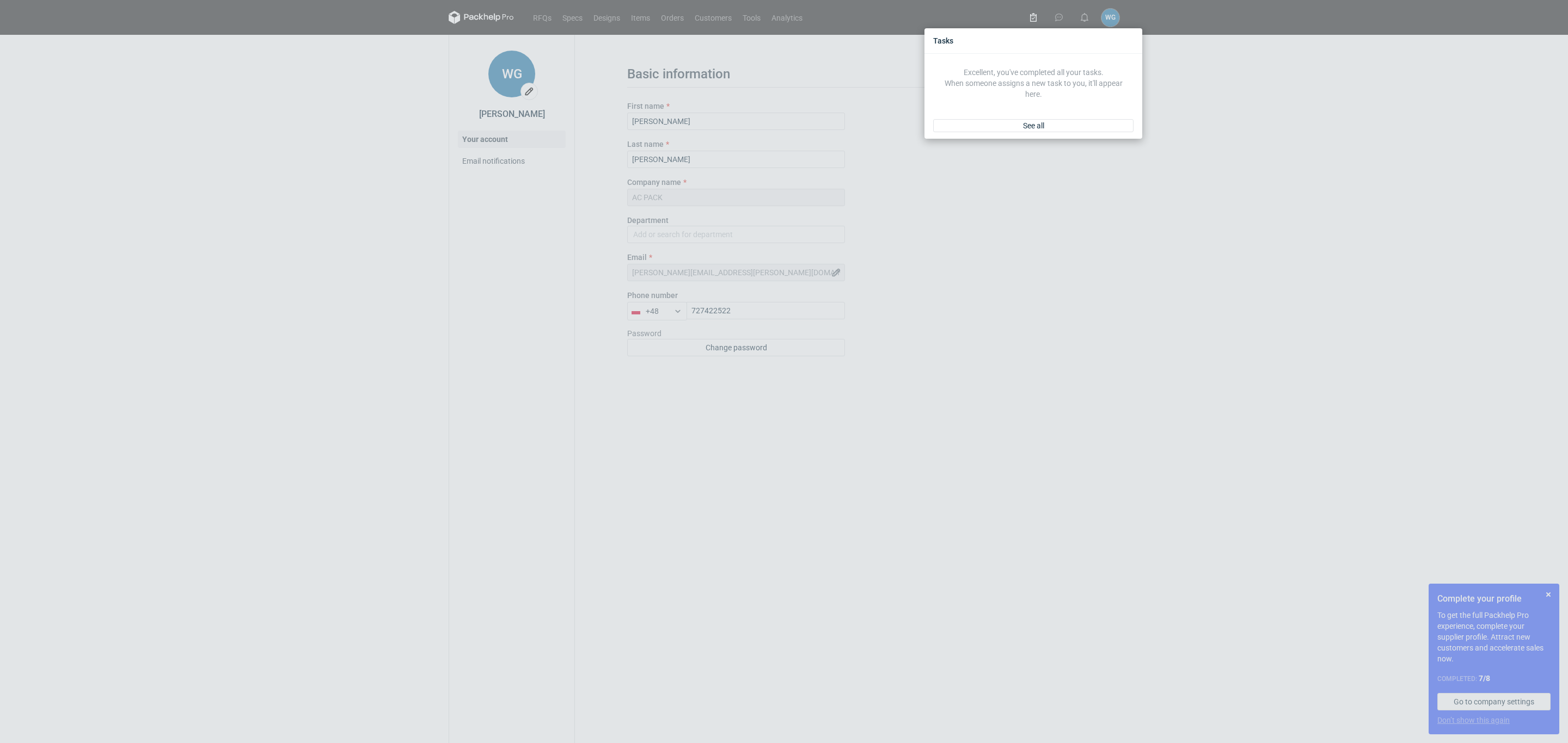
click at [1238, 166] on div "Tasks Excellent, you've completed all your tasks. When someone assigns a new ta…" at bounding box center [784, 371] width 1568 height 743
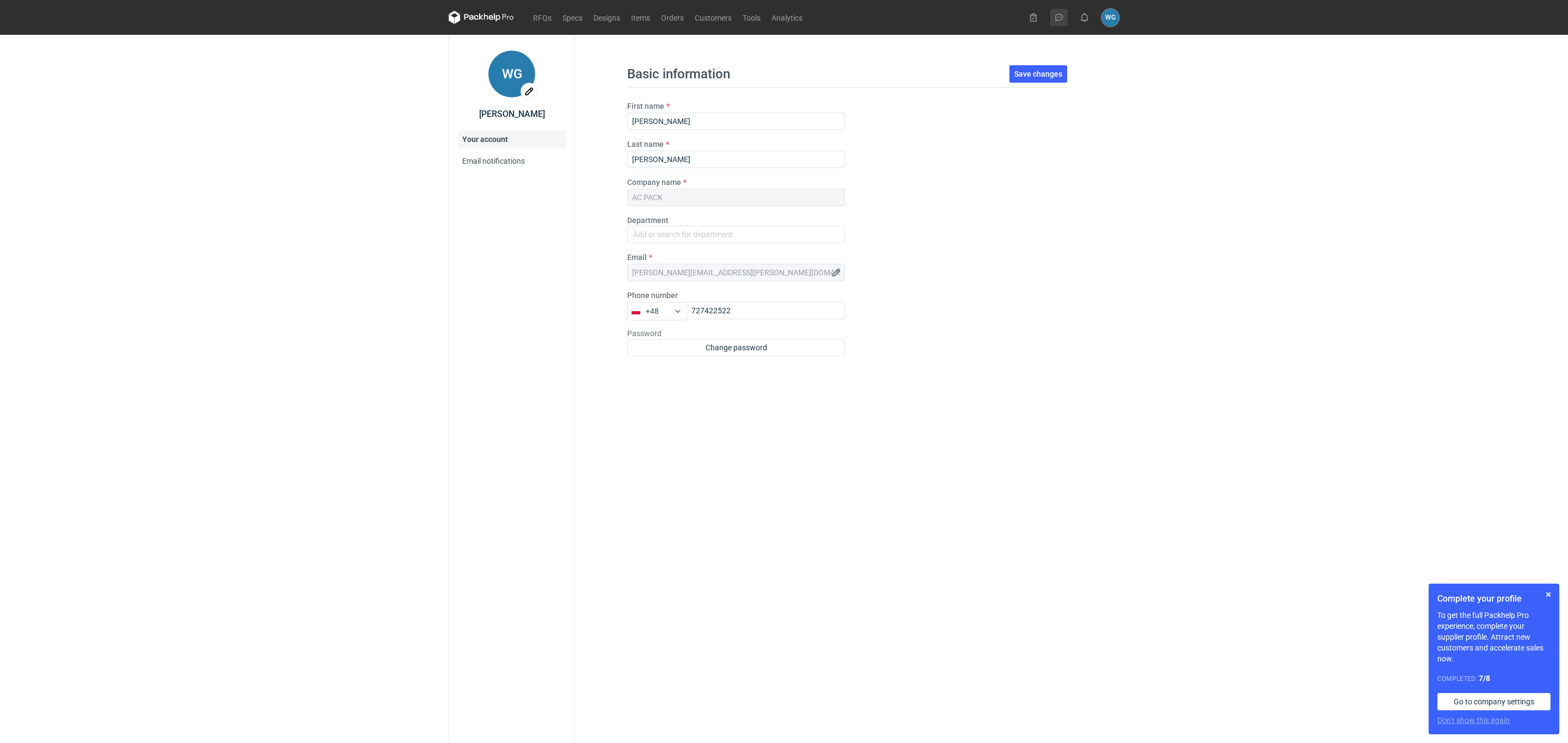
click at [1056, 17] on icon at bounding box center [1059, 17] width 9 height 9
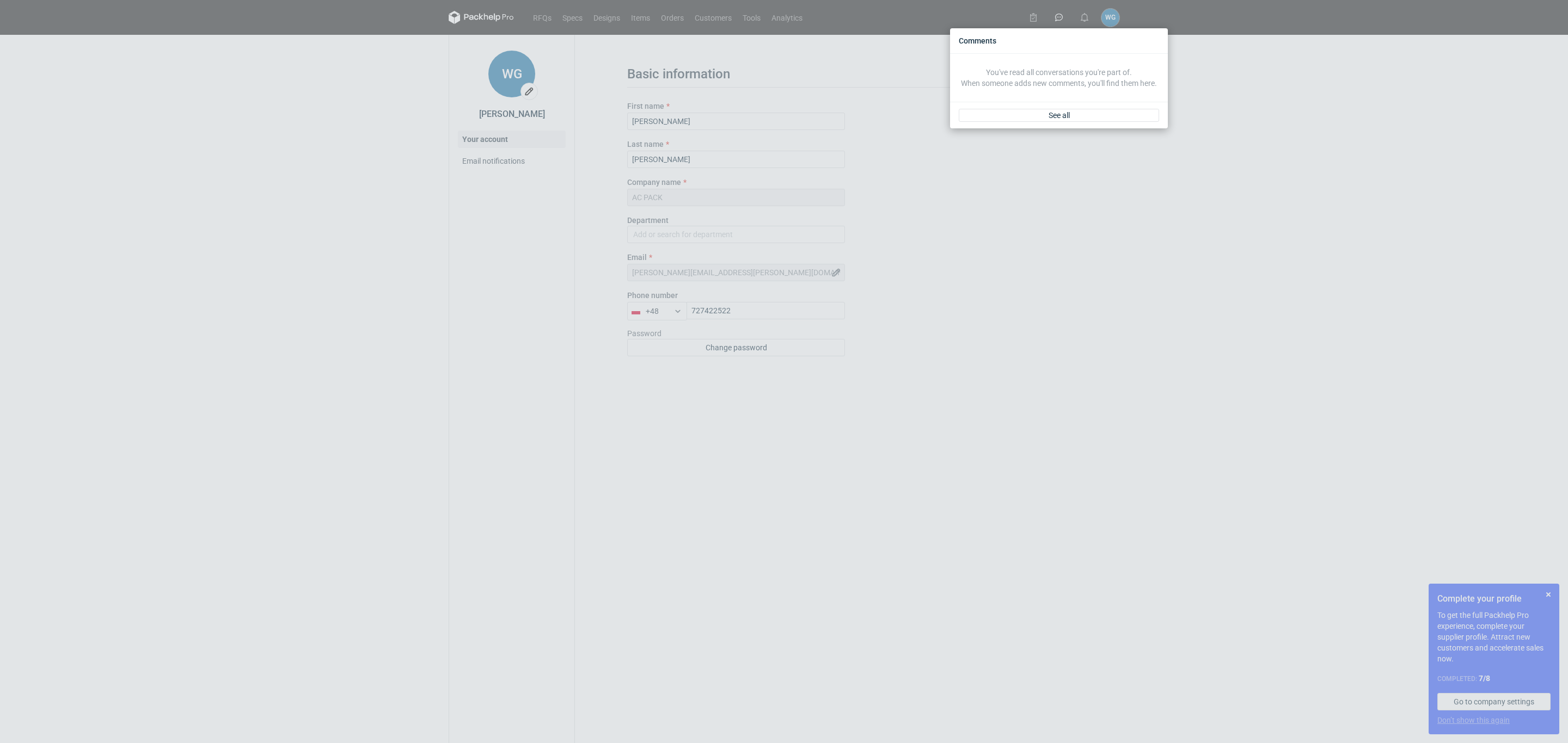
click at [1054, 130] on div "Comments You've read all conversations you're part of. When someone adds new co…" at bounding box center [1058, 78] width 218 height 104
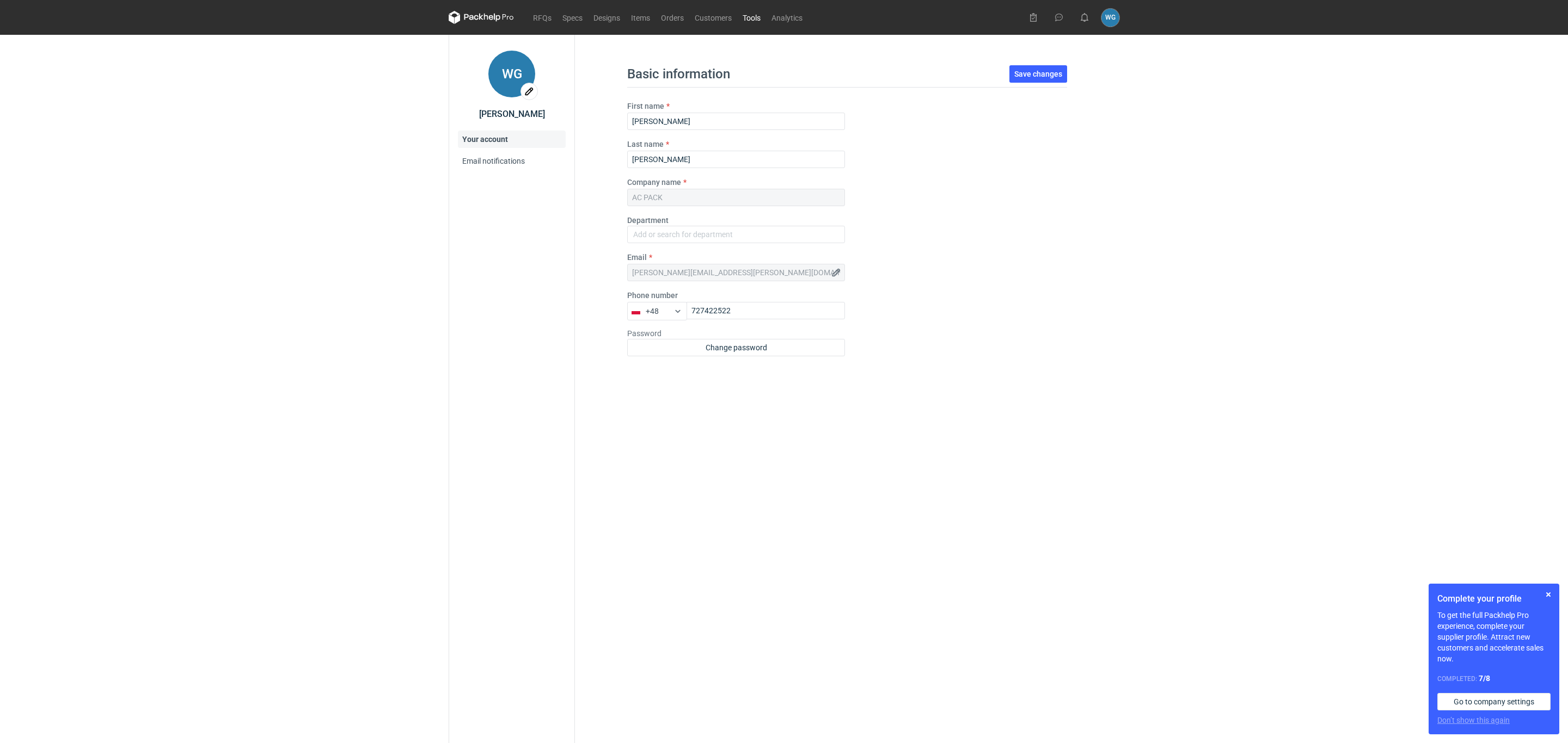
click at [743, 18] on link "Tools" at bounding box center [751, 17] width 29 height 13
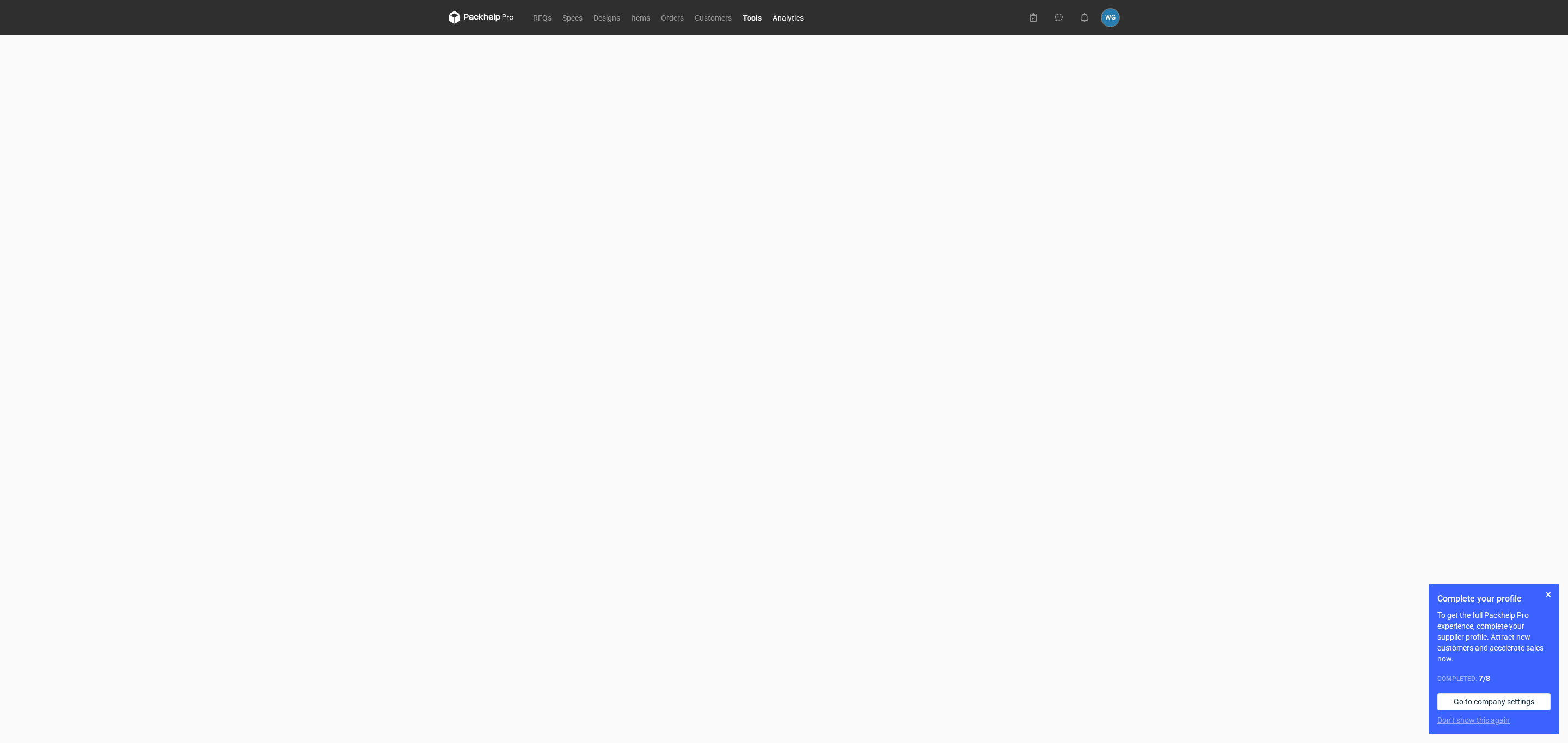
click at [794, 18] on link "Analytics" at bounding box center [788, 17] width 42 height 13
type input "Last 6 months"
type input "24/03/2025"
type input "24/09/2025"
click at [490, 21] on icon at bounding box center [481, 17] width 65 height 13
